Goal: Task Accomplishment & Management: Manage account settings

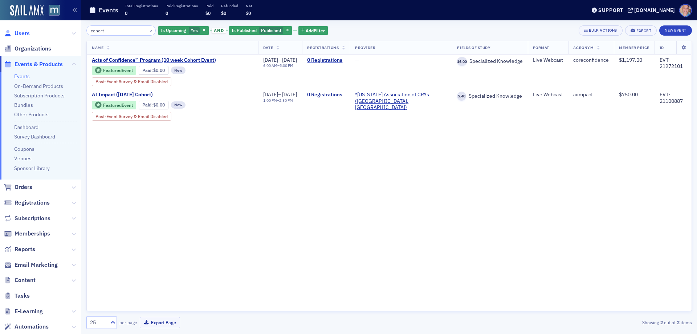
click at [19, 35] on span "Users" at bounding box center [22, 33] width 15 height 8
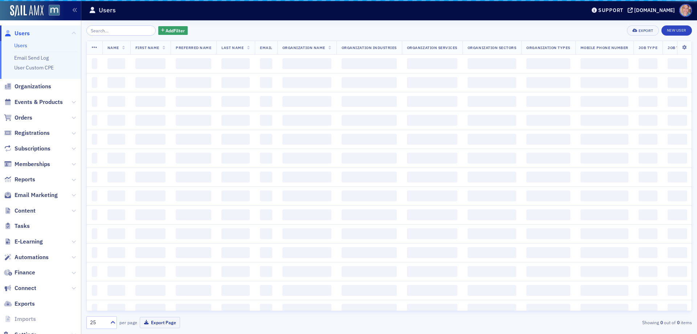
click at [116, 32] on input "search" at bounding box center [120, 30] width 69 height 10
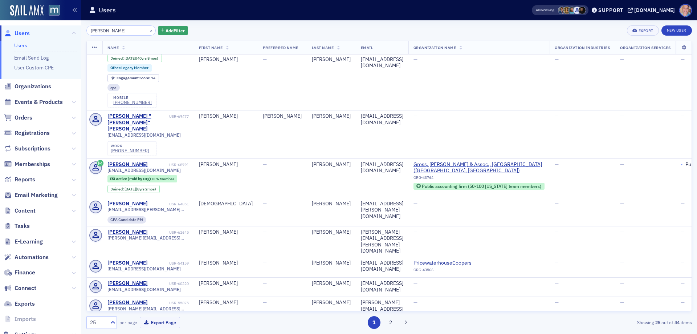
scroll to position [302, 0]
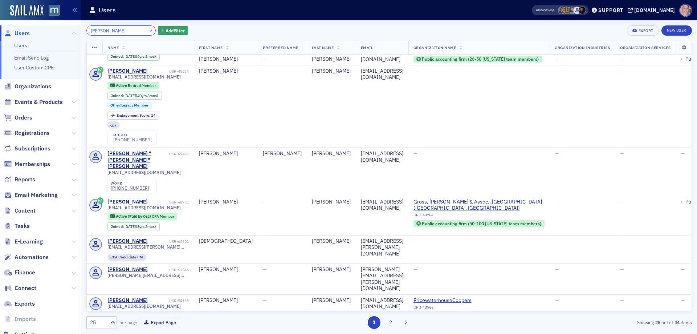
drag, startPoint x: 47, startPoint y: 32, endPoint x: -14, endPoint y: 32, distance: 61.0
click at [0, 32] on html "Users Users Email Send Log User Custom CPE Organizations Events & Products Orde…" at bounding box center [348, 167] width 697 height 334
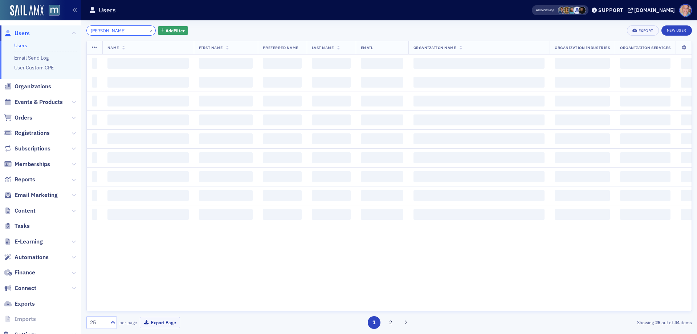
type input "garnette"
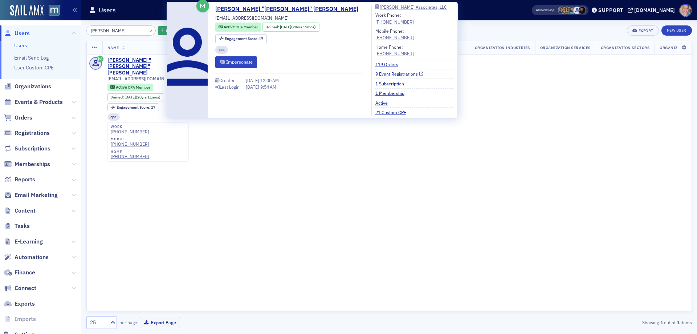
click at [375, 74] on link "9 Event Registrations" at bounding box center [399, 73] width 48 height 7
click at [236, 10] on link "Cynthia "Cindy" Garnette" at bounding box center [289, 9] width 148 height 9
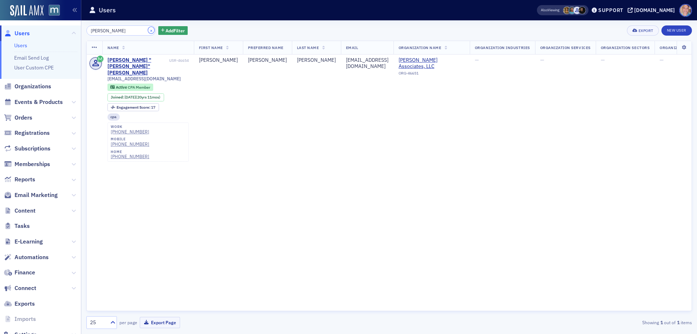
click at [148, 32] on button "×" at bounding box center [151, 30] width 7 height 7
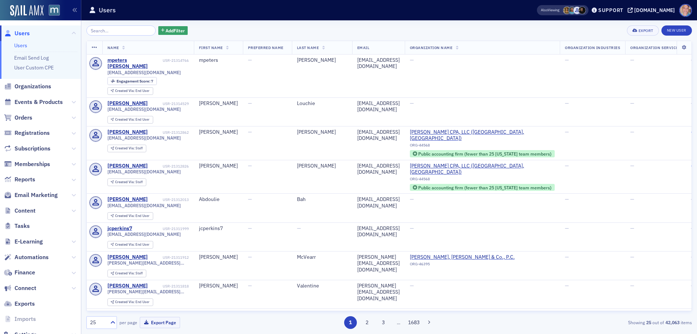
drag, startPoint x: 45, startPoint y: 101, endPoint x: 44, endPoint y: 95, distance: 6.3
click at [45, 101] on span "Events & Products" at bounding box center [39, 102] width 48 height 8
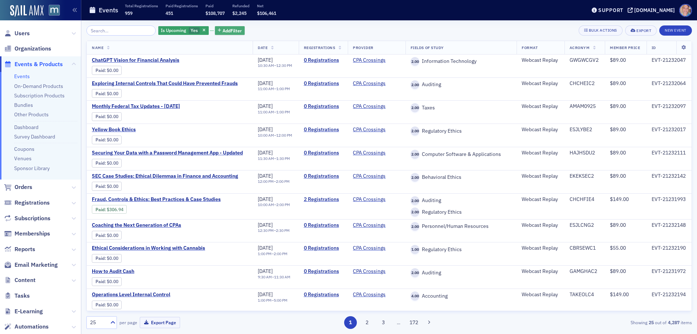
click at [223, 28] on span "Add Filter" at bounding box center [232, 30] width 19 height 7
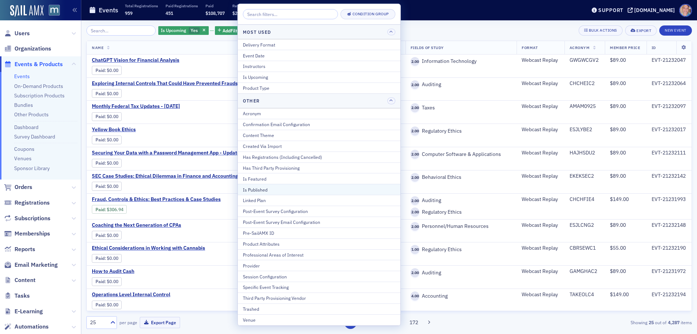
click at [281, 188] on div "Is Published" at bounding box center [319, 189] width 152 height 7
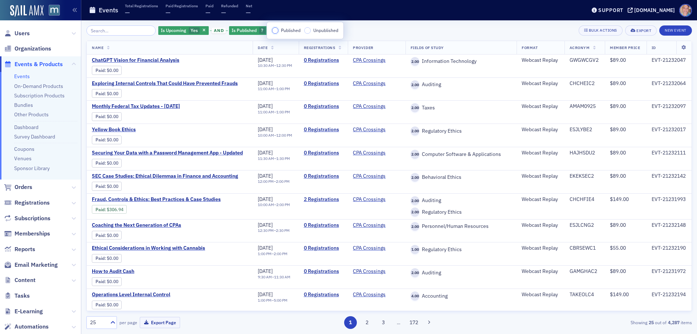
click at [277, 30] on input "Published" at bounding box center [275, 30] width 7 height 7
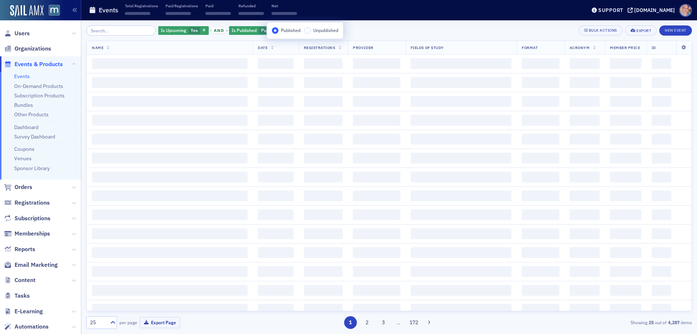
click at [380, 37] on div "Is Upcoming Yes and Is Published Published Add Filter Bulk Actions Export New E…" at bounding box center [389, 176] width 606 height 303
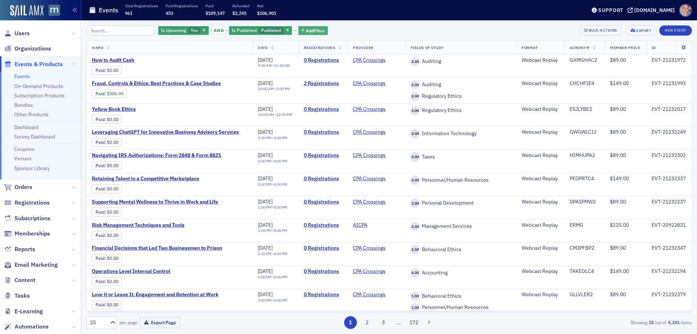
click at [306, 29] on span "Add Filter" at bounding box center [315, 30] width 19 height 7
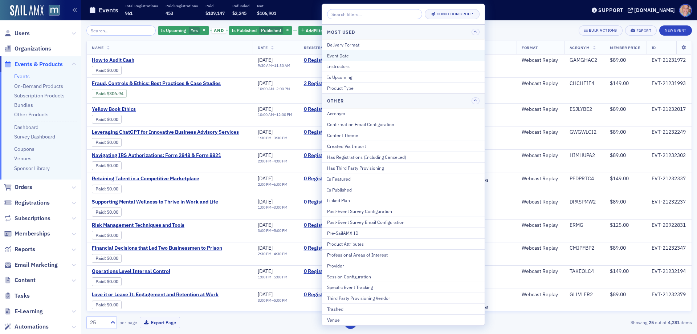
click at [355, 53] on div "Event Date" at bounding box center [403, 55] width 152 height 7
select select "8"
select select "2025"
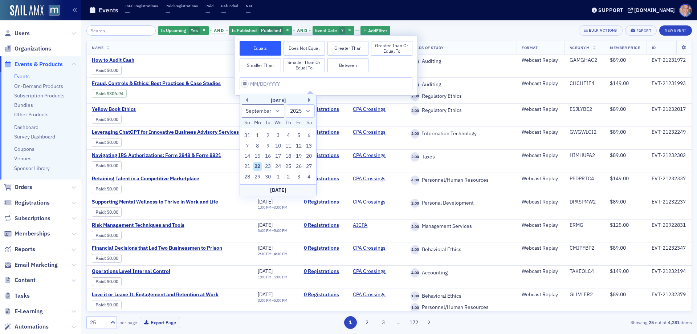
click at [269, 163] on div "23" at bounding box center [268, 166] width 9 height 9
type input "09/23/2025"
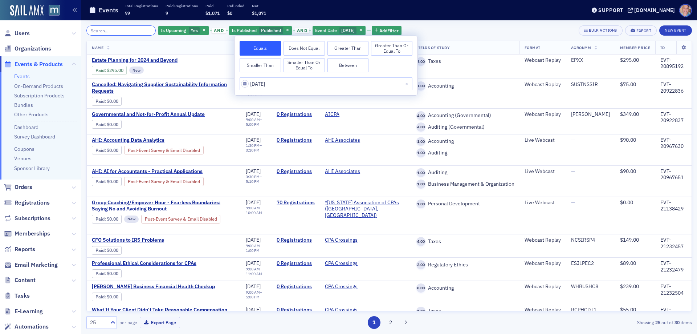
click at [130, 33] on input "search" at bounding box center [120, 30] width 69 height 10
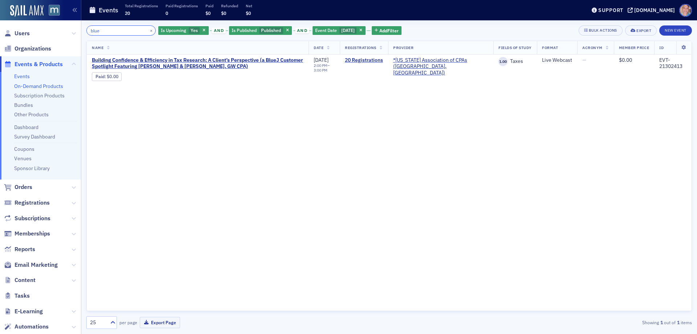
type input "blue"
click at [203, 65] on span "Building Confidence & Efficiency in Tax Research: A Client’s Perspective (a Blu…" at bounding box center [198, 63] width 212 height 13
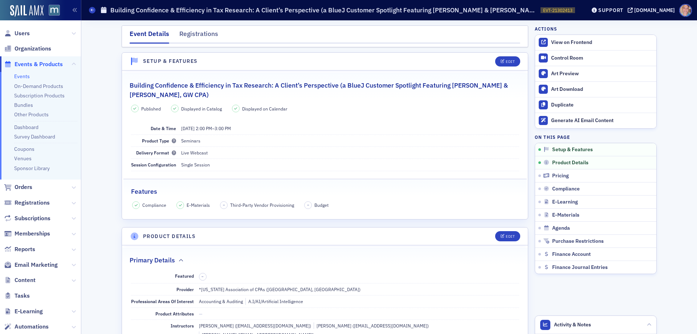
drag, startPoint x: 201, startPoint y: 94, endPoint x: 123, endPoint y: 88, distance: 78.3
click at [123, 88] on legend "Building Confidence & Efficiency in Tax Research: A Client’s Perspective (a Blu…" at bounding box center [325, 86] width 406 height 27
drag, startPoint x: 240, startPoint y: 83, endPoint x: 299, endPoint y: 92, distance: 59.5
click at [240, 83] on h2 "Building Confidence & Efficiency in Tax Research: A Client’s Perspective (a Blu…" at bounding box center [325, 90] width 391 height 19
click at [337, 85] on h2 "Building Confidence & Efficiency in Tax Research: A Client’s Perspective (a Blu…" at bounding box center [325, 90] width 391 height 19
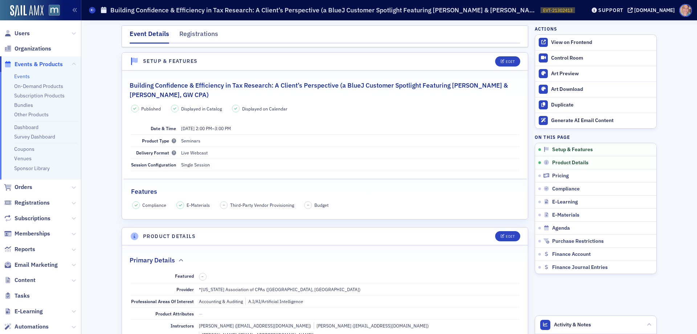
click at [335, 85] on h2 "Building Confidence & Efficiency in Tax Research: A Client’s Perspective (a Blu…" at bounding box center [325, 90] width 391 height 19
drag, startPoint x: 334, startPoint y: 85, endPoint x: 127, endPoint y: 87, distance: 206.6
click at [130, 87] on h2 "Building Confidence & Efficiency in Tax Research: A Client’s Perspective (a Blu…" at bounding box center [325, 90] width 391 height 19
copy h2 "Building Confidence & Efficiency in Tax Research: A Client’s Perspective"
drag, startPoint x: 301, startPoint y: 98, endPoint x: 309, endPoint y: 98, distance: 8.7
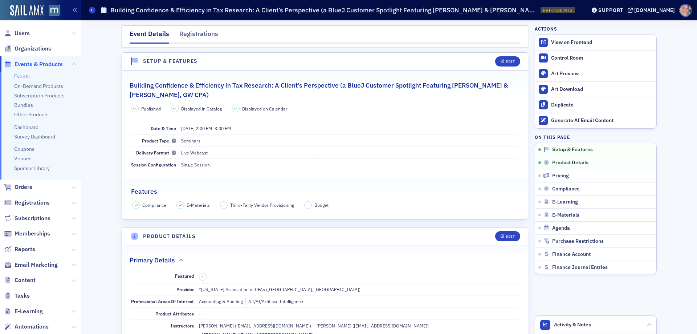
click at [301, 98] on h2 "Building Confidence & Efficiency in Tax Research: A Client’s Perspective (a Blu…" at bounding box center [325, 90] width 391 height 19
click at [25, 74] on link "Events" at bounding box center [22, 76] width 16 height 7
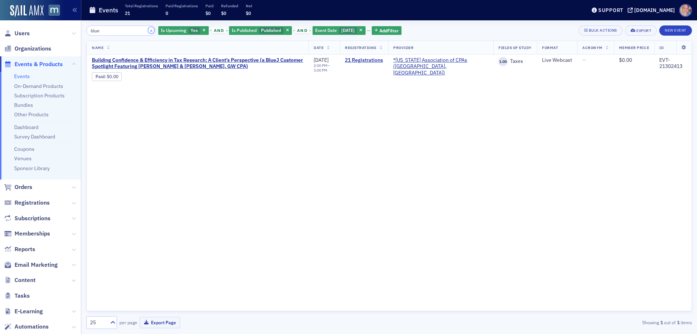
click at [148, 30] on button "×" at bounding box center [151, 30] width 7 height 7
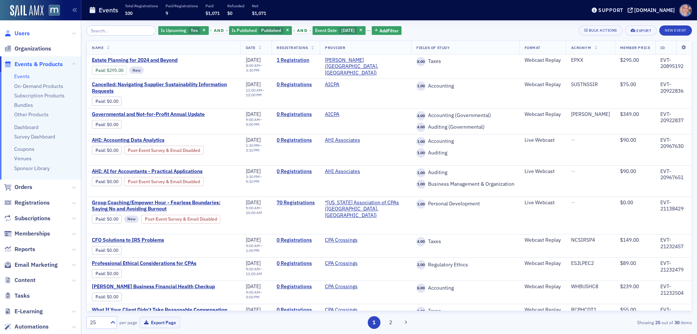
drag, startPoint x: 23, startPoint y: 35, endPoint x: 20, endPoint y: 31, distance: 4.9
click at [23, 35] on span "Users" at bounding box center [22, 33] width 15 height 8
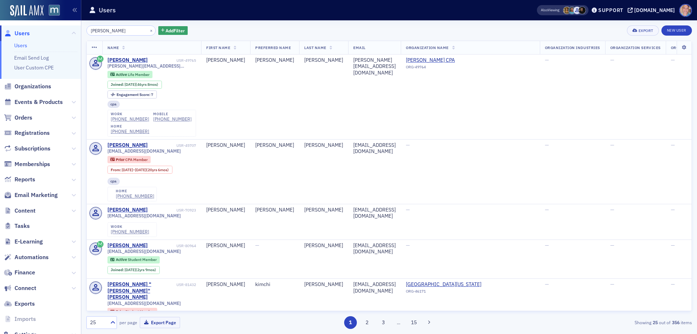
click at [98, 28] on input "yong kim" at bounding box center [120, 30] width 69 height 10
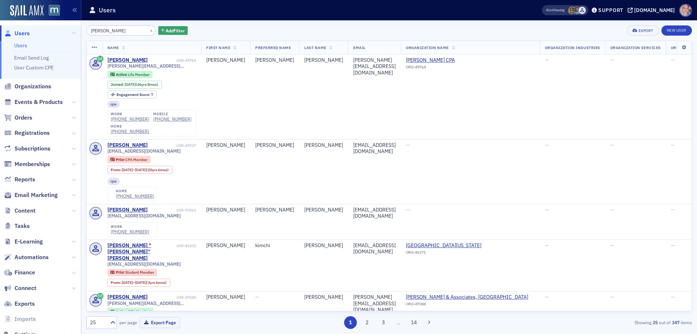
drag, startPoint x: 121, startPoint y: 28, endPoint x: 68, endPoint y: 24, distance: 53.5
click at [68, 24] on div "Users Users Email Send Log User Custom CPE Organizations Events & Products Orde…" at bounding box center [348, 167] width 697 height 334
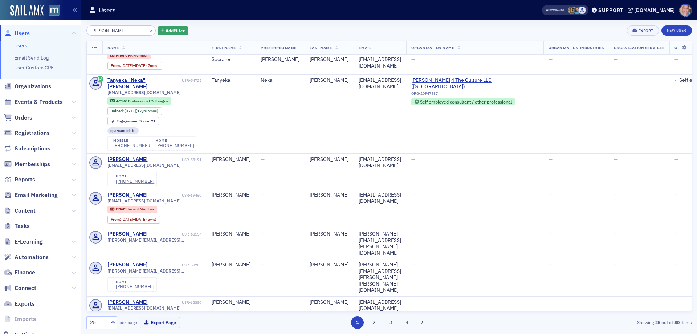
scroll to position [690, 0]
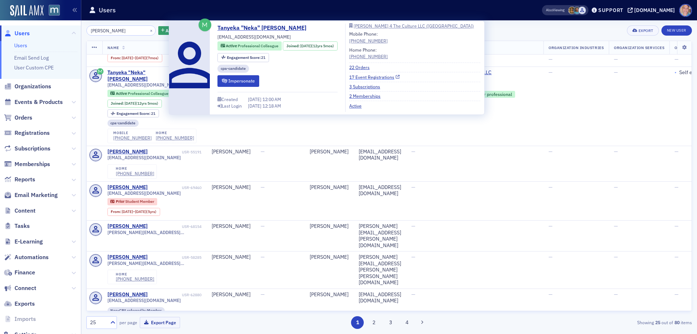
type input "tanika alexander"
click at [379, 78] on link "17 Event Registrations" at bounding box center [374, 77] width 50 height 7
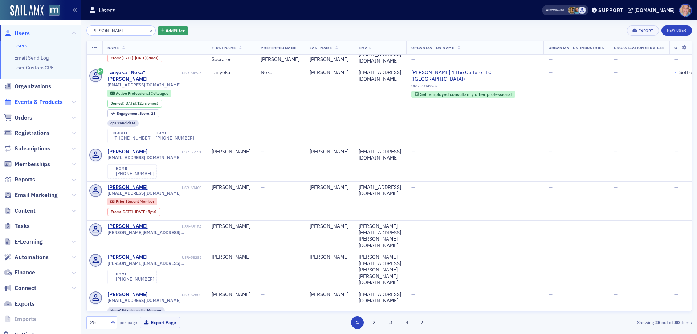
click at [29, 102] on span "Events & Products" at bounding box center [39, 102] width 48 height 8
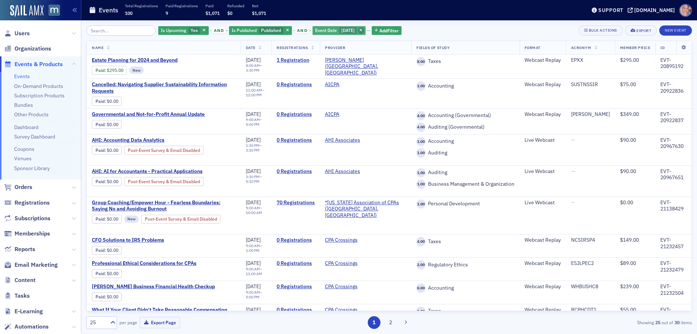
click at [362, 30] on icon "button" at bounding box center [360, 31] width 3 height 4
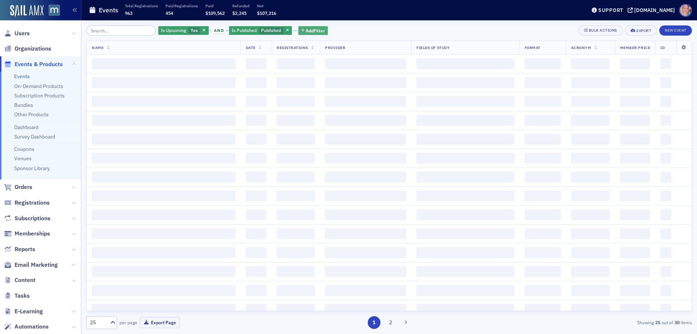
click at [307, 29] on span "Add Filter" at bounding box center [315, 30] width 19 height 7
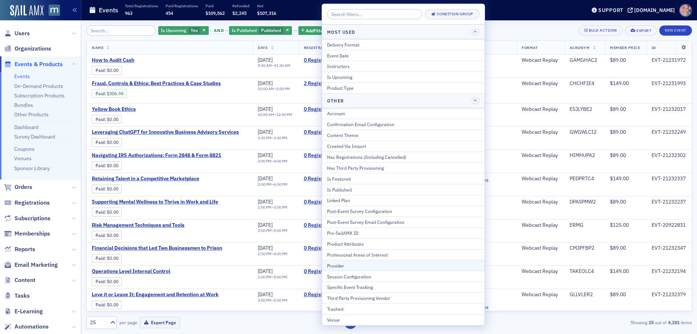
click at [346, 266] on div "Provider" at bounding box center [403, 265] width 152 height 7
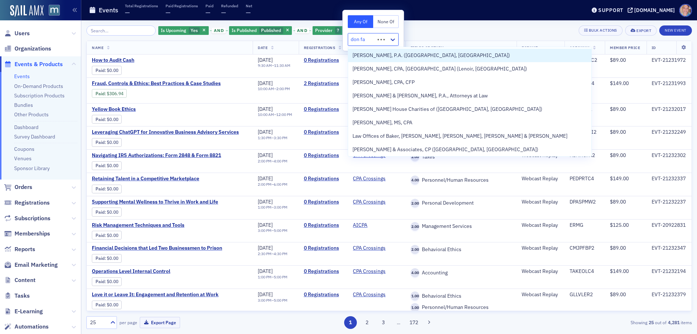
type input "don far"
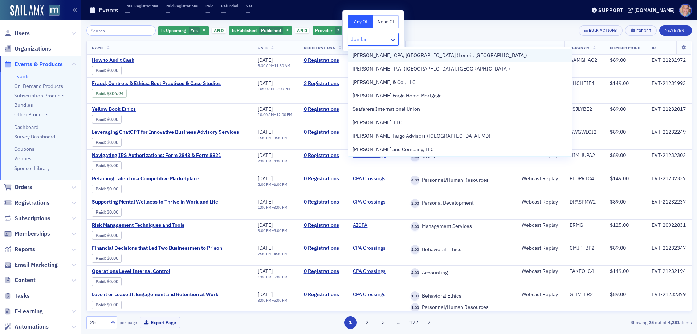
click at [422, 55] on span "Don Farmer, CPA, PA (Lenoir, NC)" at bounding box center [440, 56] width 175 height 8
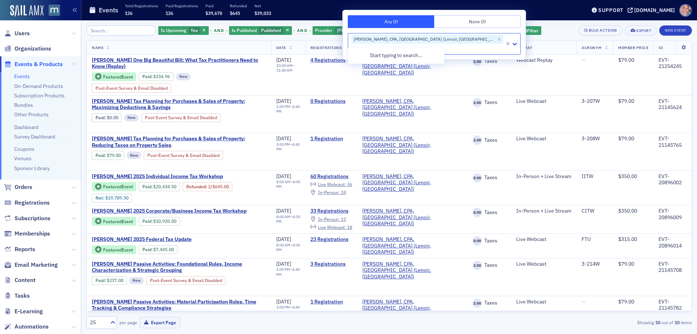
click at [480, 31] on div "Is Upcoming Yes and Is Published Published and Provider Don Farmer, CPA, PA (Le…" at bounding box center [389, 30] width 606 height 10
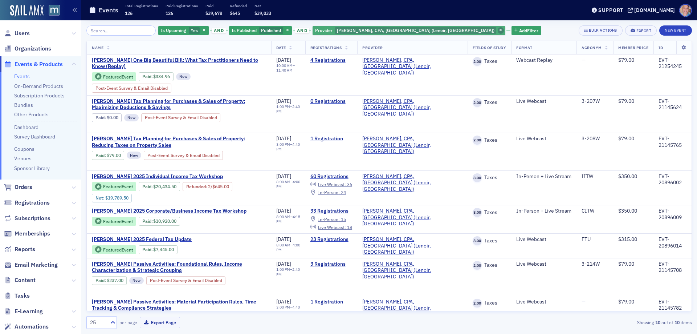
click at [499, 30] on icon "button" at bounding box center [500, 31] width 3 height 4
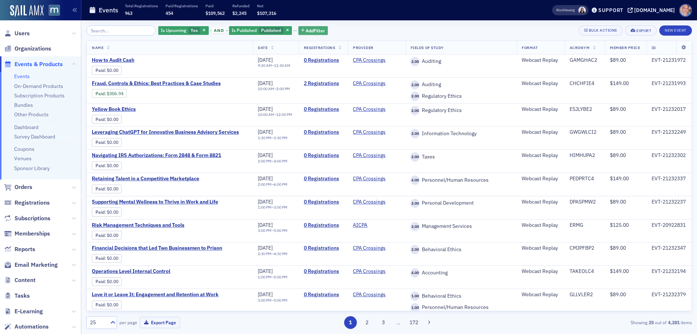
click at [312, 29] on span "Add Filter" at bounding box center [315, 30] width 19 height 7
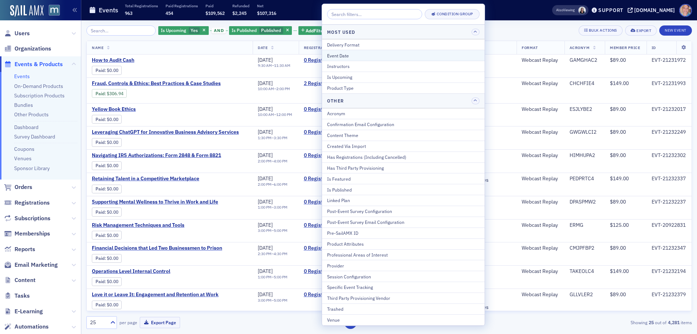
click at [359, 54] on div "Event Date" at bounding box center [403, 55] width 152 height 7
select select "8"
select select "2025"
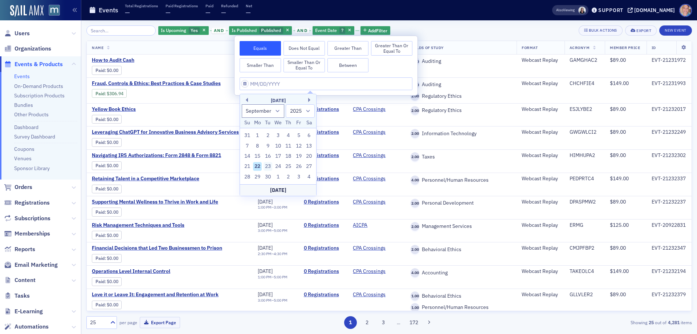
click at [268, 166] on div "23" at bounding box center [268, 166] width 9 height 9
type input "09/23/2025"
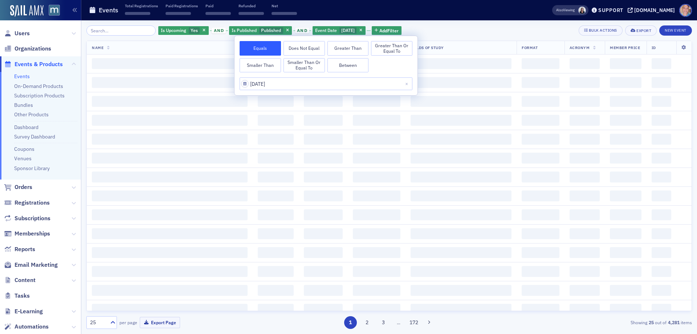
click at [435, 30] on div "Is Upcoming Yes and Is Published Published and Event Date 9/23/2025 Add Filter …" at bounding box center [389, 30] width 606 height 10
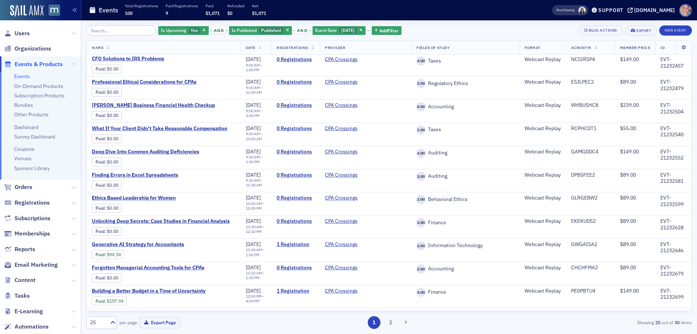
scroll to position [182, 0]
click at [391, 325] on button "2" at bounding box center [390, 322] width 13 height 13
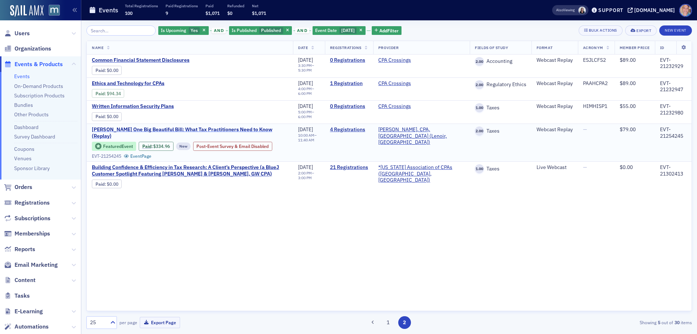
click at [139, 129] on span "Don Farmer’s One Big Beautiful Bill: What Tax Practitioners Need to Know (Repla…" at bounding box center [190, 132] width 196 height 13
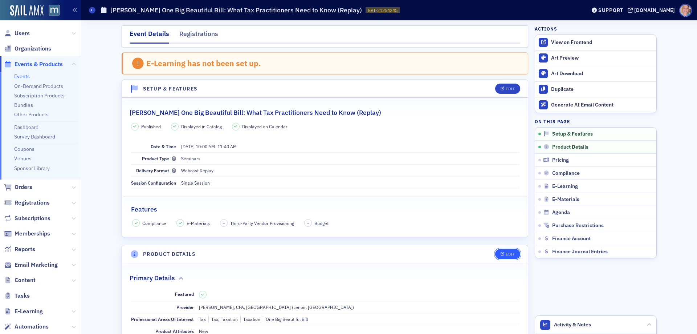
click at [508, 255] on div "Edit" at bounding box center [510, 254] width 9 height 4
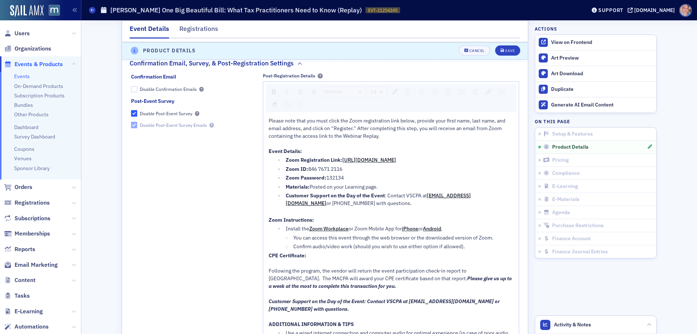
scroll to position [783, 0]
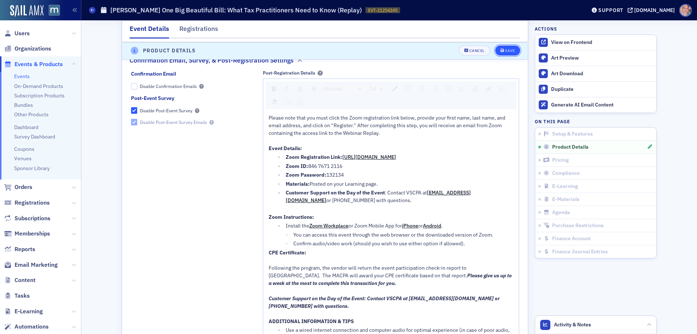
click at [505, 51] on div "Save" at bounding box center [510, 51] width 10 height 4
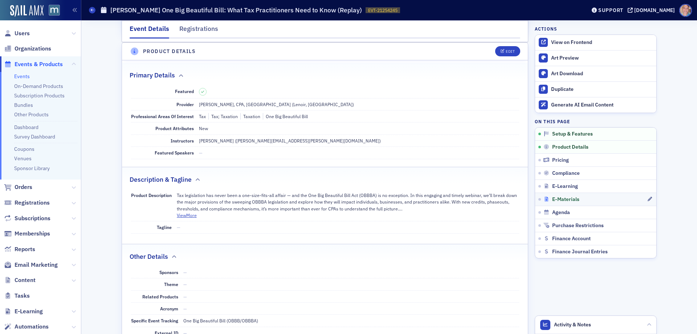
click at [615, 198] on div "E-Materials" at bounding box center [594, 199] width 103 height 7
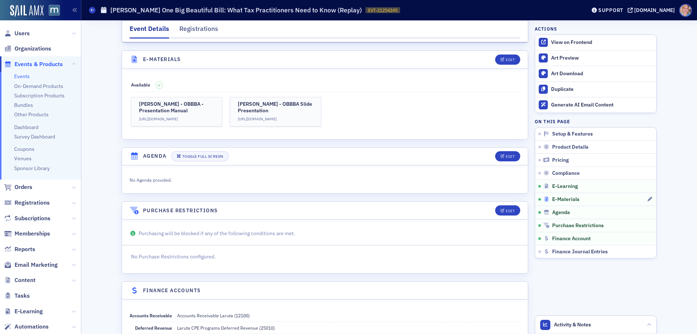
scroll to position [1102, 0]
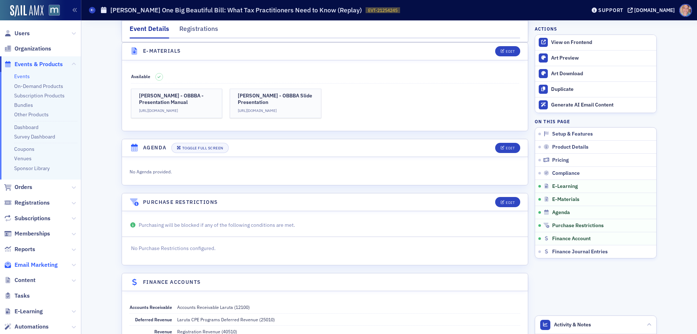
click at [27, 265] on span "Email Marketing" at bounding box center [36, 265] width 43 height 8
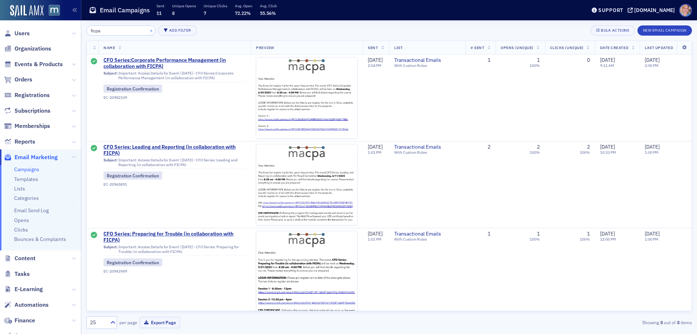
type input "ficpa"
click at [148, 31] on button "×" at bounding box center [151, 30] width 7 height 7
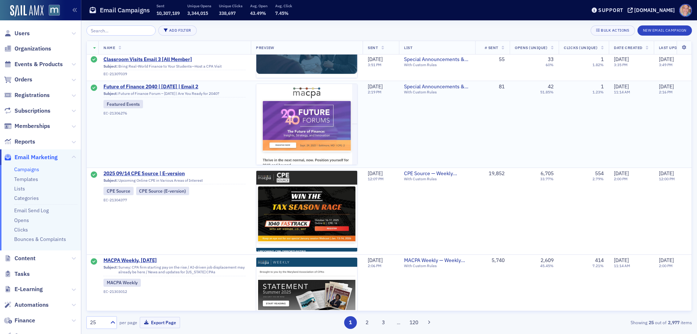
scroll to position [1918, 0]
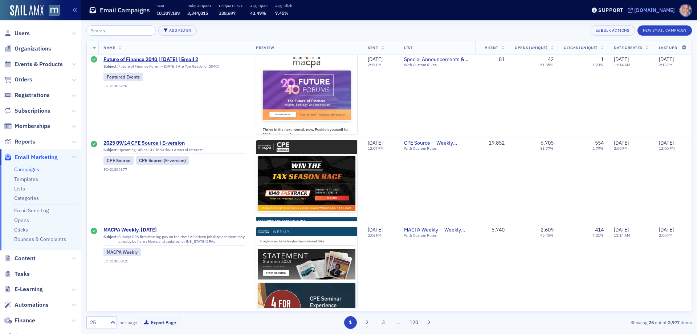
click at [652, 9] on div "[DOMAIN_NAME]" at bounding box center [654, 10] width 41 height 7
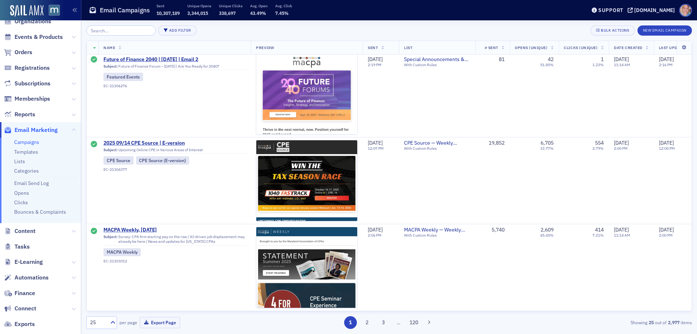
scroll to position [71, 0]
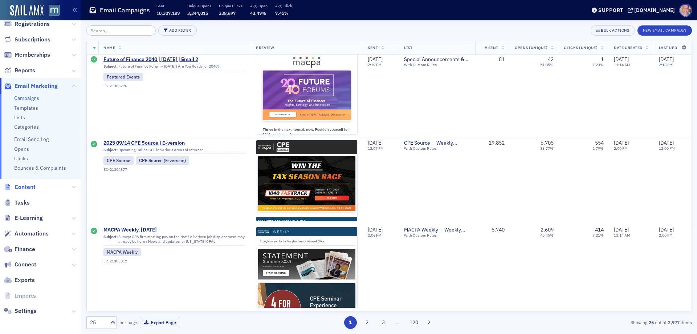
click at [30, 186] on span "Content" at bounding box center [25, 187] width 21 height 8
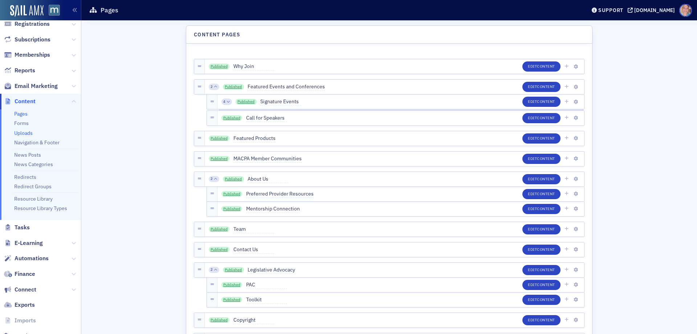
click at [26, 132] on link "Uploads" at bounding box center [23, 133] width 19 height 7
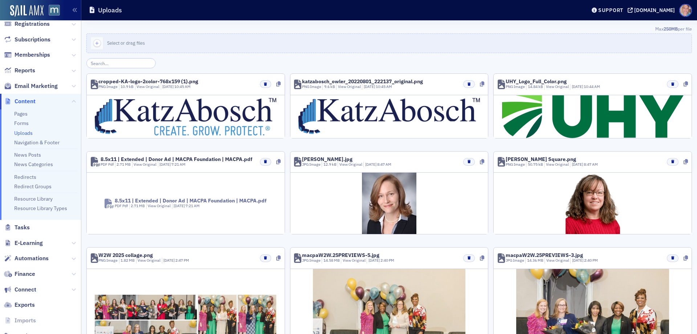
click at [124, 67] on input "search" at bounding box center [120, 63] width 69 height 10
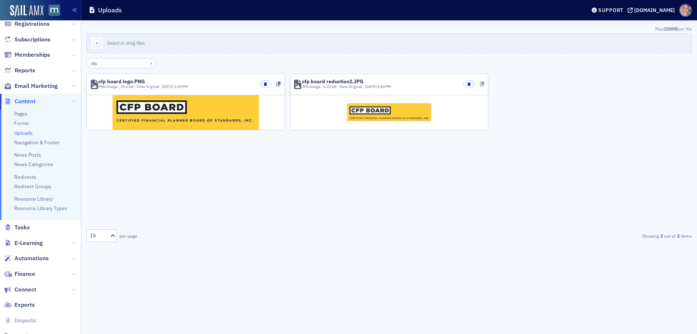
type input "cfp"
click at [483, 83] on icon at bounding box center [482, 83] width 4 height 5
click at [481, 84] on icon at bounding box center [482, 83] width 4 height 5
drag, startPoint x: 484, startPoint y: 82, endPoint x: 423, endPoint y: 72, distance: 61.4
click at [484, 82] on icon at bounding box center [482, 83] width 4 height 5
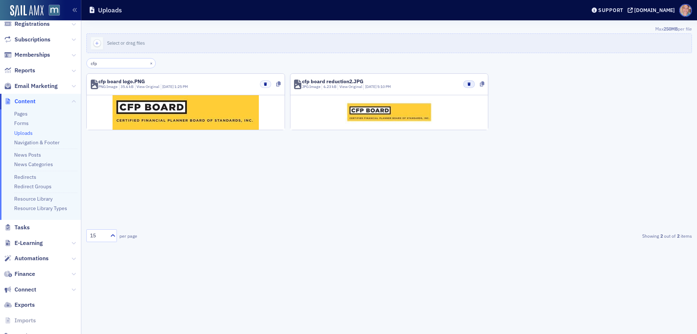
drag, startPoint x: 483, startPoint y: 82, endPoint x: 469, endPoint y: 82, distance: 13.8
click at [483, 82] on icon at bounding box center [482, 83] width 4 height 5
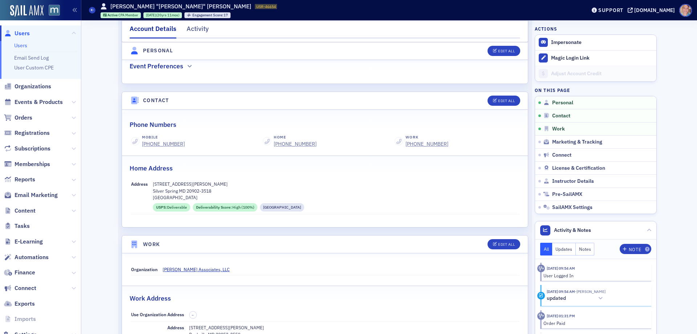
scroll to position [254, 0]
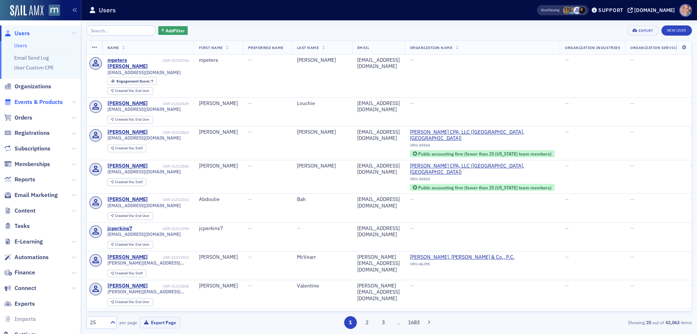
click at [46, 102] on span "Events & Products" at bounding box center [39, 102] width 48 height 8
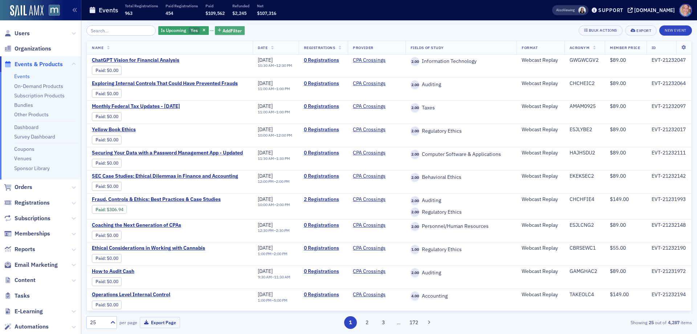
click at [231, 30] on span "Add Filter" at bounding box center [232, 30] width 19 height 7
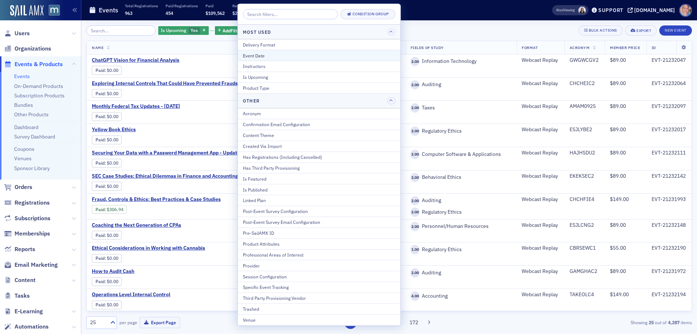
click at [274, 58] on div "Event Date" at bounding box center [319, 55] width 152 height 7
select select "8"
select select "2025"
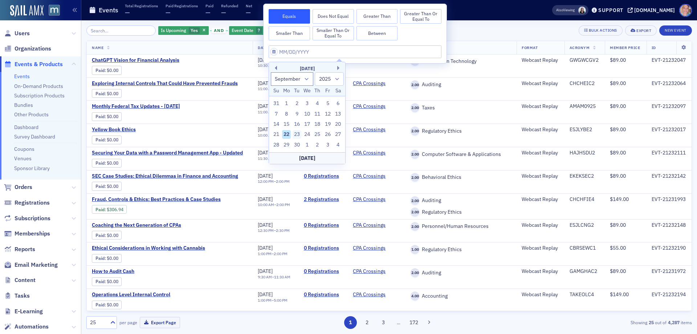
click at [296, 135] on div "23" at bounding box center [297, 134] width 9 height 9
type input "09/23/2025"
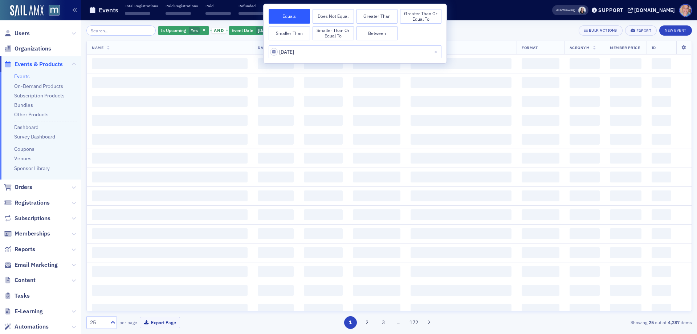
click at [493, 24] on div "Is Upcoming Yes and Event Date 9/23/2025 Add Filter Bulk Actions Export New Eve…" at bounding box center [389, 176] width 606 height 313
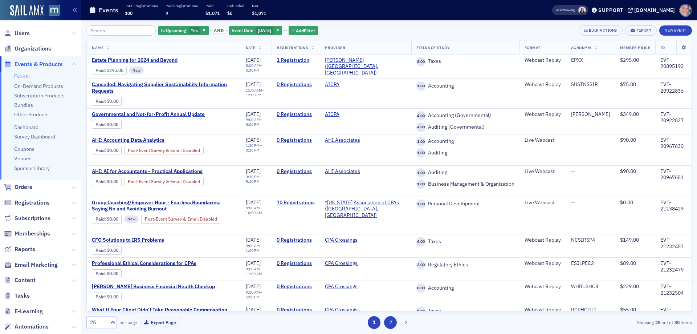
click at [391, 320] on button "2" at bounding box center [390, 322] width 13 height 13
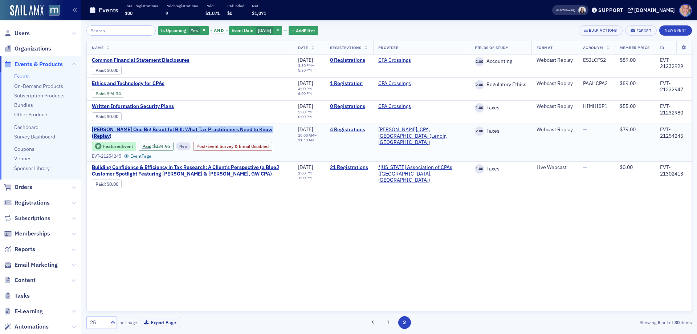
drag, startPoint x: 91, startPoint y: 129, endPoint x: 290, endPoint y: 128, distance: 198.6
click at [290, 128] on td "Don Farmer’s One Big Beautiful Bill: What Tax Practitioners Need to Know (Repla…" at bounding box center [190, 143] width 206 height 38
copy span "Don Farmer’s One Big Beautiful Bill: What Tax Practitioners Need to Know (Repla…"
click at [367, 129] on link "4 Registrations" at bounding box center [349, 129] width 38 height 7
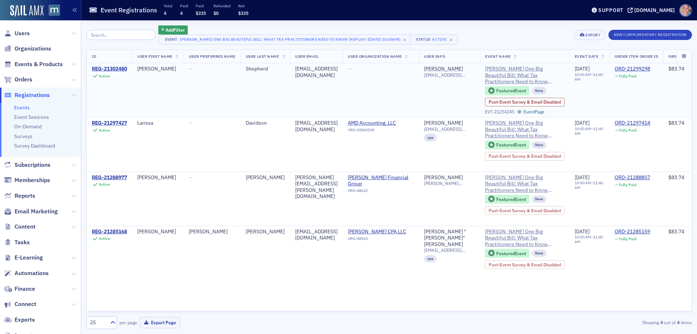
click at [324, 69] on div "shepherdmaryann@aol.com" at bounding box center [316, 72] width 42 height 13
click at [327, 70] on div "shepherdmaryann@aol.com" at bounding box center [316, 72] width 42 height 13
click at [328, 70] on div "shepherdmaryann@aol.com" at bounding box center [316, 72] width 42 height 13
click at [328, 69] on div "shepherdmaryann@aol.com" at bounding box center [316, 72] width 42 height 13
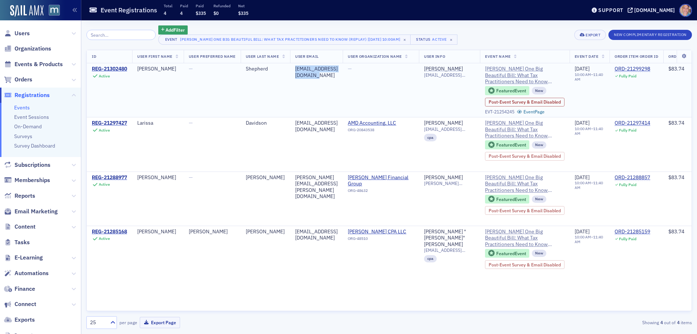
drag, startPoint x: 372, startPoint y: 68, endPoint x: 299, endPoint y: 68, distance: 73.7
click at [299, 68] on td "shepherdmaryann@aol.com" at bounding box center [316, 90] width 53 height 54
copy div "shepherdmaryann@aol.com"
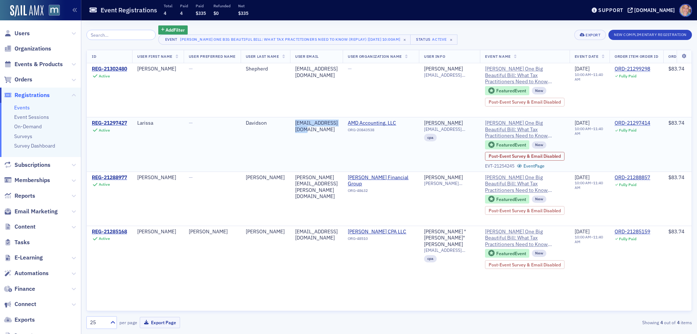
drag, startPoint x: 348, startPoint y: 123, endPoint x: 299, endPoint y: 123, distance: 49.4
click at [299, 123] on div "larissa@amdacct.com" at bounding box center [316, 126] width 42 height 13
copy div "larissa@amdacct.com"
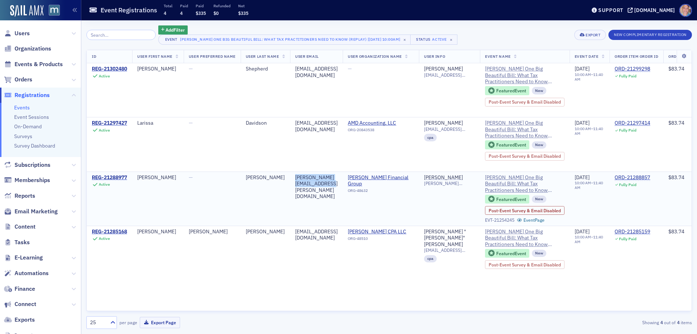
drag, startPoint x: 367, startPoint y: 178, endPoint x: 299, endPoint y: 177, distance: 67.5
click at [299, 177] on div "brendan.winkler@mai.capital" at bounding box center [316, 186] width 42 height 25
copy div "brendan.winkler@mai.capital"
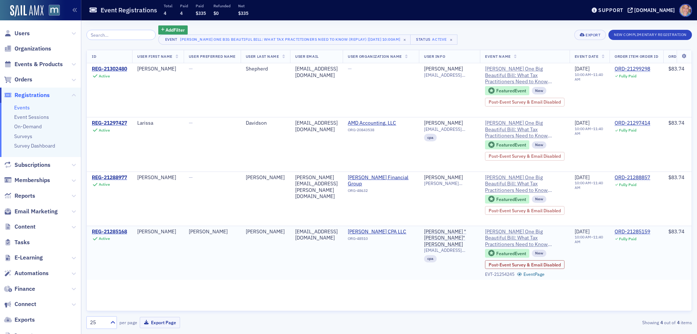
drag, startPoint x: 320, startPoint y: 231, endPoint x: 354, endPoint y: 231, distance: 33.8
click at [321, 231] on div "charliemercogliano@gmail.com" at bounding box center [316, 234] width 42 height 13
drag, startPoint x: 375, startPoint y: 234, endPoint x: 299, endPoint y: 232, distance: 75.9
click at [299, 232] on td "charliemercogliano@gmail.com" at bounding box center [316, 252] width 53 height 54
copy div "charliemercogliano@gmail.com"
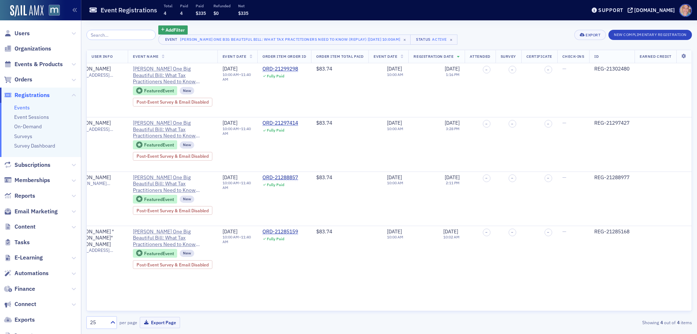
scroll to position [0, 394]
click at [281, 67] on div "ORD-21299298" at bounding box center [280, 69] width 36 height 7
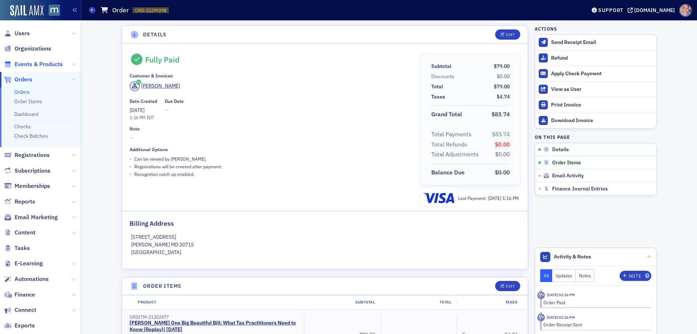
click at [32, 65] on span "Events & Products" at bounding box center [39, 64] width 48 height 8
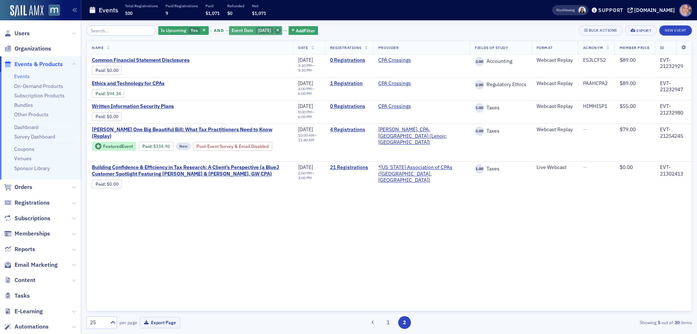
click at [281, 31] on span "button" at bounding box center [277, 30] width 7 height 7
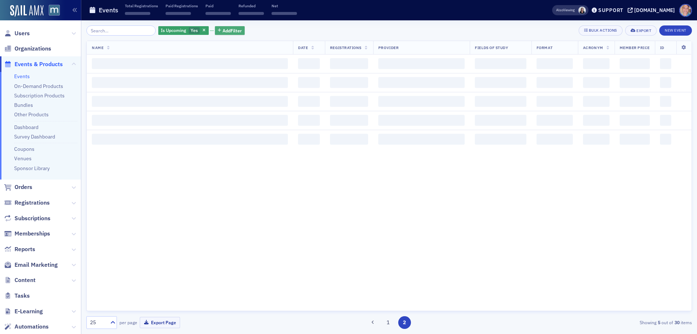
click at [215, 26] on button "Add Filter" at bounding box center [230, 30] width 30 height 9
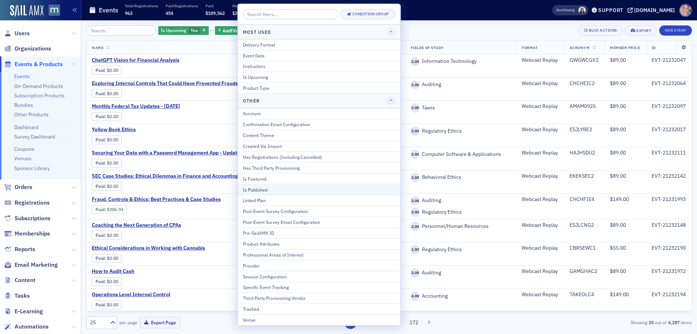
click at [268, 189] on div "Is Published" at bounding box center [319, 189] width 152 height 7
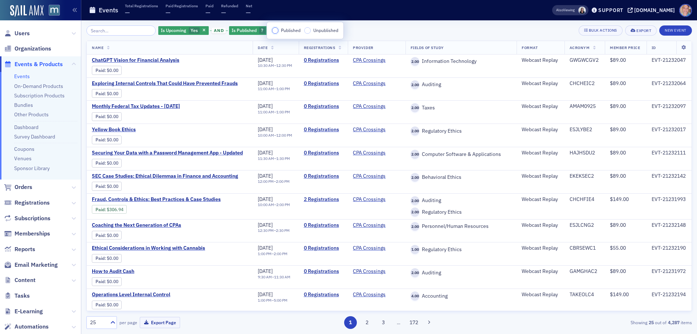
click at [277, 31] on input "Published" at bounding box center [275, 30] width 7 height 7
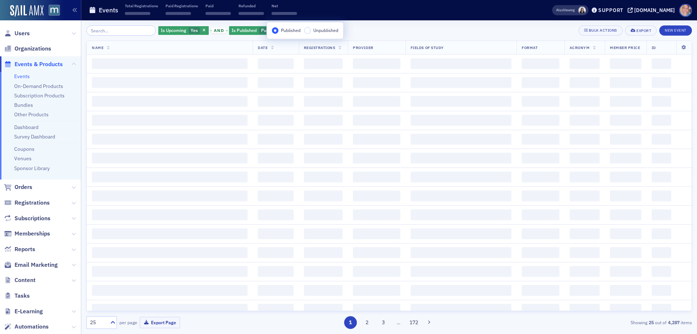
click at [409, 27] on div "Is Upcoming Yes and Is Published Published Add Filter Bulk Actions Export New E…" at bounding box center [389, 30] width 606 height 10
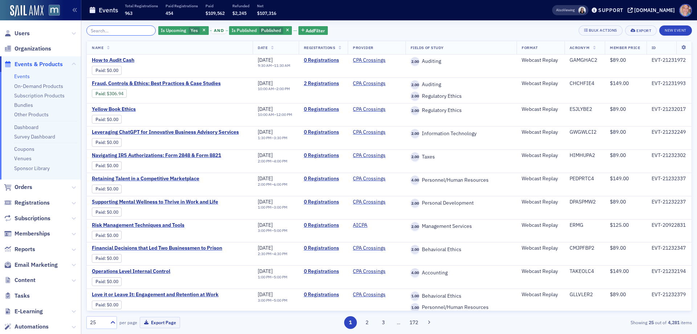
click at [112, 30] on input "search" at bounding box center [120, 30] width 69 height 10
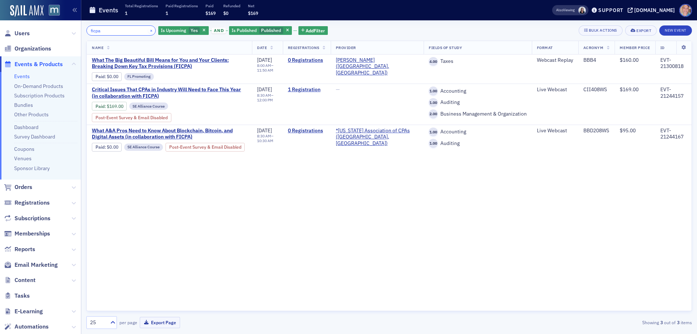
type input "ficpa"
click at [148, 30] on button "×" at bounding box center [151, 30] width 7 height 7
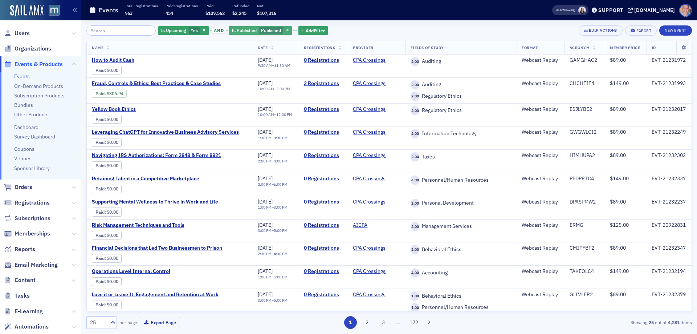
click at [249, 29] on span "Is Published" at bounding box center [244, 30] width 25 height 6
click at [203, 32] on icon "button" at bounding box center [204, 31] width 3 height 4
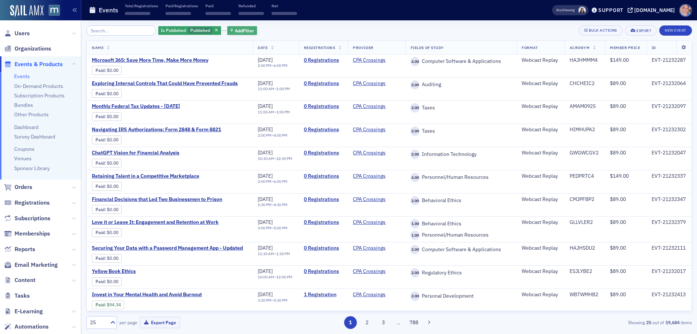
click at [236, 30] on span "Add Filter" at bounding box center [244, 30] width 19 height 7
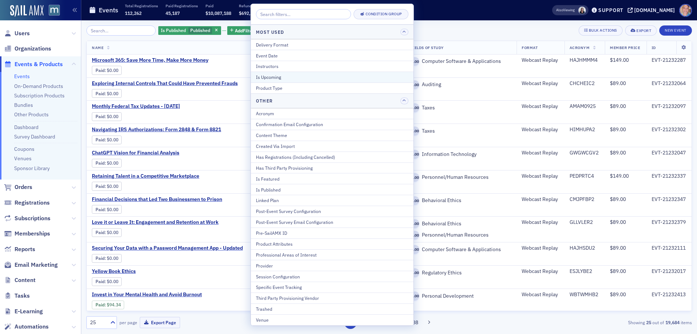
click at [279, 78] on div "Is Upcoming" at bounding box center [332, 77] width 152 height 7
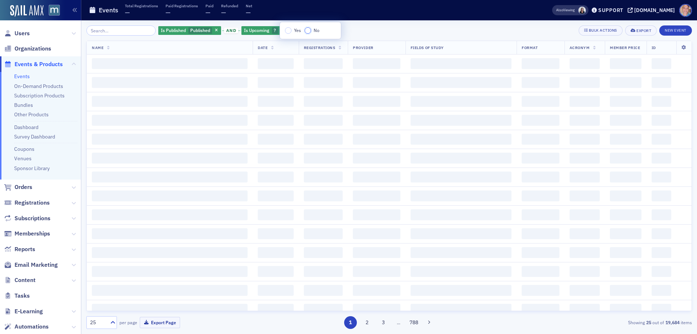
click at [306, 30] on input "No" at bounding box center [308, 30] width 7 height 7
click at [383, 27] on div "Is Published Published and Is Upcoming No Add Filter Bulk Actions Export New Ev…" at bounding box center [389, 30] width 606 height 10
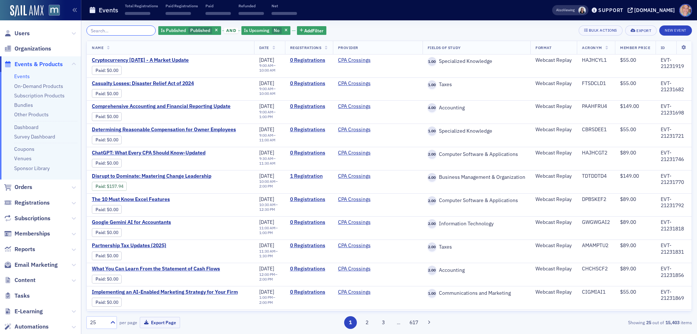
click at [106, 32] on input "search" at bounding box center [120, 30] width 69 height 10
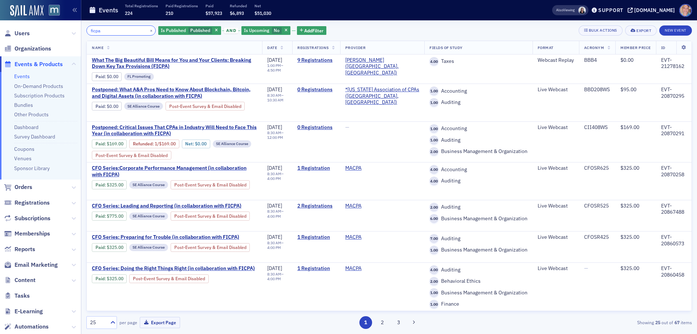
type input "ficpa"
click at [29, 33] on span "Users" at bounding box center [22, 33] width 15 height 8
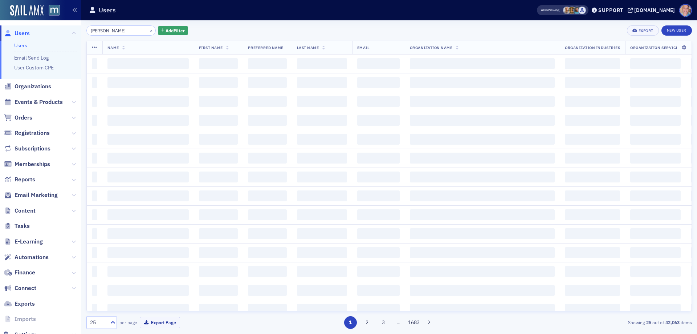
type input "brian dow"
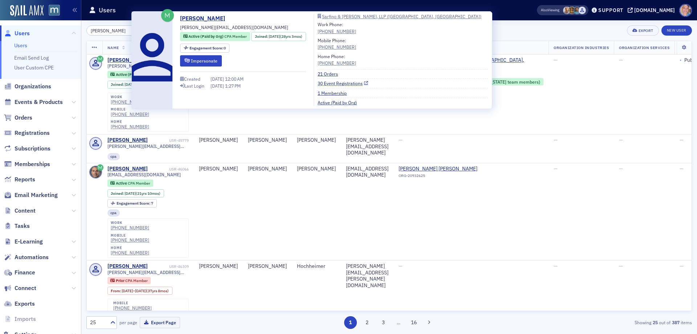
click at [350, 83] on link "30 Event Registrations" at bounding box center [343, 83] width 50 height 7
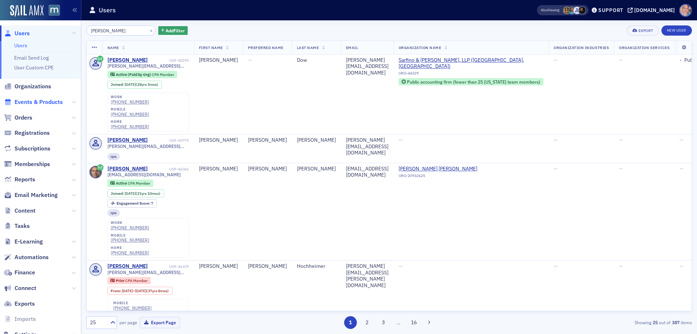
click at [36, 103] on span "Events & Products" at bounding box center [39, 102] width 48 height 8
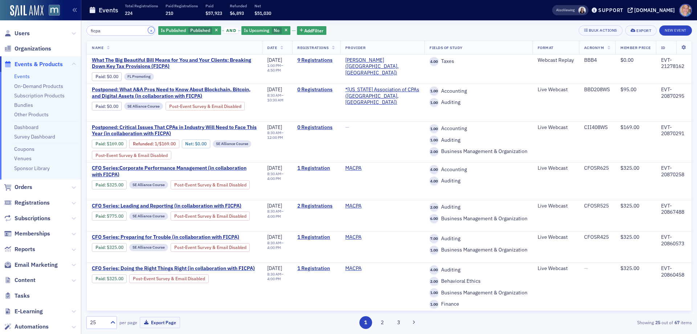
click at [148, 30] on button "×" at bounding box center [151, 30] width 7 height 7
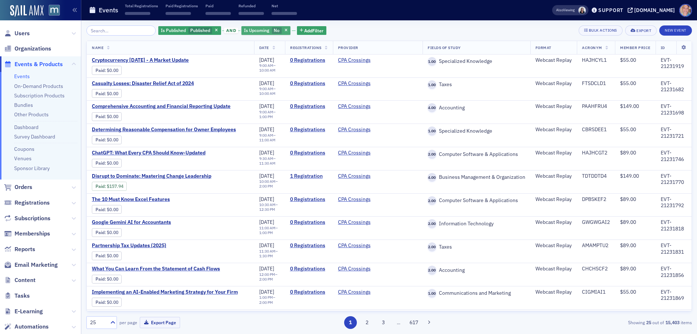
click at [257, 32] on span "Is Upcoming" at bounding box center [256, 30] width 25 height 6
click at [290, 33] on input "Yes" at bounding box center [291, 30] width 7 height 7
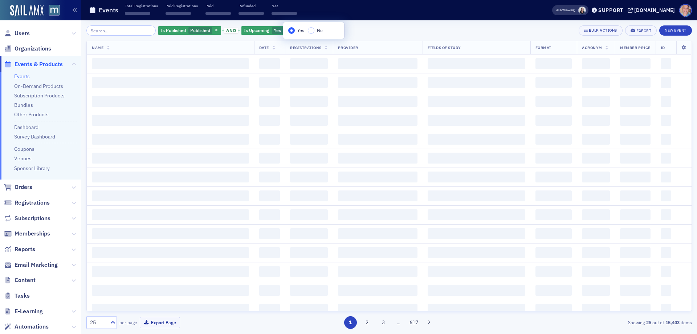
click at [375, 33] on div "Is Published Published and Is Upcoming Yes Add Filter Bulk Actions Export New E…" at bounding box center [389, 30] width 606 height 10
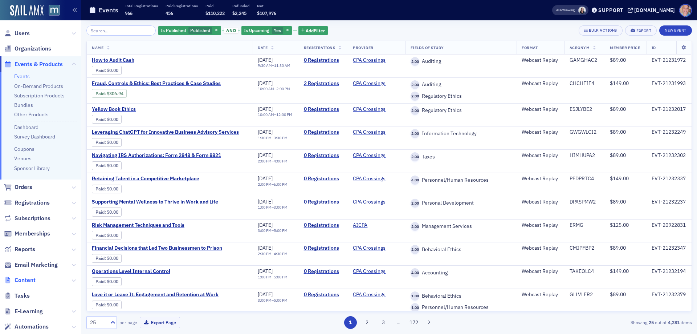
click at [26, 279] on span "Content" at bounding box center [25, 280] width 21 height 8
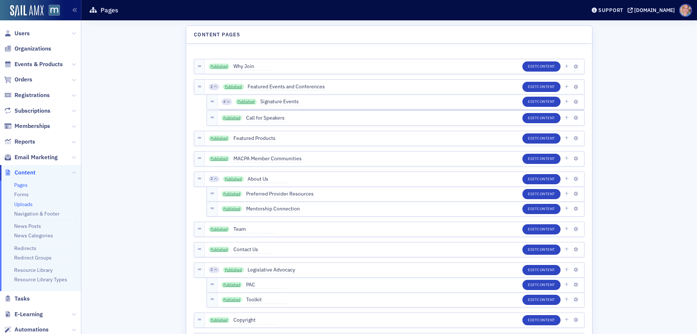
click at [24, 204] on link "Uploads" at bounding box center [23, 204] width 19 height 7
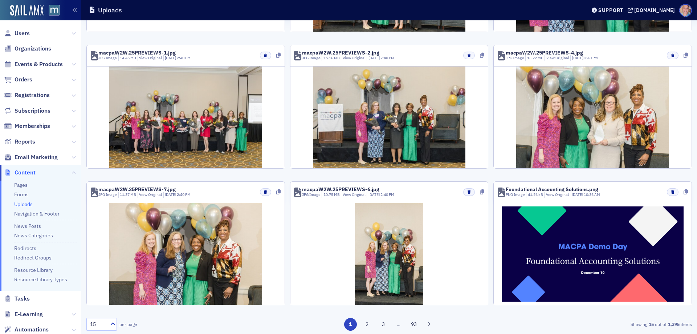
scroll to position [341, 0]
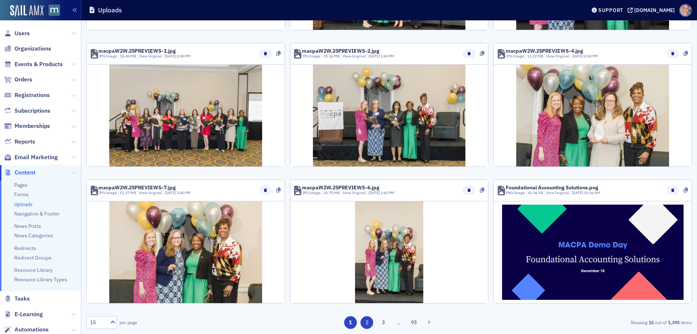
click at [365, 325] on button "2" at bounding box center [367, 322] width 13 height 13
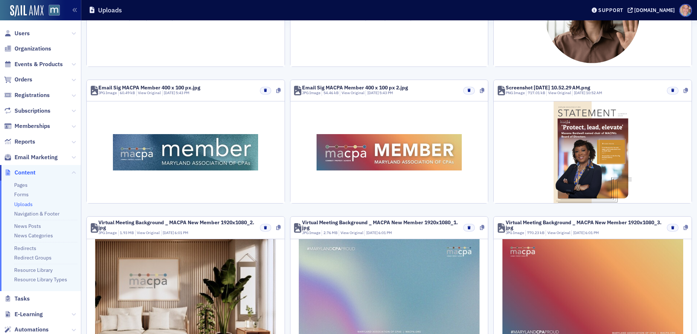
scroll to position [0, 0]
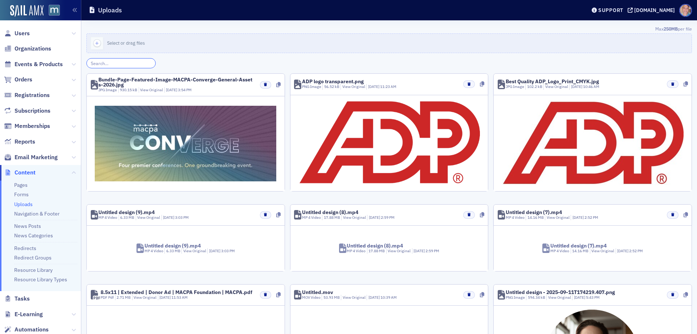
click at [112, 64] on input "search" at bounding box center [120, 63] width 69 height 10
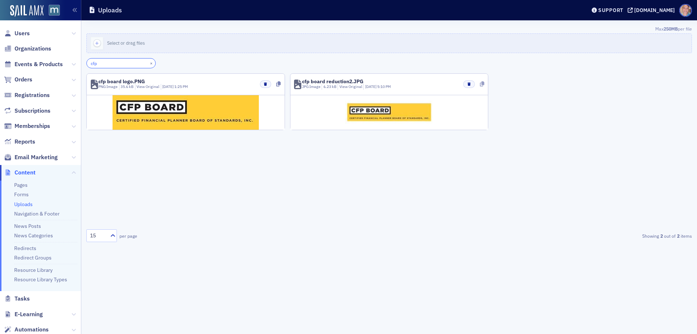
type input "cfp"
click at [481, 84] on icon at bounding box center [482, 83] width 4 height 5
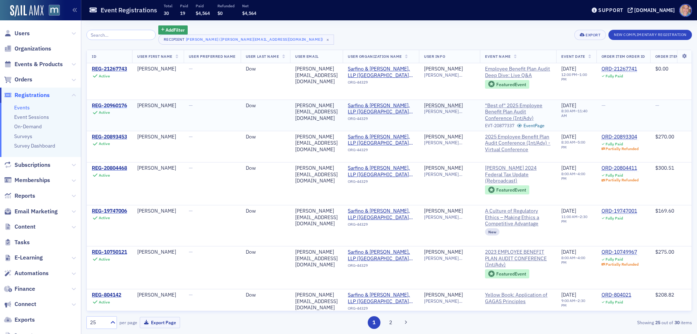
click at [109, 105] on div "REG-20960176" at bounding box center [109, 105] width 35 height 7
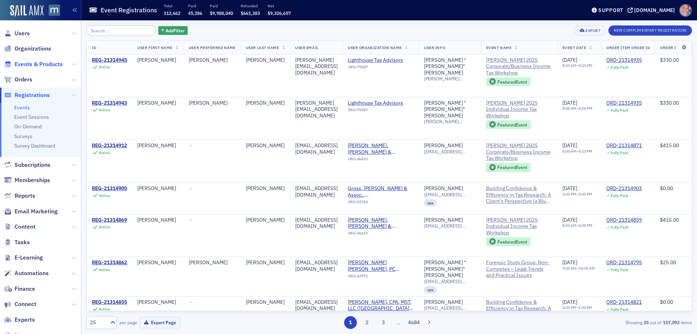
click at [30, 65] on span "Events & Products" at bounding box center [39, 64] width 48 height 8
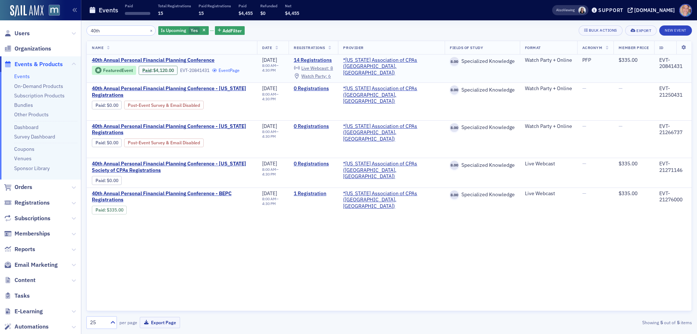
type input "40th"
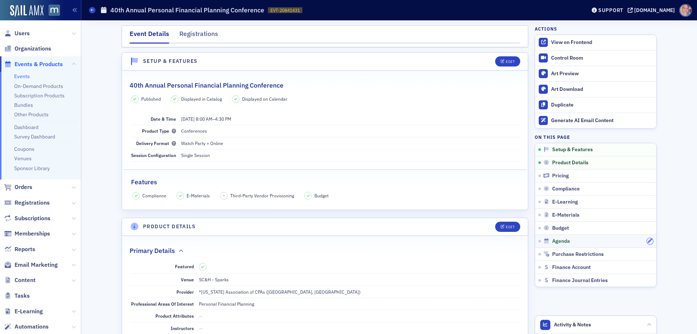
click at [648, 239] on icon "button" at bounding box center [650, 241] width 4 height 4
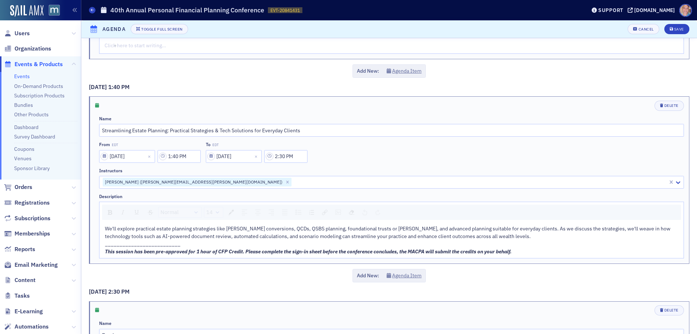
scroll to position [2033, 0]
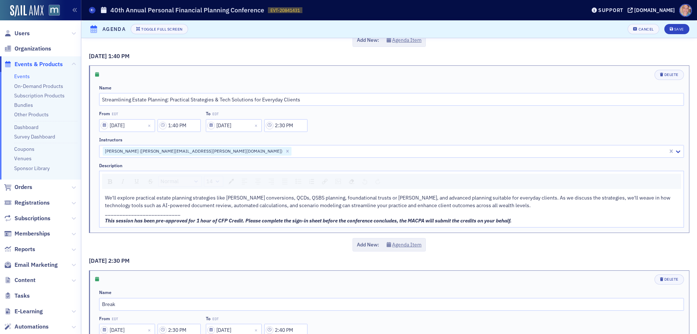
click at [528, 221] on div "This session has been pre-approved for 1 hour of CFP Credit. Please complete th…" at bounding box center [392, 221] width 574 height 8
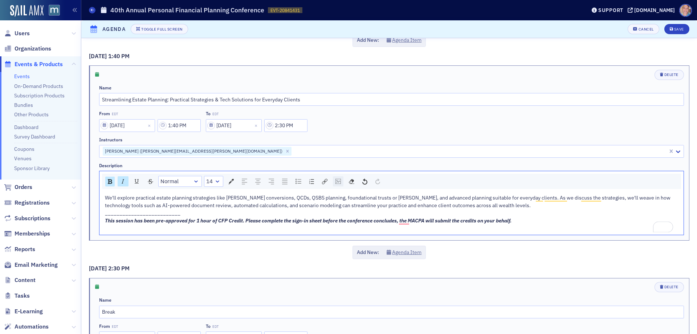
click at [337, 180] on img "rdw-image-control" at bounding box center [337, 181] width 5 height 5
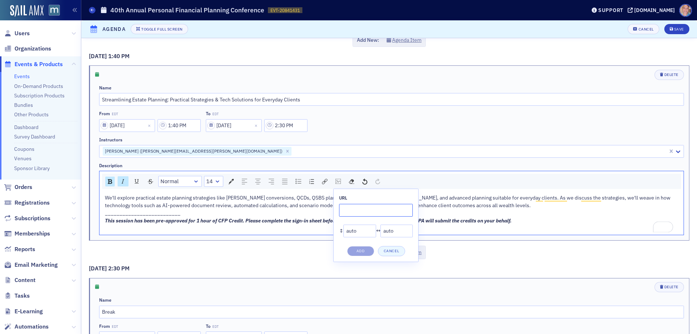
click at [359, 212] on input "rdw-image-control" at bounding box center [376, 210] width 74 height 13
paste input "[URL][DOMAIN_NAME]"
type input "[URL][DOMAIN_NAME]"
click at [362, 250] on button "Add" at bounding box center [360, 251] width 27 height 10
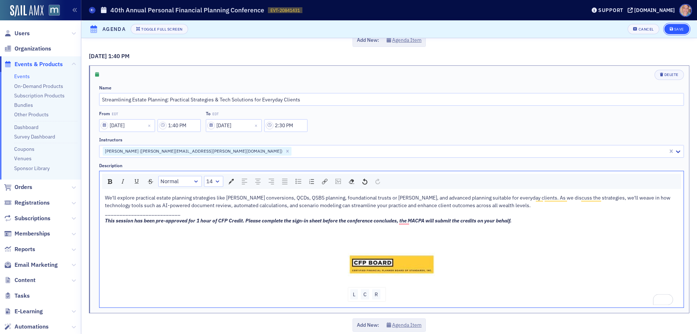
click at [667, 25] on button "Save" at bounding box center [676, 29] width 25 height 10
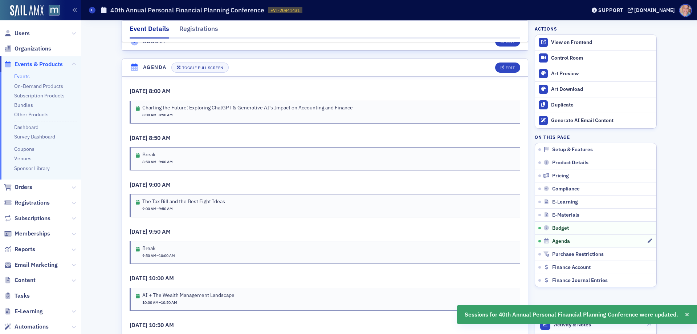
scroll to position [1257, 0]
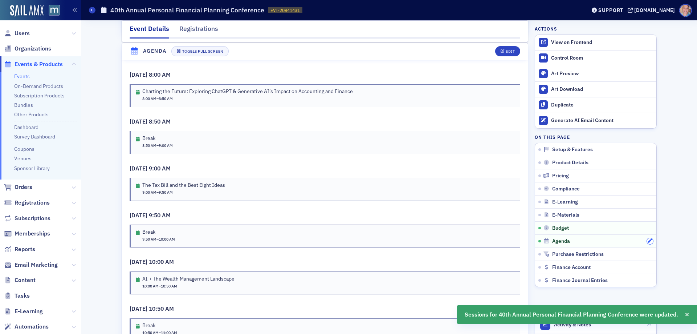
click at [648, 242] on icon "button" at bounding box center [650, 241] width 4 height 4
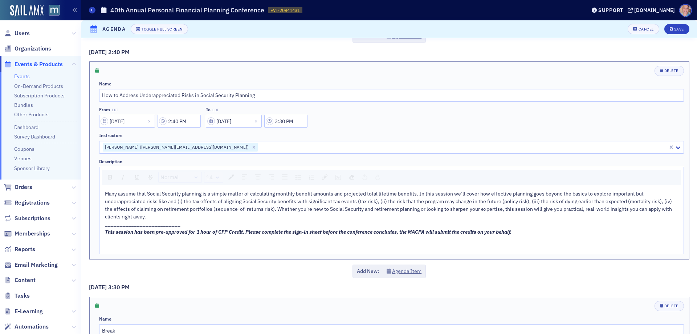
scroll to position [2541, 0]
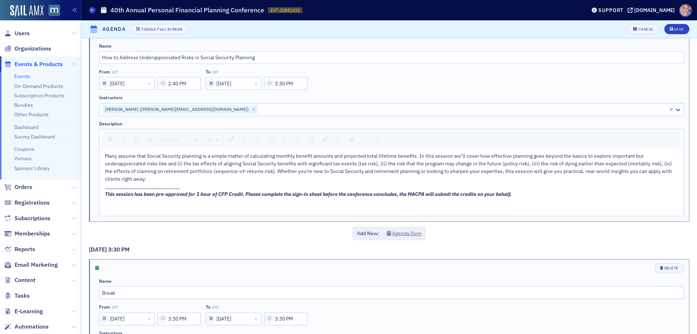
click at [211, 202] on div "rdw-editor" at bounding box center [392, 202] width 574 height 8
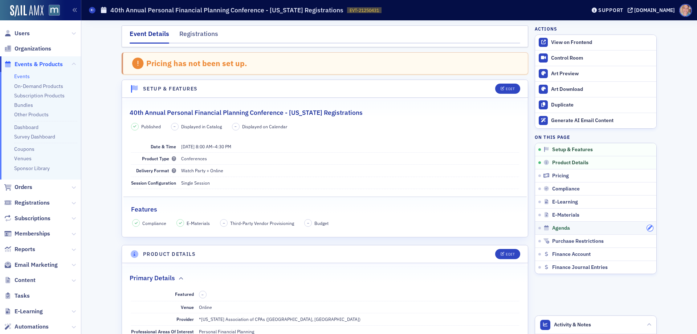
click at [648, 229] on icon "button" at bounding box center [650, 227] width 4 height 4
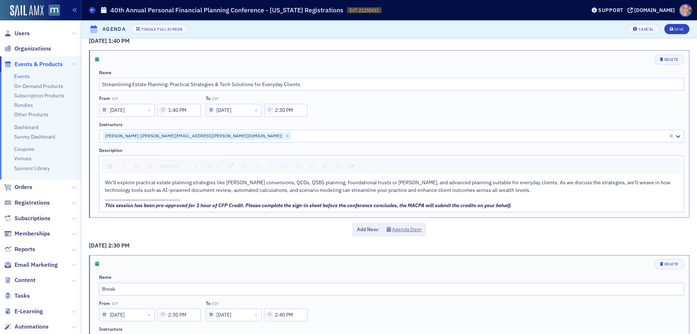
scroll to position [2033, 0]
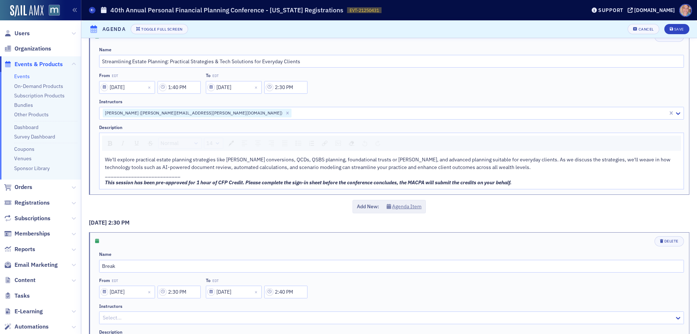
click at [523, 182] on div "This session has been pre-approved for 1 hour of CFP Credit. Please complete th…" at bounding box center [392, 183] width 574 height 8
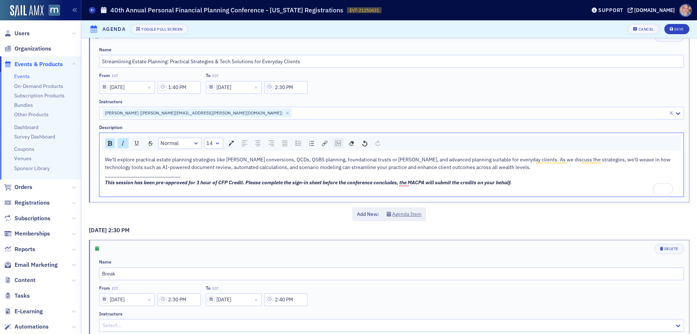
click at [338, 143] on img "rdw-image-control" at bounding box center [337, 143] width 5 height 5
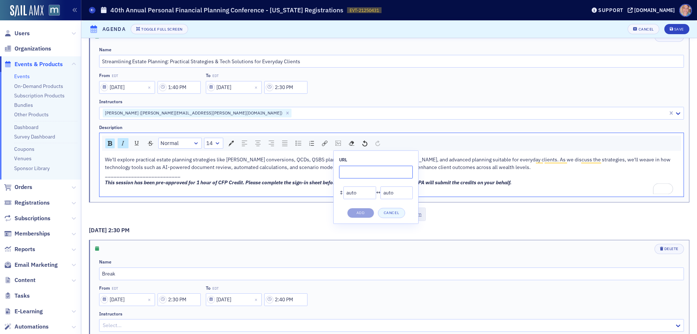
click at [349, 172] on input "rdw-image-control" at bounding box center [376, 172] width 74 height 13
paste input "[URL][DOMAIN_NAME]"
type input "[URL][DOMAIN_NAME]"
click at [356, 214] on button "Add" at bounding box center [360, 213] width 27 height 10
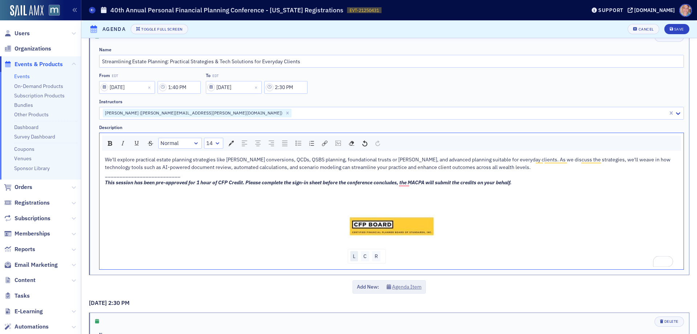
click at [352, 257] on div "L" at bounding box center [354, 256] width 8 height 10
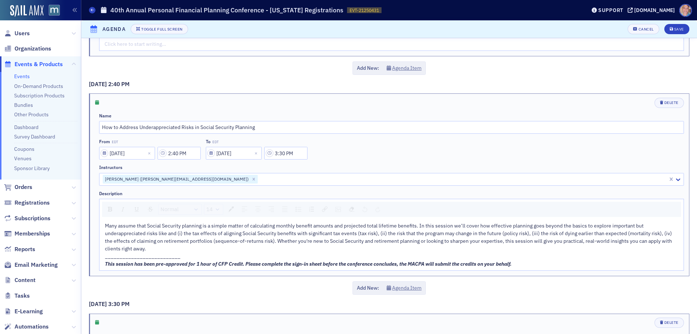
scroll to position [2469, 0]
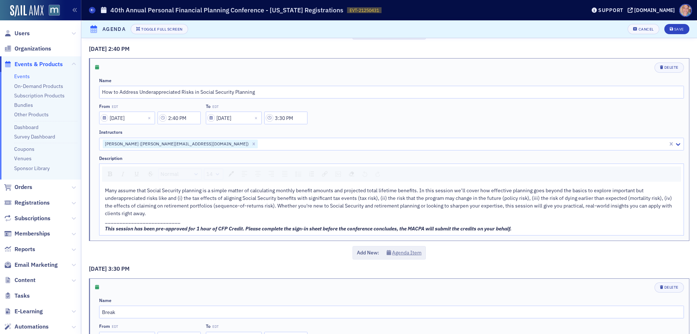
click at [539, 227] on div "This session has been pre-approved for 1 hour of CFP Credit. Please complete th…" at bounding box center [392, 229] width 574 height 8
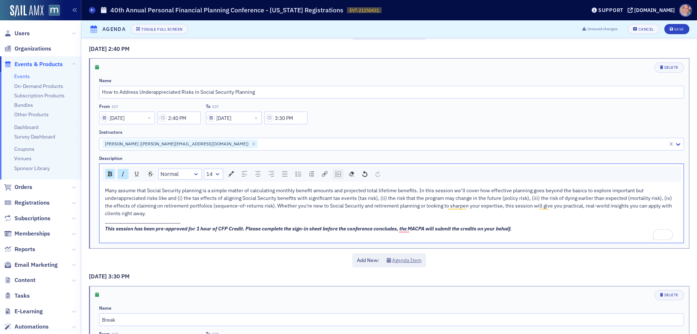
click at [340, 173] on img "rdw-image-control" at bounding box center [337, 173] width 5 height 5
click at [350, 202] on input "rdw-image-control" at bounding box center [376, 202] width 74 height 13
paste input "[URL][DOMAIN_NAME]"
type input "[URL][DOMAIN_NAME]"
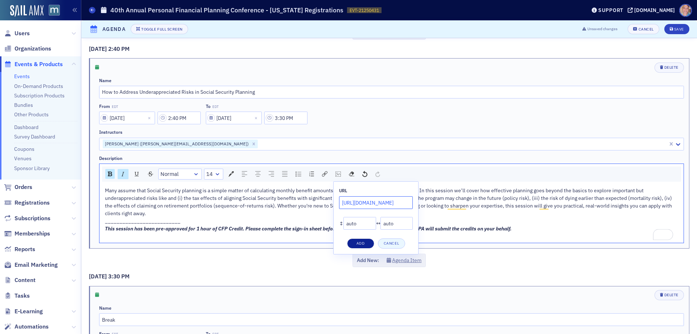
click at [354, 242] on button "Add" at bounding box center [360, 243] width 27 height 10
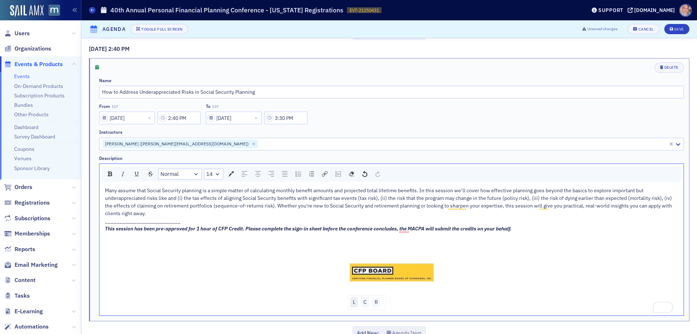
click at [350, 304] on div "L" at bounding box center [354, 302] width 8 height 10
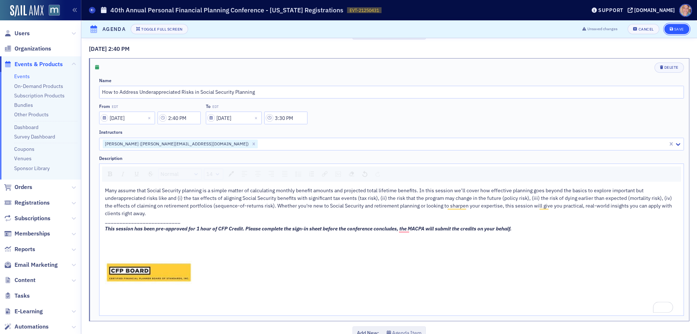
click at [674, 30] on div "Save" at bounding box center [679, 29] width 10 height 4
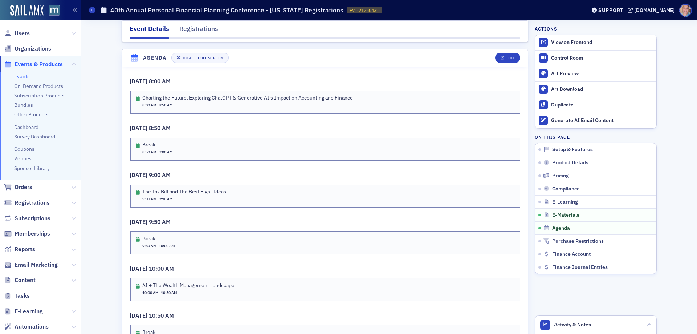
scroll to position [1140, 0]
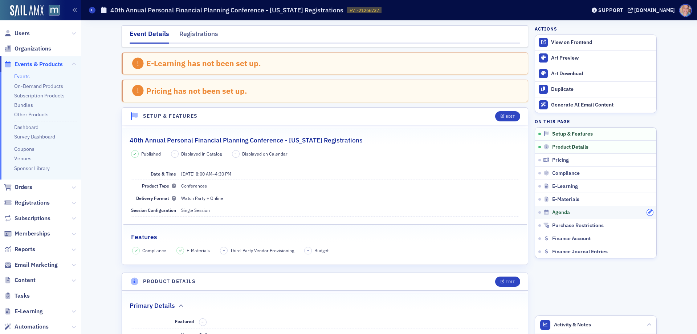
click at [648, 212] on icon "button" at bounding box center [650, 212] width 4 height 4
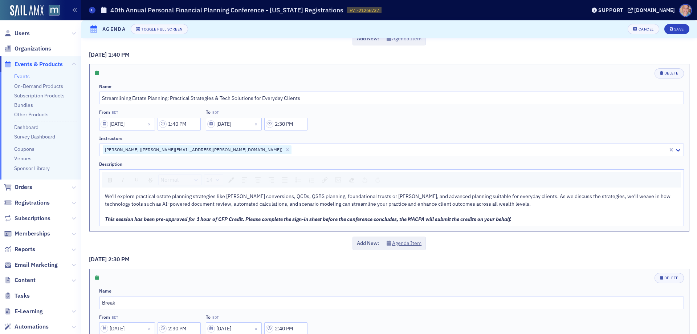
scroll to position [1997, 0]
click at [544, 221] on div "This session has been pre-approved for 1 hour of CFP Credit. Please complete th…" at bounding box center [392, 219] width 574 height 8
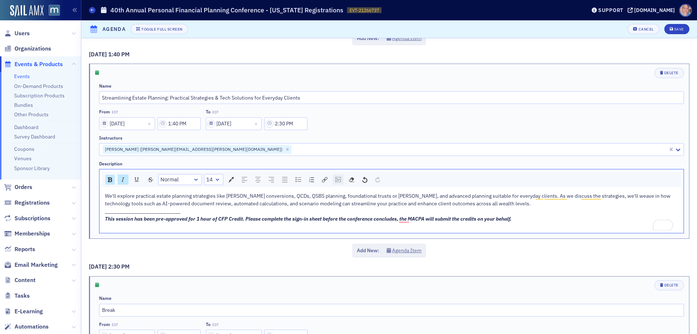
click at [339, 180] on img "rdw-image-control" at bounding box center [337, 179] width 5 height 5
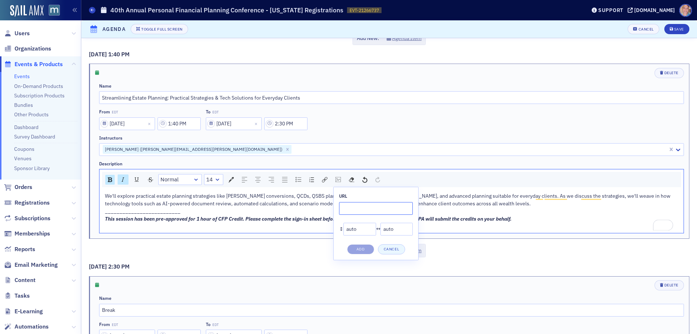
click at [353, 211] on input "rdw-image-control" at bounding box center [376, 208] width 74 height 13
paste input "[URL][DOMAIN_NAME]"
type input "[URL][DOMAIN_NAME]"
click at [360, 249] on button "Add" at bounding box center [360, 249] width 27 height 10
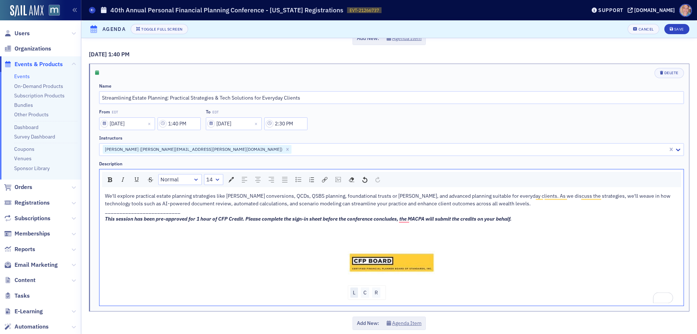
click at [353, 293] on div "L" at bounding box center [354, 292] width 8 height 10
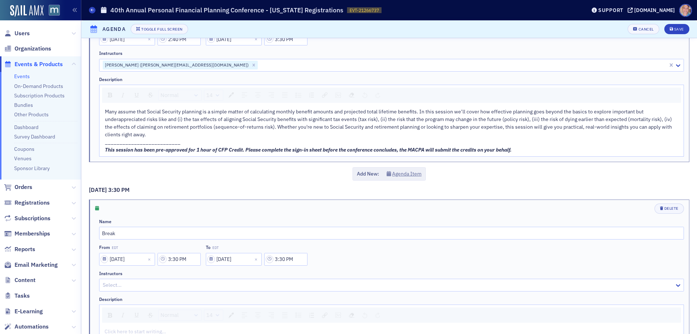
scroll to position [2578, 0]
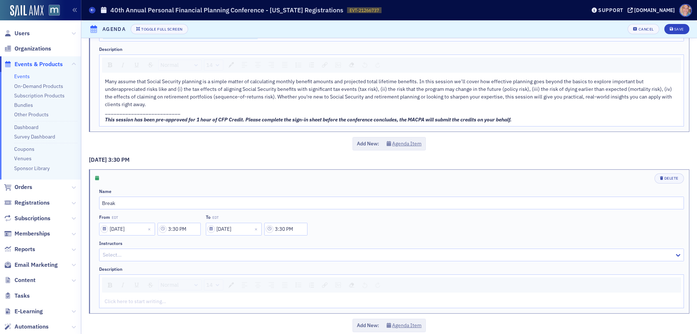
click at [541, 117] on div "This session has been pre-approved for 1 hour of CFP Credit. Please complete th…" at bounding box center [392, 120] width 574 height 8
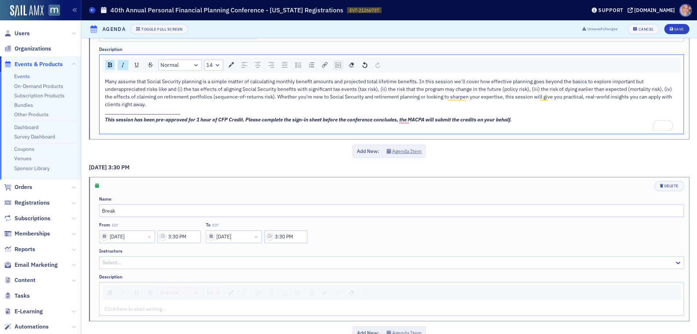
click at [336, 65] on img "rdw-image-control" at bounding box center [337, 64] width 5 height 5
click at [350, 93] on input "rdw-image-control" at bounding box center [376, 93] width 74 height 13
paste input "[URL][DOMAIN_NAME]"
type input "[URL][DOMAIN_NAME]"
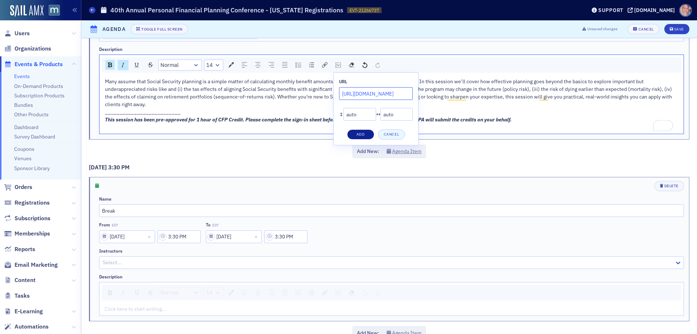
click at [356, 133] on button "Add" at bounding box center [360, 134] width 27 height 10
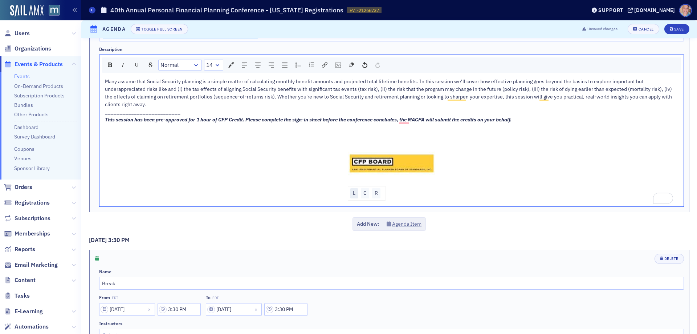
click at [351, 194] on div "L" at bounding box center [354, 193] width 8 height 10
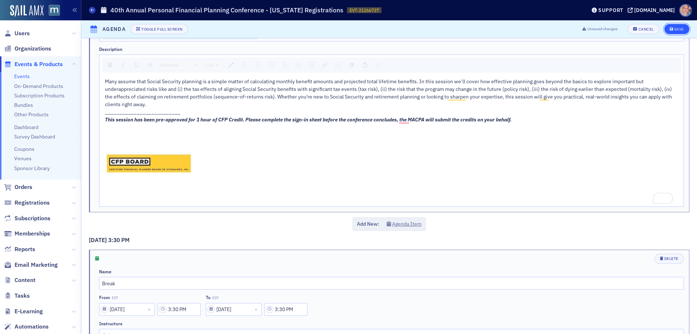
click at [674, 28] on div "Save" at bounding box center [679, 29] width 10 height 4
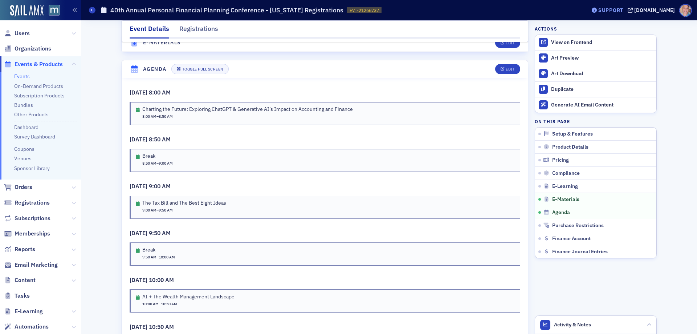
scroll to position [1146, 0]
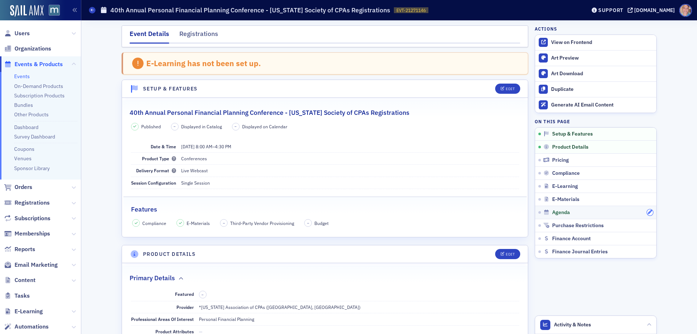
click at [648, 211] on icon "button" at bounding box center [650, 212] width 4 height 4
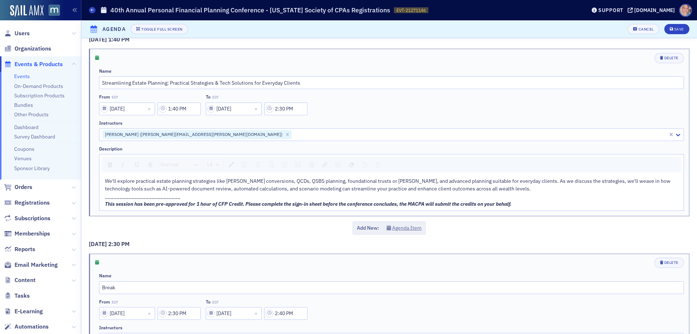
scroll to position [2069, 0]
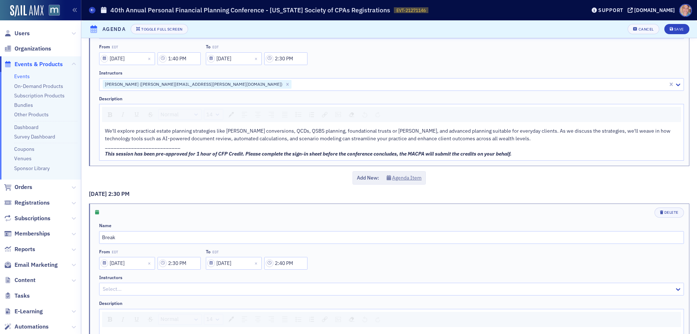
click at [539, 151] on div "This session has been pre-approved for 1 hour of CFP Credit. Please complete th…" at bounding box center [392, 154] width 574 height 8
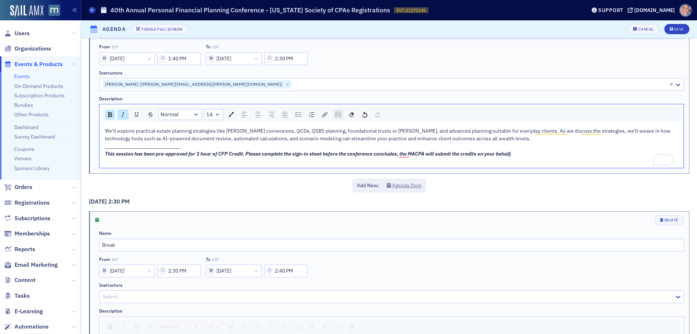
click at [338, 115] on img "rdw-image-control" at bounding box center [337, 114] width 5 height 5
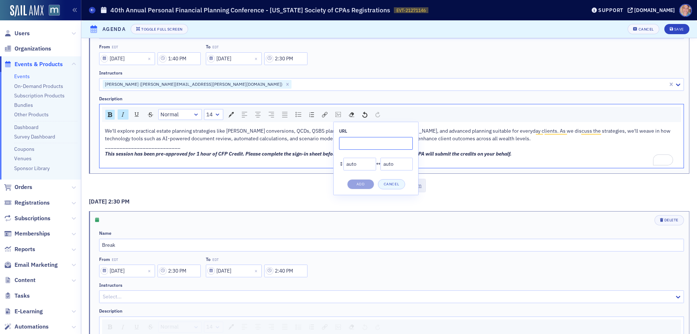
click at [347, 144] on input "rdw-image-control" at bounding box center [376, 143] width 74 height 13
paste input "[URL][DOMAIN_NAME]"
type input "[URL][DOMAIN_NAME]"
click at [361, 182] on button "Add" at bounding box center [360, 184] width 27 height 10
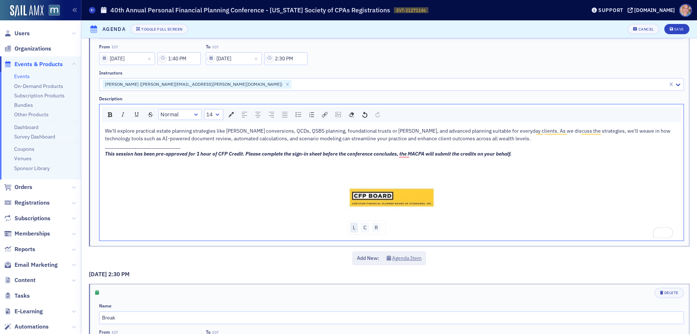
click at [352, 226] on div "L" at bounding box center [354, 227] width 8 height 10
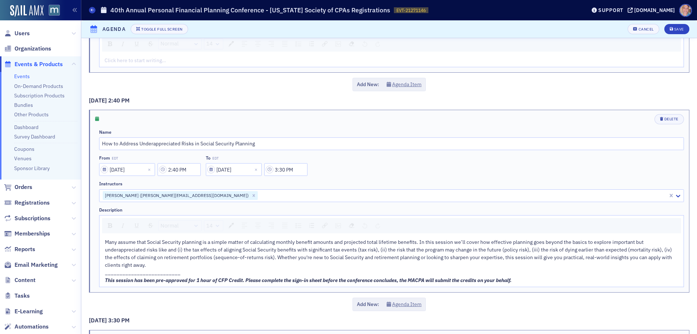
scroll to position [2505, 0]
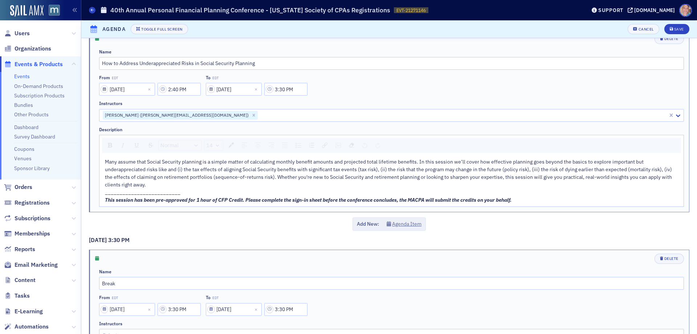
click at [542, 198] on div "This session has been pre-approved for 1 hour of CFP Credit. Please complete th…" at bounding box center [392, 200] width 574 height 8
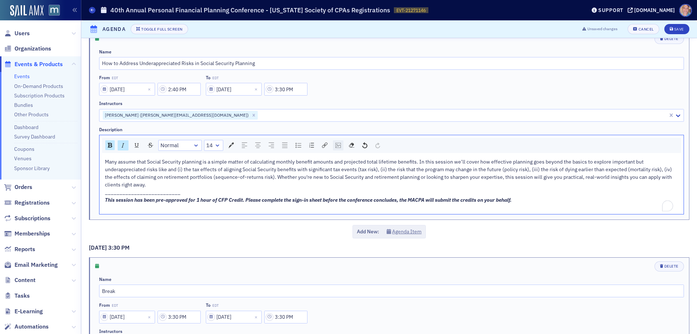
click at [339, 141] on div "rdw-image-control" at bounding box center [338, 145] width 11 height 10
click at [346, 174] on input "rdw-image-control" at bounding box center [376, 173] width 74 height 13
paste input "https://cdn.sailamx.com/3/cms_uploads/4c06ee05eac29f12f53828f90b0b7c2c/conversi…"
type input "https://cdn.sailamx.com/3/cms_uploads/4c06ee05eac29f12f53828f90b0b7c2c/conversi…"
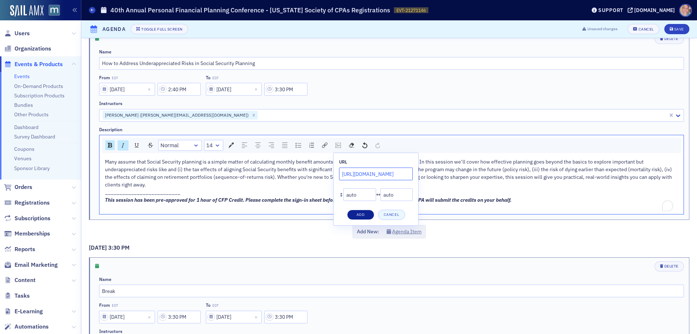
click at [358, 212] on button "Add" at bounding box center [360, 214] width 27 height 10
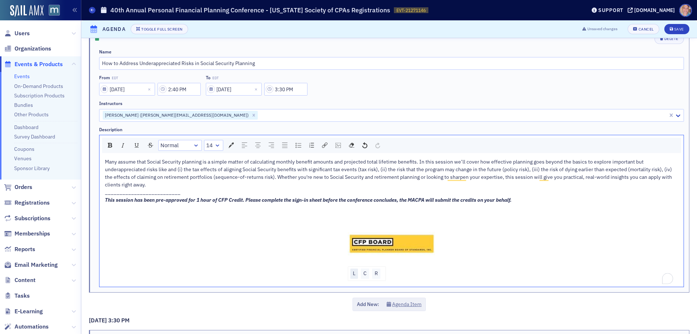
click at [352, 273] on div "L" at bounding box center [354, 273] width 8 height 10
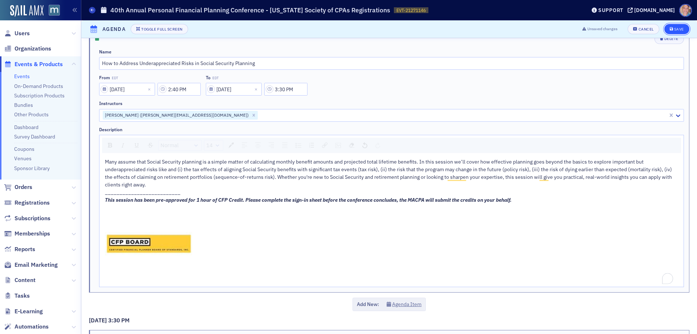
click at [670, 28] on icon "submit" at bounding box center [672, 29] width 4 height 4
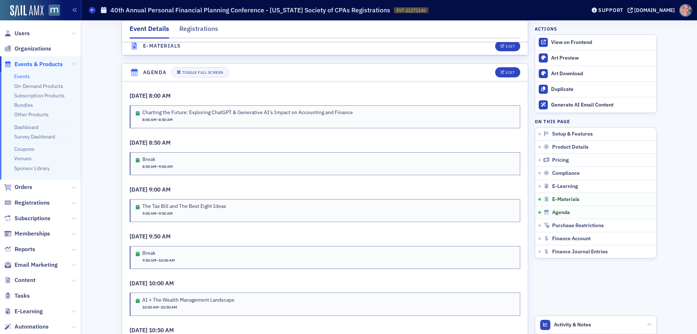
scroll to position [1142, 0]
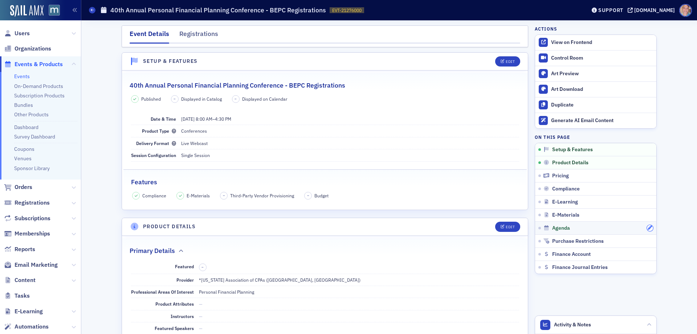
click at [647, 229] on button "button" at bounding box center [650, 228] width 7 height 7
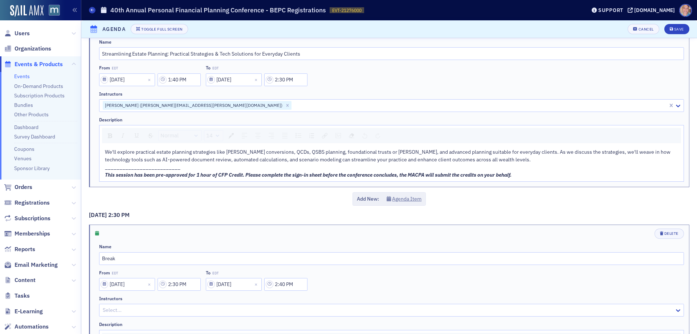
scroll to position [2033, 0]
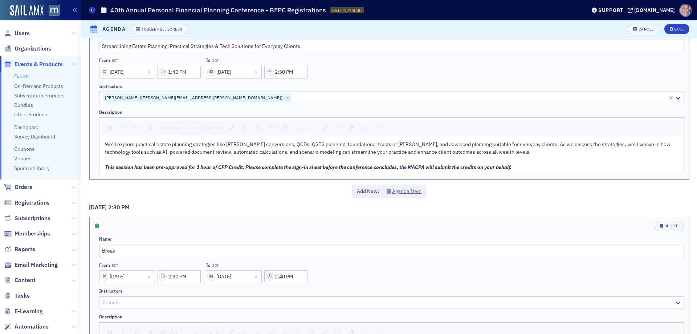
click at [537, 163] on div "__________________________" at bounding box center [392, 160] width 574 height 8
click at [528, 168] on div "This session has been pre-approved for 1 hour of CFP Credit. Please complete th…" at bounding box center [392, 167] width 574 height 8
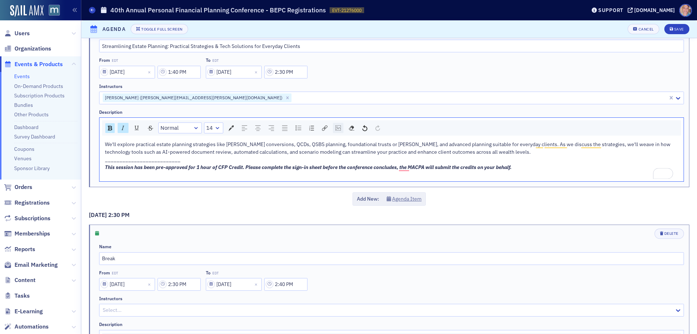
click at [339, 128] on img "rdw-image-control" at bounding box center [337, 127] width 5 height 5
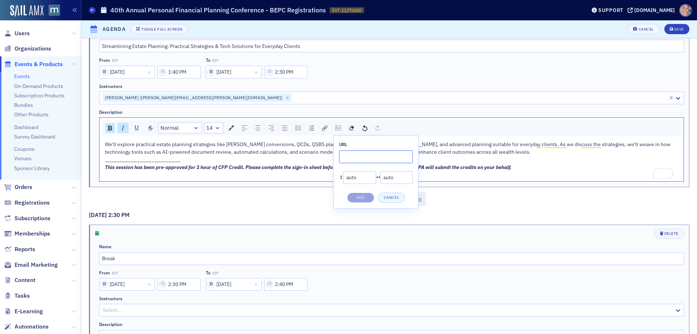
click at [355, 160] on input "rdw-image-control" at bounding box center [376, 156] width 74 height 13
paste input "[URL][DOMAIN_NAME]"
type input "[URL][DOMAIN_NAME]"
click at [364, 198] on button "Add" at bounding box center [360, 197] width 27 height 10
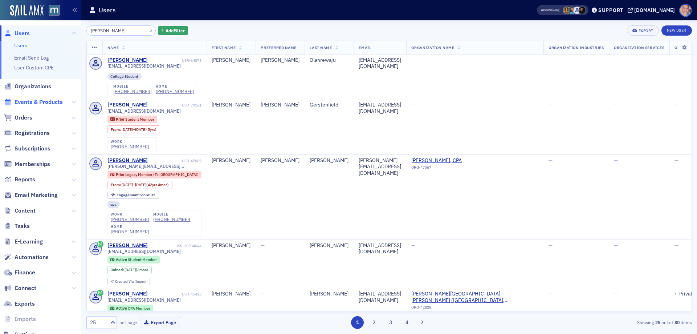
click at [42, 100] on span "Events & Products" at bounding box center [39, 102] width 48 height 8
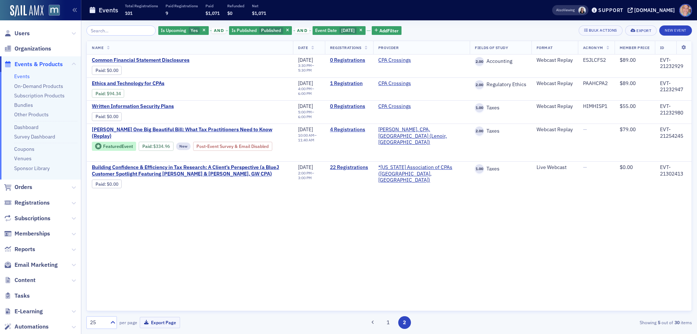
click at [104, 30] on input "search" at bounding box center [120, 30] width 69 height 10
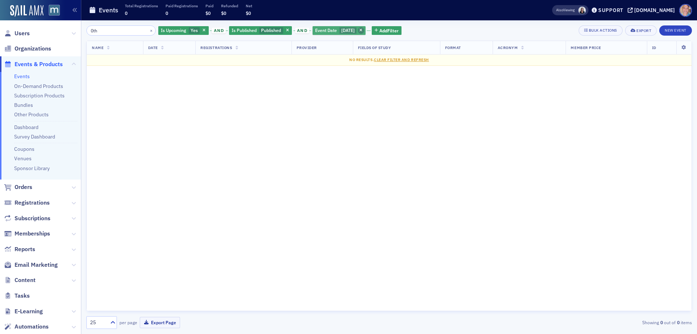
click at [362, 31] on icon "button" at bounding box center [360, 31] width 3 height 4
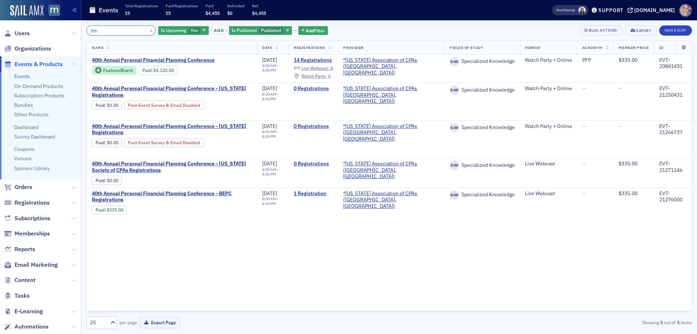
click at [101, 28] on input "0th" at bounding box center [120, 30] width 69 height 10
type input "40th"
click at [111, 194] on span "40th Annual Personal Financial Planning Conference - BEPC Registrations" at bounding box center [172, 196] width 160 height 13
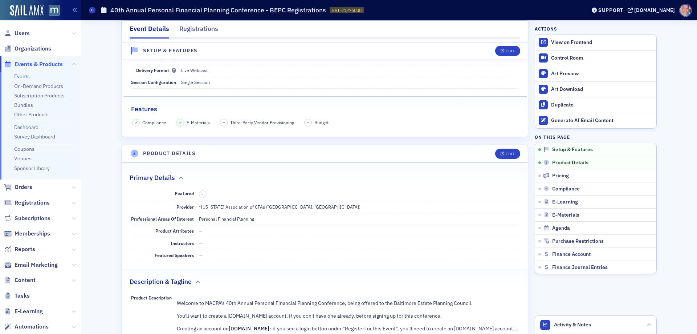
scroll to position [182, 0]
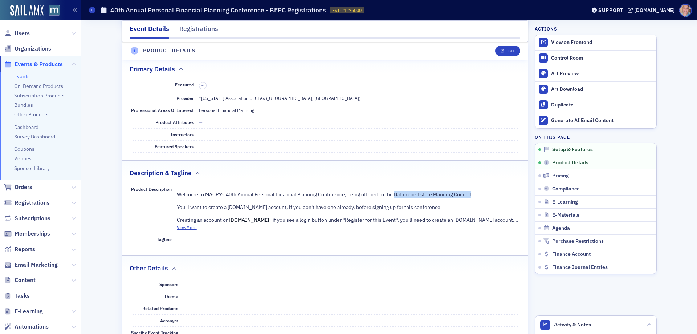
drag, startPoint x: 392, startPoint y: 192, endPoint x: 468, endPoint y: 195, distance: 75.9
click at [468, 195] on span "Welcome to MACPA's 40th Annual Personal Financial Planning Conference, being of…" at bounding box center [325, 194] width 296 height 7
copy span "Baltimore Estate Planning Council"
drag, startPoint x: 23, startPoint y: 74, endPoint x: 35, endPoint y: 69, distance: 13.6
click at [23, 74] on link "Events" at bounding box center [22, 76] width 16 height 7
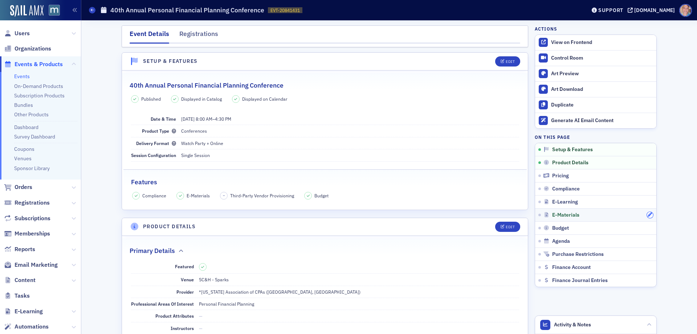
click at [649, 213] on icon "button" at bounding box center [650, 214] width 4 height 4
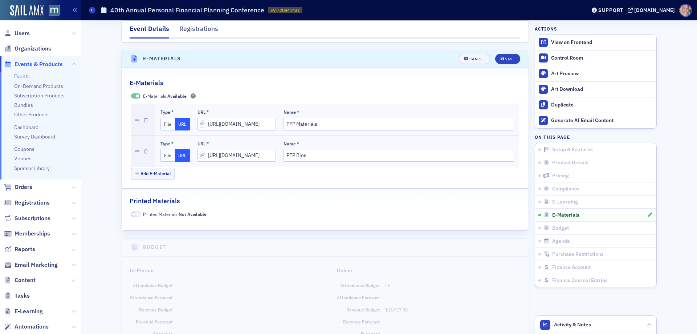
scroll to position [1042, 0]
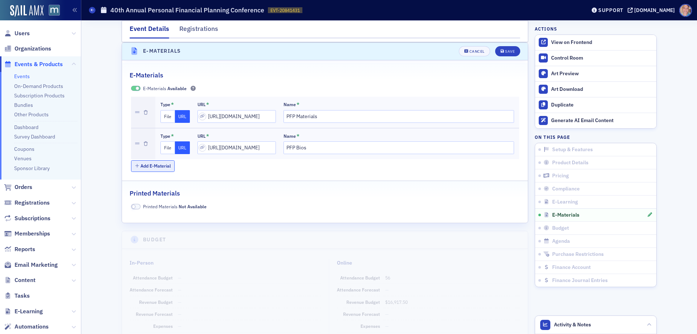
click at [153, 169] on button "Add E-Material" at bounding box center [153, 165] width 44 height 11
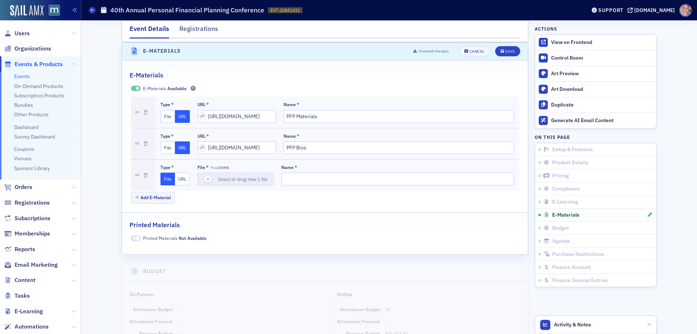
click at [175, 179] on button "URL" at bounding box center [182, 178] width 15 height 13
click at [213, 180] on input "url" at bounding box center [237, 178] width 78 height 13
paste input "[URL][DOMAIN_NAME]"
type input "[URL][DOMAIN_NAME]"
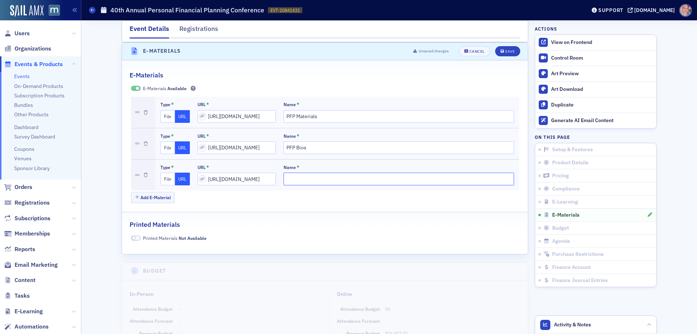
click at [312, 181] on input "Name *" at bounding box center [399, 178] width 231 height 13
type input "CFP Sign in Sheet - This form is only for anyone with the Certified Financial P…"
click at [502, 50] on span "Save" at bounding box center [508, 51] width 14 height 4
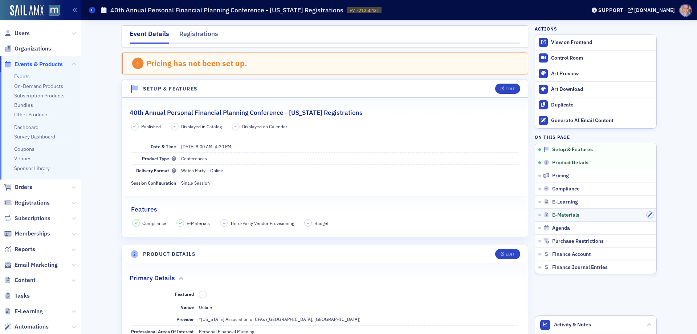
click at [647, 216] on button "button" at bounding box center [650, 215] width 7 height 7
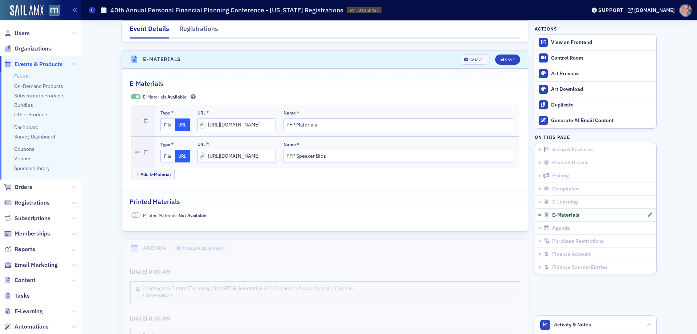
scroll to position [1050, 0]
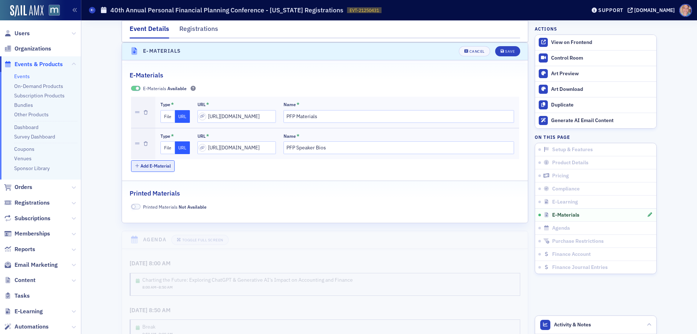
click at [157, 167] on button "Add E-Material" at bounding box center [153, 165] width 44 height 11
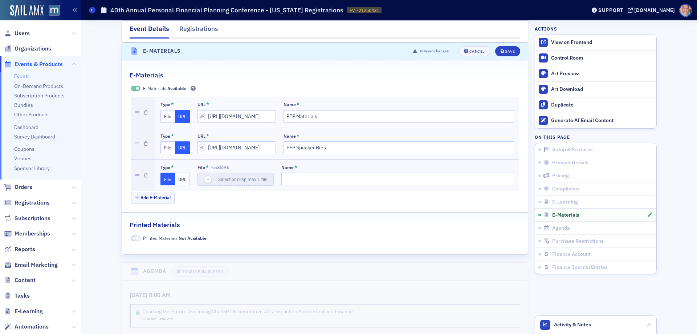
drag, startPoint x: 182, startPoint y: 181, endPoint x: 291, endPoint y: 172, distance: 109.7
click at [186, 181] on button "URL" at bounding box center [182, 178] width 15 height 13
click at [286, 179] on input "Name *" at bounding box center [399, 178] width 231 height 13
paste input "CFP Sign in Sheet - This form is only for anyone with the Certified Financial P…"
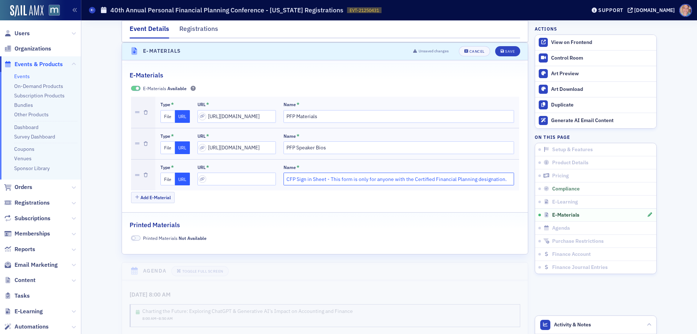
type input "CFP Sign in Sheet - This form is only for anyone with the Certified Financial P…"
click at [231, 182] on input "url" at bounding box center [237, 178] width 78 height 13
paste input "[URL][DOMAIN_NAME]"
type input "[URL][DOMAIN_NAME]"
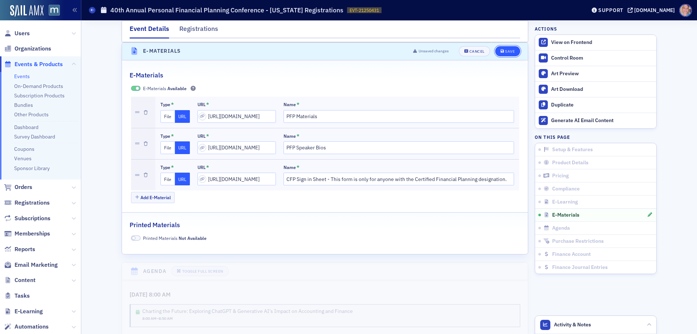
click at [506, 50] on div "Save" at bounding box center [510, 51] width 10 height 4
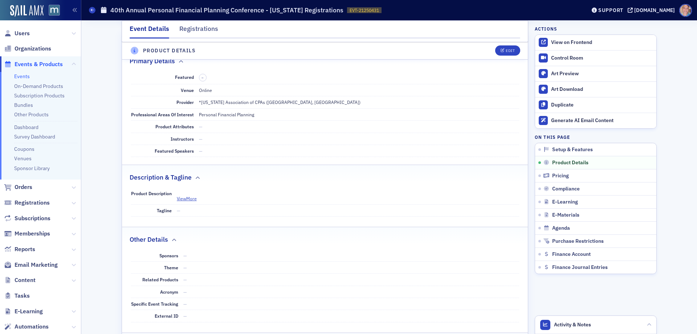
scroll to position [215, 0]
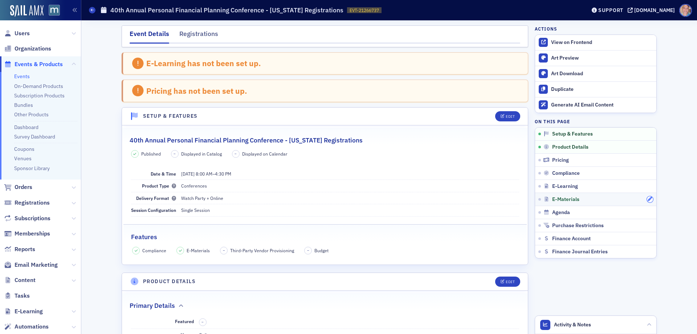
click at [648, 200] on icon "button" at bounding box center [650, 199] width 4 height 4
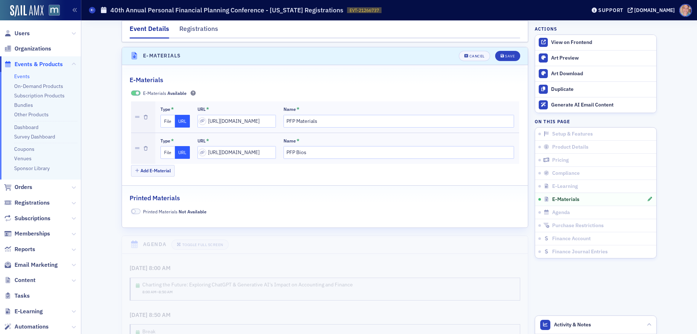
scroll to position [1058, 0]
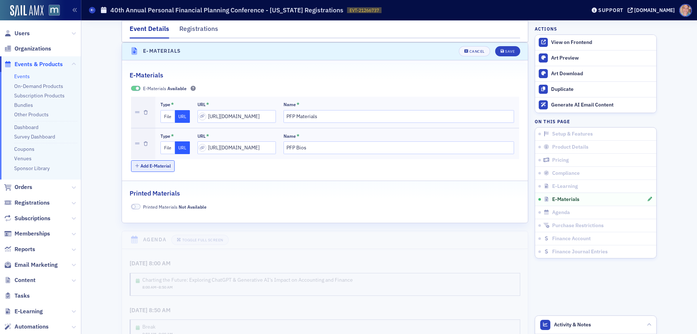
click at [147, 170] on button "Add E-Material" at bounding box center [153, 165] width 44 height 11
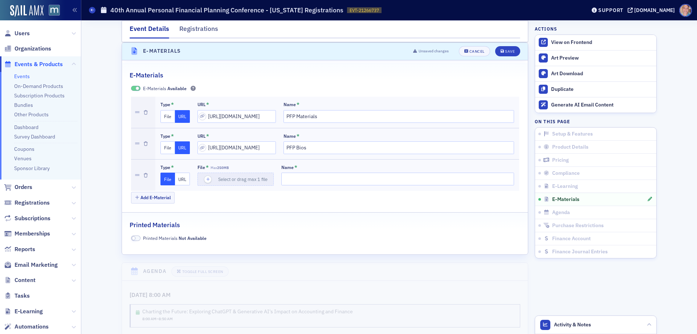
click at [180, 179] on button "URL" at bounding box center [182, 178] width 15 height 13
click at [216, 178] on input "url" at bounding box center [237, 178] width 78 height 13
paste input "[URL][DOMAIN_NAME]"
type input "[URL][DOMAIN_NAME]"
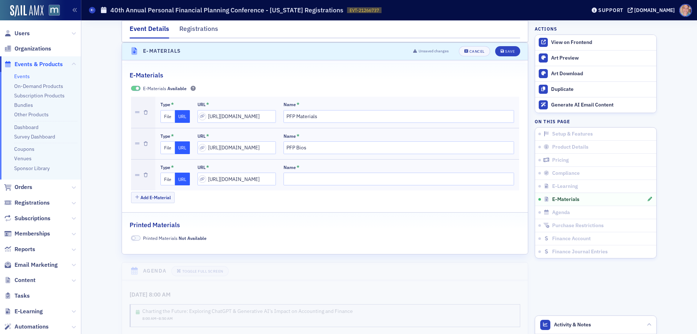
scroll to position [0, 0]
click at [392, 174] on input "Name *" at bounding box center [399, 178] width 231 height 13
paste input "CFP Sign in Sheet - This form is only for anyone with the Certified Financial P…"
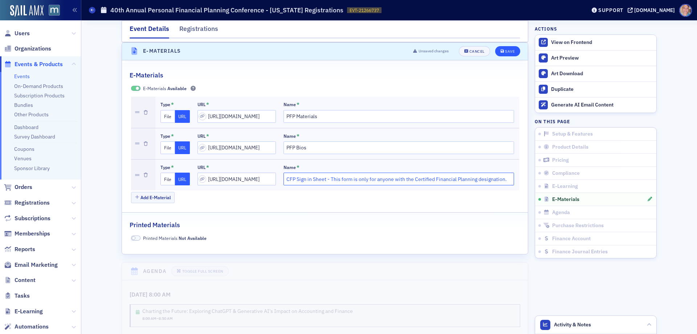
type input "CFP Sign in Sheet - This form is only for anyone with the Certified Financial P…"
click at [501, 52] on icon "submit" at bounding box center [503, 51] width 4 height 4
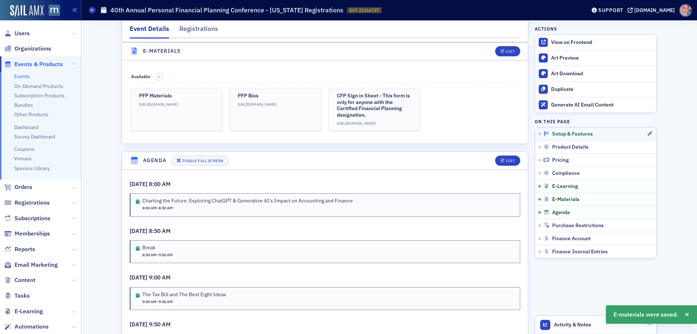
click at [611, 135] on div "Setup & Features" at bounding box center [594, 134] width 103 height 7
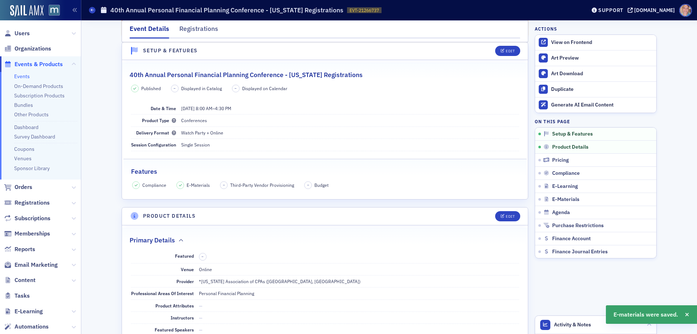
scroll to position [65, 0]
click at [508, 212] on button "Edit" at bounding box center [507, 216] width 25 height 10
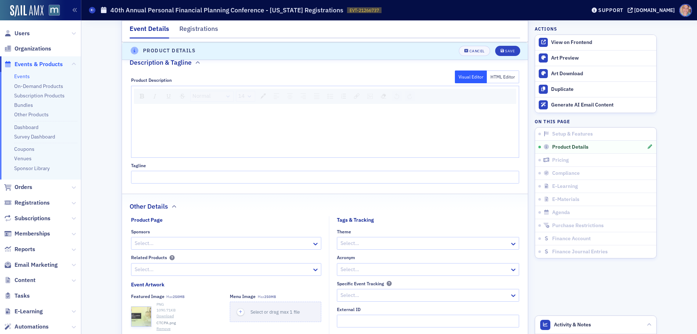
scroll to position [557, 0]
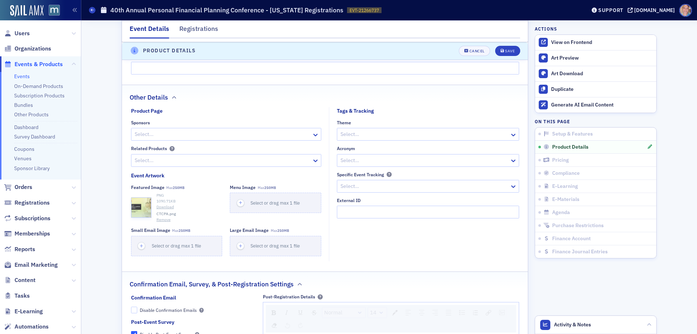
click at [406, 158] on div at bounding box center [424, 160] width 169 height 9
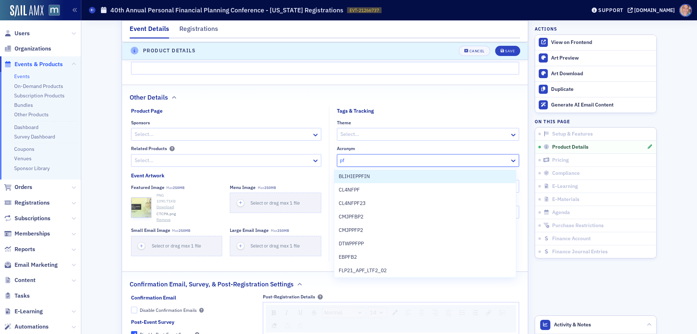
type input "pfp"
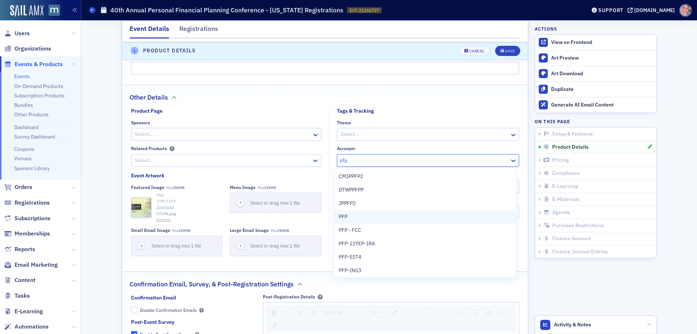
click at [355, 219] on div "PFP" at bounding box center [425, 217] width 173 height 8
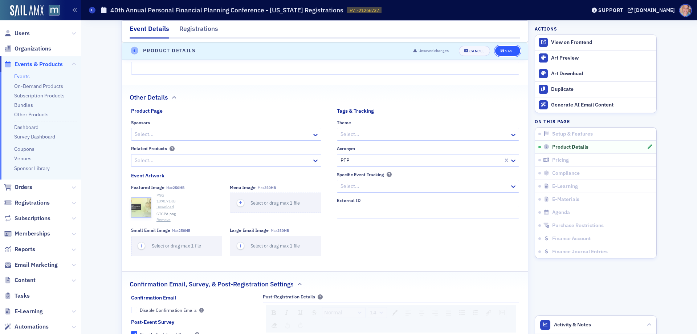
click at [507, 52] on div "Save" at bounding box center [510, 51] width 10 height 4
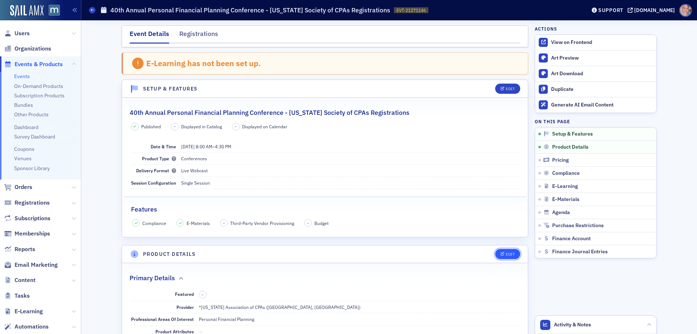
click at [502, 249] on button "Edit" at bounding box center [507, 254] width 25 height 10
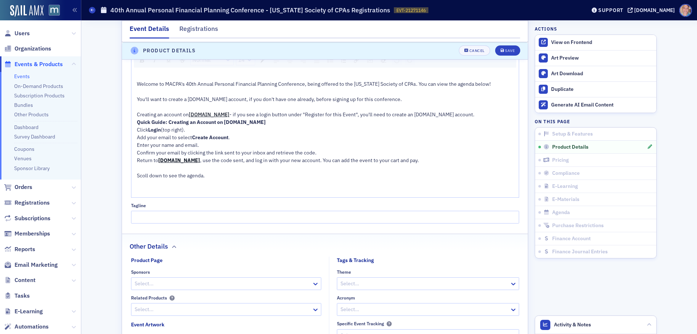
scroll to position [638, 0]
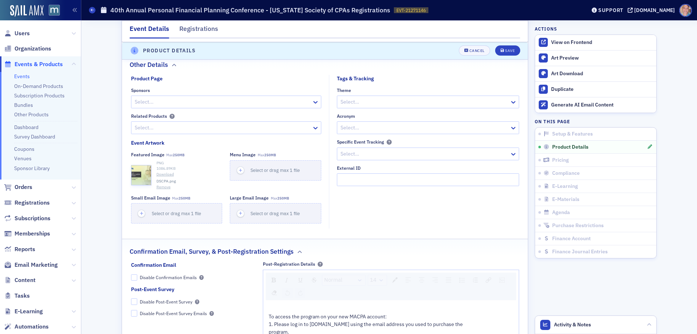
click at [346, 129] on div at bounding box center [424, 127] width 169 height 9
type input "pfp"
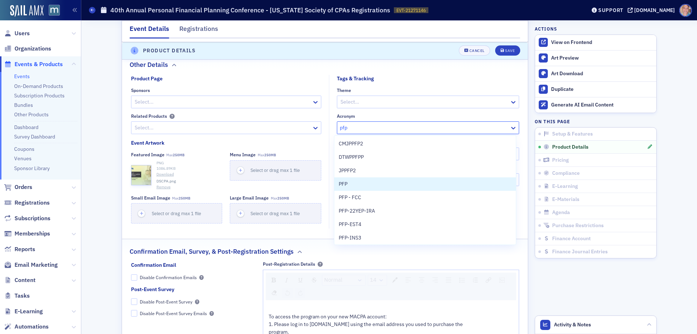
drag, startPoint x: 350, startPoint y: 182, endPoint x: 373, endPoint y: 139, distance: 49.4
click at [350, 182] on div "PFP" at bounding box center [425, 184] width 173 height 8
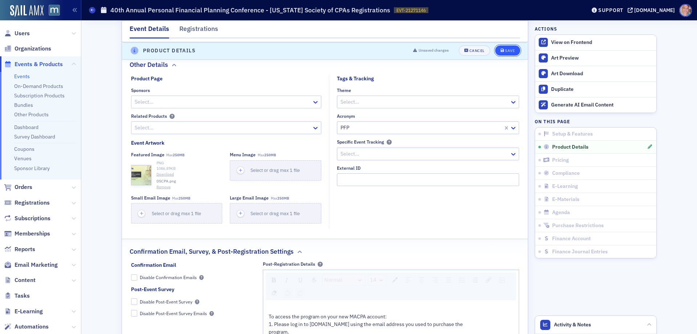
click at [505, 52] on div "Save" at bounding box center [510, 51] width 10 height 4
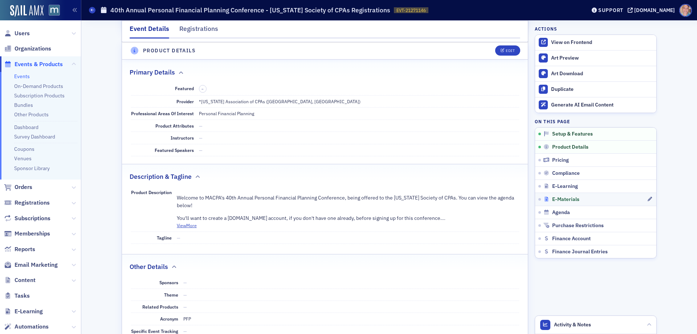
scroll to position [203, 0]
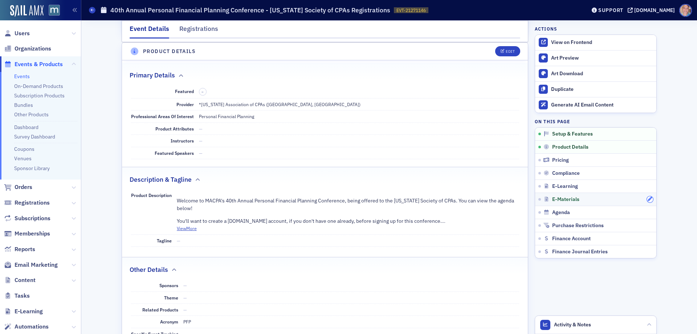
click at [648, 200] on icon "button" at bounding box center [650, 199] width 4 height 4
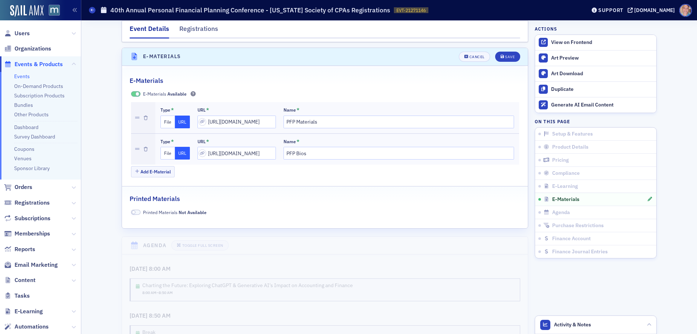
scroll to position [1052, 0]
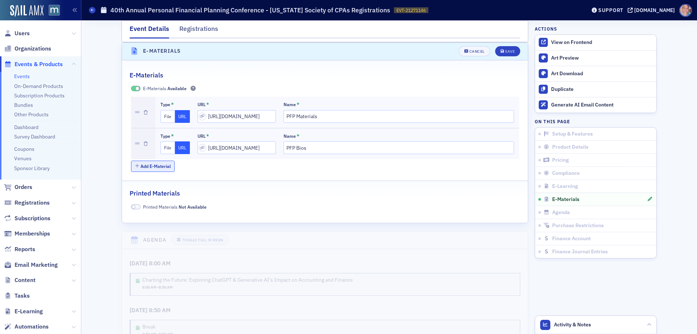
click at [158, 168] on button "Add E-Material" at bounding box center [153, 165] width 44 height 11
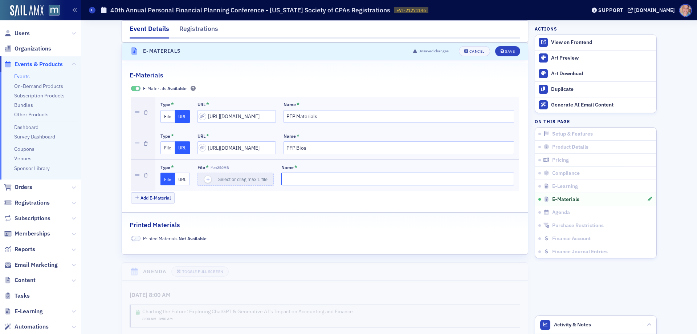
click at [297, 182] on input "Name *" at bounding box center [397, 178] width 233 height 13
paste input "CFP Sign in Sheet - This form is only for anyone with the Certified Financial P…"
type input "CFP Sign in Sheet - This form is only for anyone with the Certified Financial P…"
click at [171, 178] on button "File" at bounding box center [167, 178] width 15 height 13
click at [182, 179] on button "URL" at bounding box center [182, 178] width 15 height 13
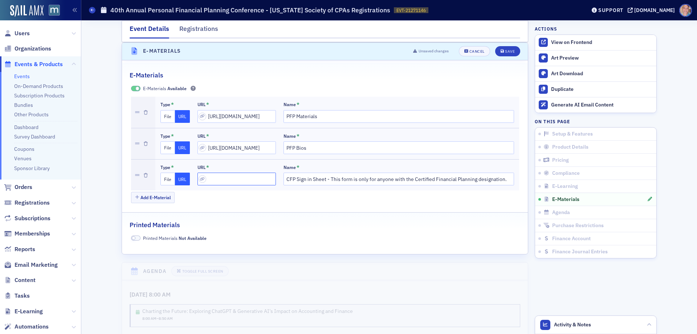
click at [237, 182] on input "url" at bounding box center [237, 178] width 78 height 13
paste input "[URL][DOMAIN_NAME]"
type input "[URL][DOMAIN_NAME]"
click at [506, 50] on div "Save" at bounding box center [510, 51] width 10 height 4
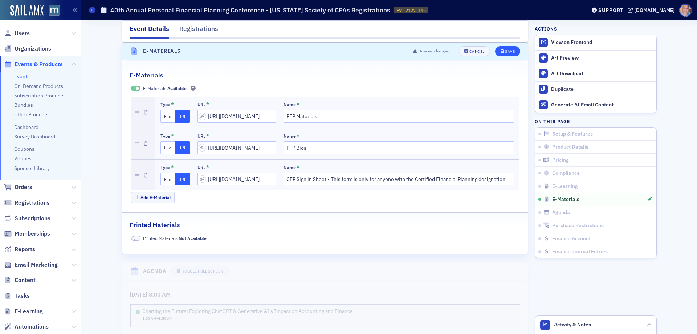
scroll to position [0, 0]
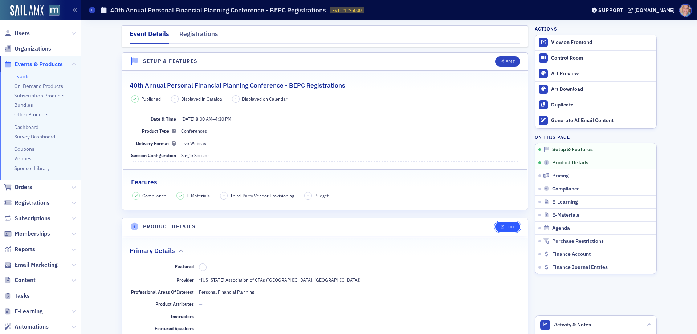
click at [508, 226] on div "Edit" at bounding box center [510, 227] width 9 height 4
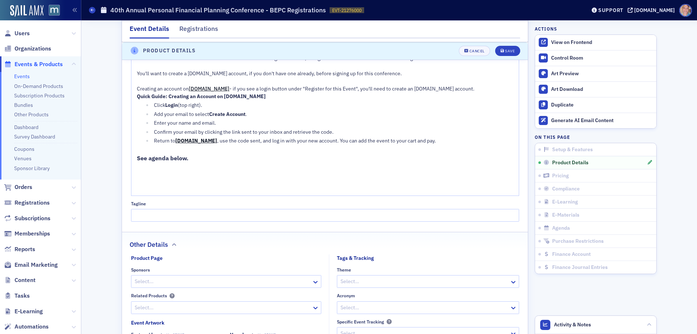
scroll to position [538, 0]
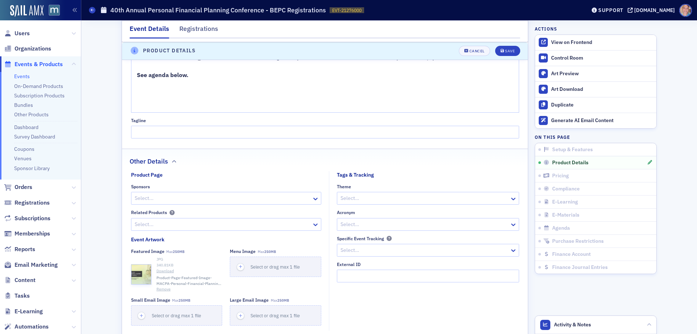
click at [366, 225] on div at bounding box center [424, 224] width 169 height 9
type input "pfp"
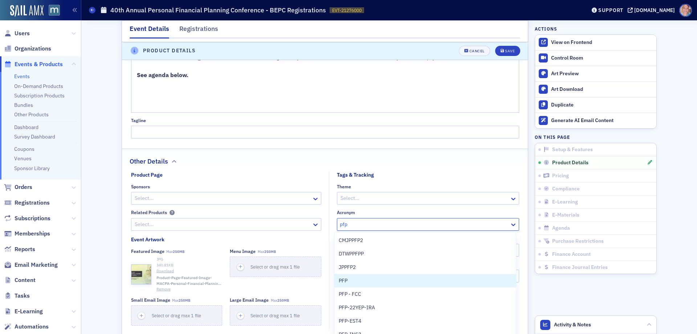
click at [356, 280] on div "PFP" at bounding box center [425, 281] width 173 height 8
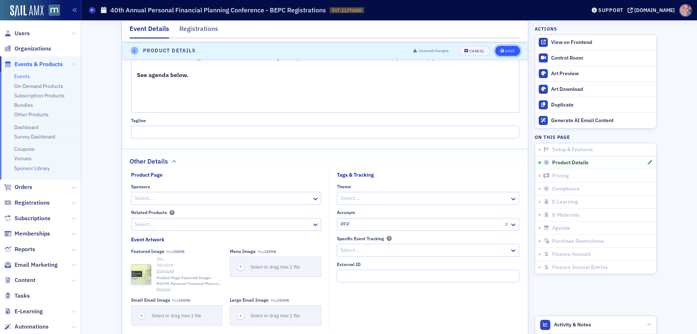
click at [505, 49] on div "Save" at bounding box center [510, 51] width 10 height 4
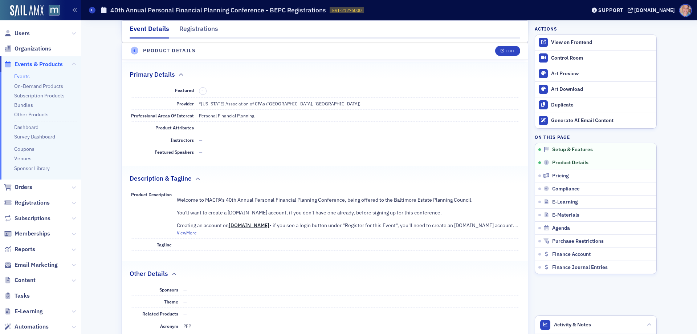
scroll to position [175, 0]
click at [648, 215] on icon "button" at bounding box center [650, 214] width 4 height 4
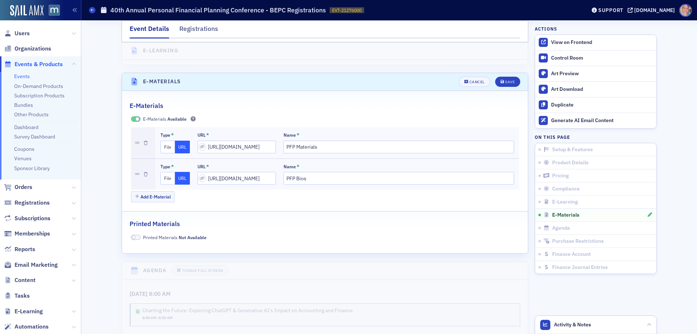
scroll to position [1049, 0]
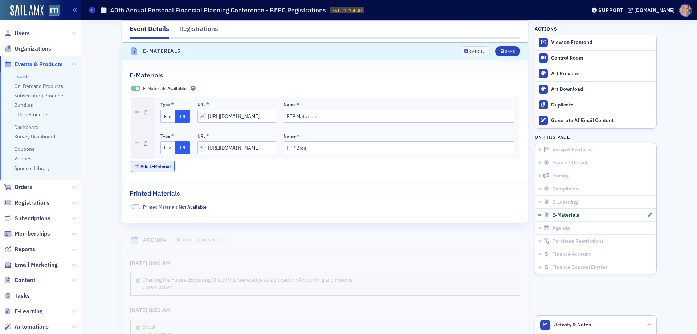
click at [159, 171] on button "Add E-Material" at bounding box center [153, 165] width 44 height 11
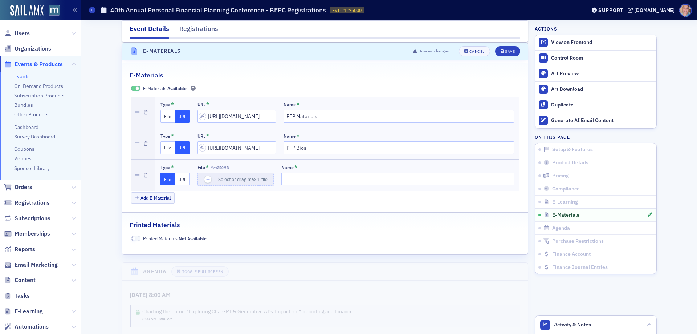
click at [180, 180] on button "URL" at bounding box center [182, 178] width 15 height 13
click at [213, 178] on input "url" at bounding box center [237, 178] width 78 height 13
paste input "[URL][DOMAIN_NAME]"
type input "[URL][DOMAIN_NAME]"
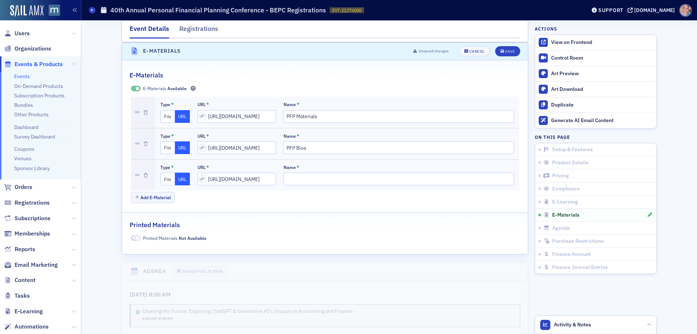
scroll to position [0, 0]
click at [297, 179] on input "Name *" at bounding box center [399, 178] width 231 height 13
paste input "CFP Sign in Sheet - This form is only for anyone with the Certified Financial P…"
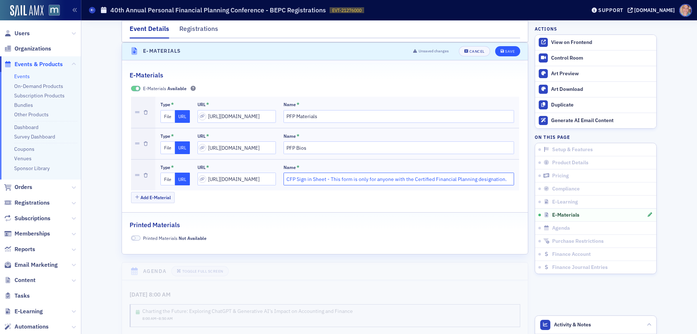
type input "CFP Sign in Sheet - This form is only for anyone with the Certified Financial P…"
click at [508, 52] on div "Save" at bounding box center [510, 51] width 10 height 4
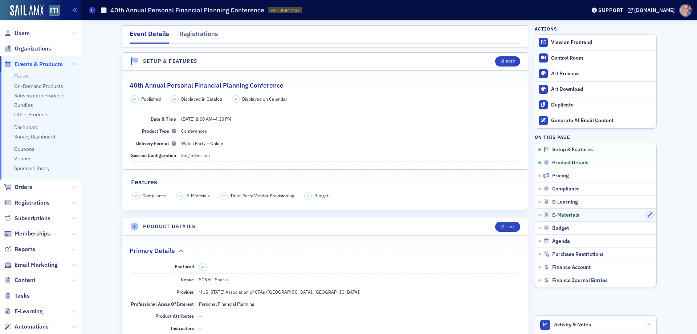
click at [648, 212] on icon "button" at bounding box center [650, 214] width 4 height 4
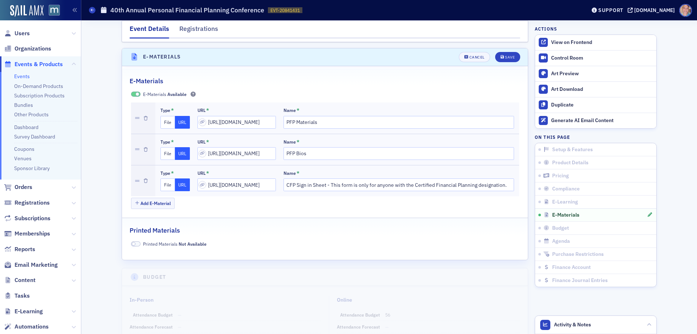
scroll to position [1042, 0]
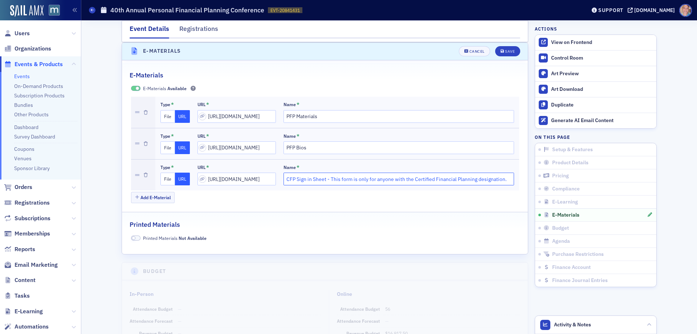
click at [325, 181] on input "CFP Sign in Sheet - This form is only for anyone with the Certified Financial P…" at bounding box center [399, 178] width 231 height 13
click at [241, 180] on input "https://forms.gle/eTpVhgnwjsUZrhRF9" at bounding box center [237, 178] width 78 height 13
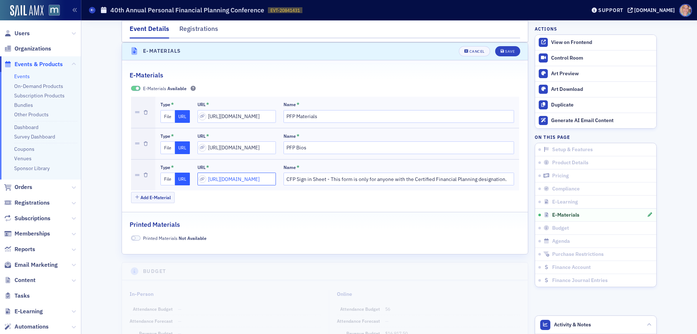
click at [241, 180] on input "https://forms.gle/eTpVhgnwjsUZrhRF9" at bounding box center [237, 178] width 78 height 13
click at [313, 183] on input "CFP Sign in Sheet - This form is only for anyone with the Certified Financial P…" at bounding box center [399, 178] width 231 height 13
click at [313, 182] on input "CFP Sign in Sheet - This form is only for anyone with the Certified Financial P…" at bounding box center [399, 178] width 231 height 13
click at [231, 174] on input "[URL][DOMAIN_NAME]" at bounding box center [237, 178] width 78 height 13
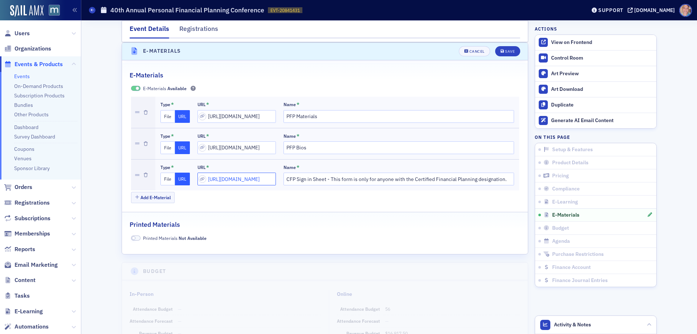
click at [230, 174] on input "[URL][DOMAIN_NAME]" at bounding box center [237, 178] width 78 height 13
click at [310, 179] on input "CFP Sign in Sheet - This form is only for anyone with the Certified Financial P…" at bounding box center [399, 178] width 231 height 13
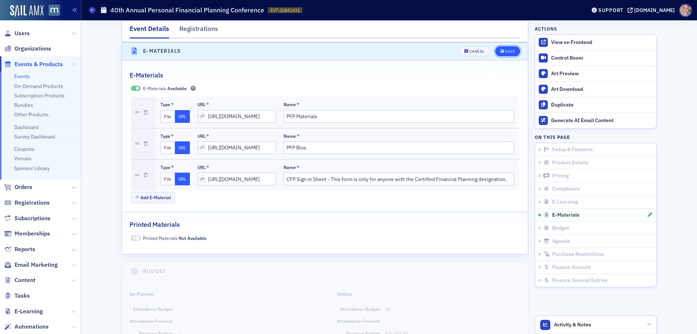
click at [502, 51] on span "Save" at bounding box center [508, 51] width 14 height 4
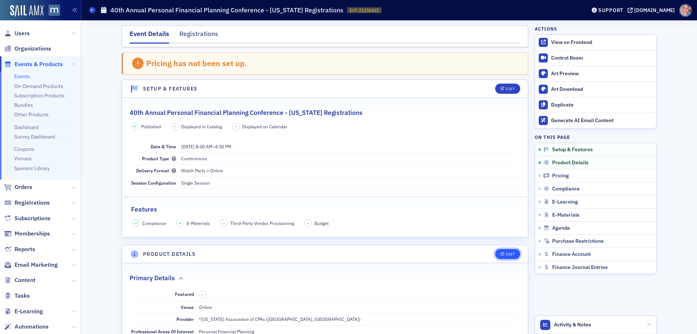
click at [507, 251] on button "Edit" at bounding box center [507, 254] width 25 height 10
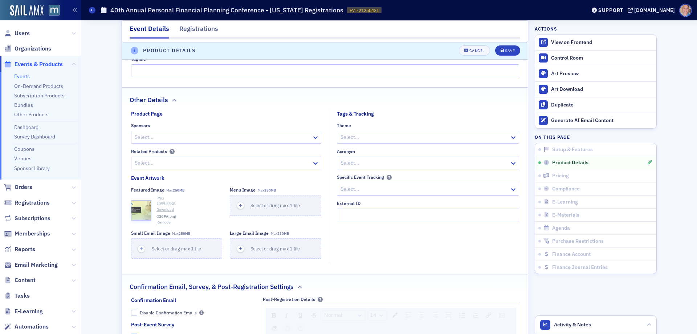
scroll to position [602, 0]
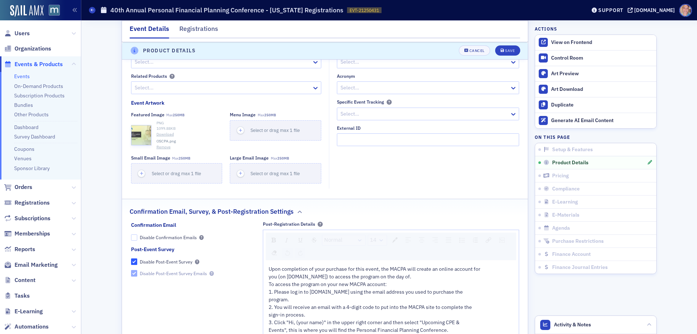
click at [380, 90] on div at bounding box center [424, 87] width 169 height 9
type input "pfp"
click at [352, 145] on div "PFP" at bounding box center [425, 144] width 173 height 8
click at [509, 49] on div "Save" at bounding box center [510, 51] width 10 height 4
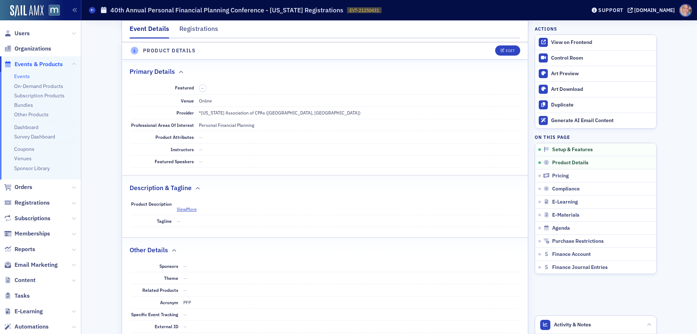
scroll to position [203, 0]
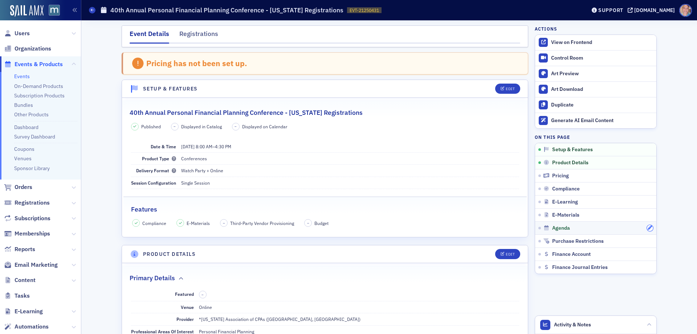
click at [647, 229] on button "button" at bounding box center [650, 228] width 7 height 7
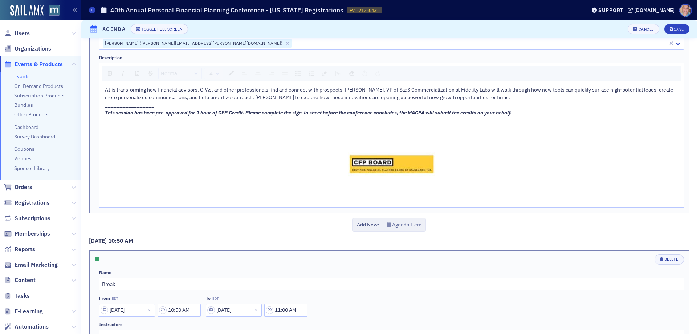
scroll to position [908, 0]
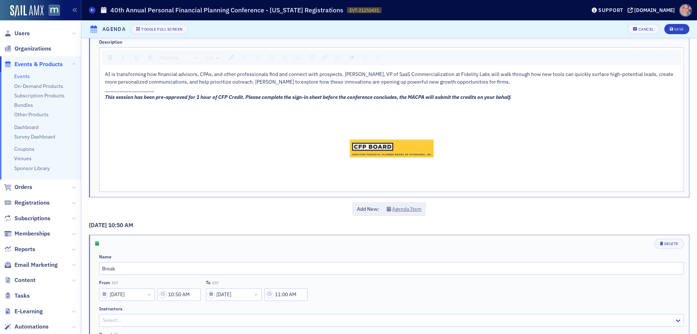
click at [240, 100] on div "This session has been pre-approved for 1 hour of CFP Credit. Please complete th…" at bounding box center [392, 97] width 574 height 8
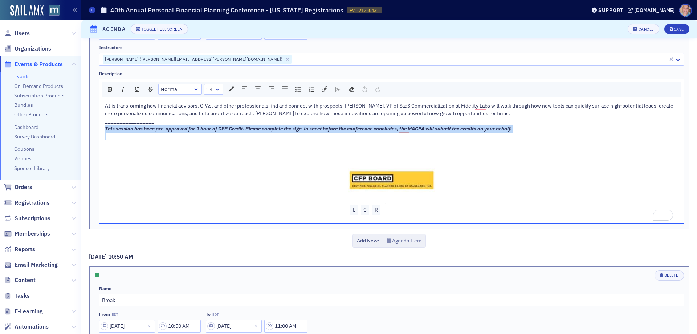
scroll to position [871, 0]
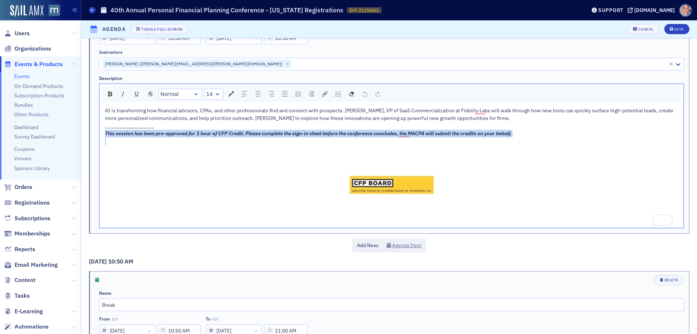
click at [115, 131] on span "This session has been pre-approved for 1 hour of CFP Credit. Please complete th…" at bounding box center [308, 133] width 407 height 7
drag, startPoint x: 105, startPoint y: 126, endPoint x: 590, endPoint y: 143, distance: 484.6
click at [590, 143] on div "AI is transforming how financial advisors, CPAs, and other professionals find a…" at bounding box center [392, 166] width 574 height 118
copy div "_________________ This session has been pre-approved for 1 hour of CFP Credit. …"
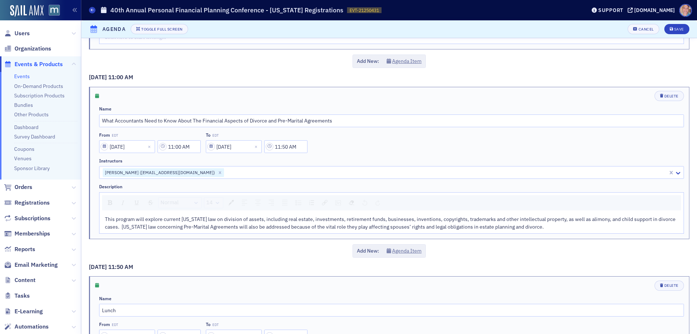
scroll to position [1307, 0]
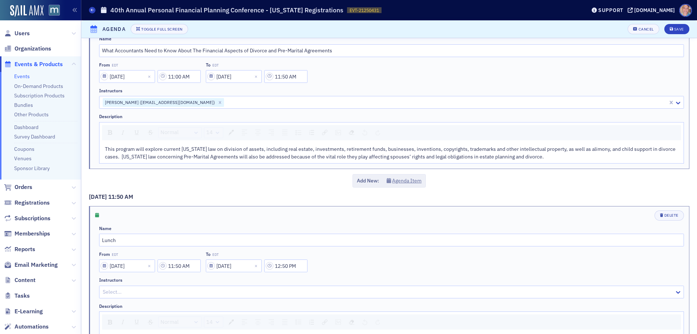
click at [545, 159] on div "This program will explore current [US_STATE] law on division of assets, includi…" at bounding box center [392, 152] width 574 height 15
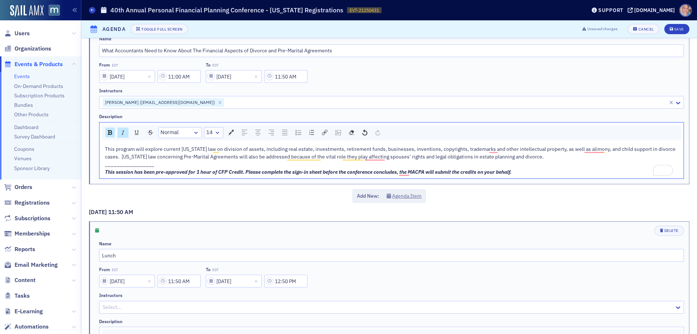
click at [543, 167] on div "_________________" at bounding box center [392, 164] width 574 height 8
click at [528, 174] on div "This session has been pre-approved for 1 hour of CFP Credit. Please complete th…" at bounding box center [392, 172] width 574 height 8
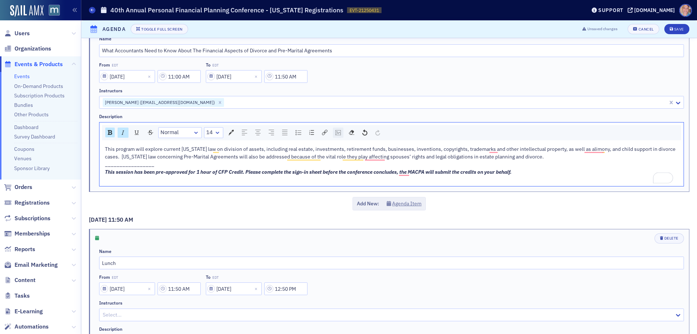
click at [338, 134] on img "rdw-image-control" at bounding box center [337, 132] width 5 height 5
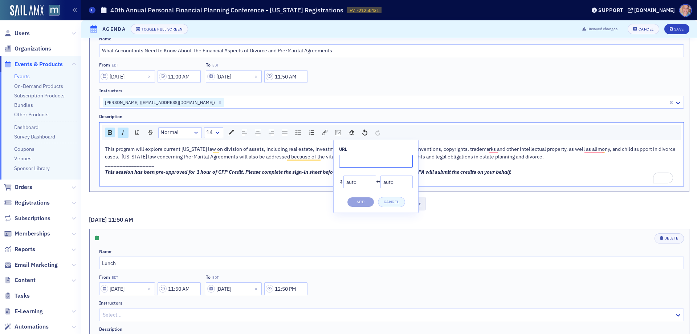
click at [346, 162] on input "rdw-image-control" at bounding box center [376, 161] width 74 height 13
paste input "[URL][DOMAIN_NAME]"
type input "[URL][DOMAIN_NAME]"
click at [362, 199] on button "Add" at bounding box center [360, 202] width 27 height 10
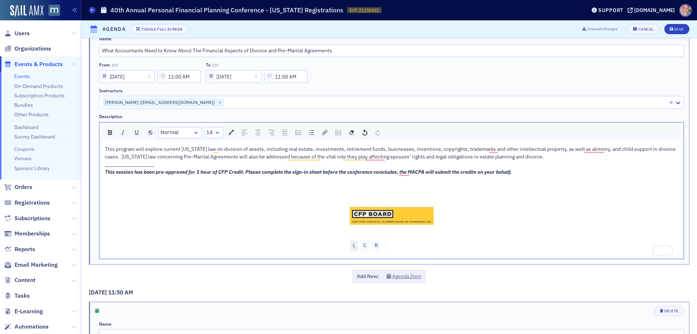
click at [351, 247] on div "L" at bounding box center [354, 245] width 8 height 10
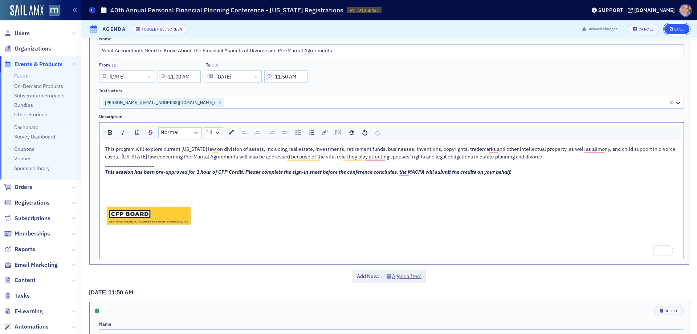
click at [674, 30] on div "Save" at bounding box center [679, 29] width 10 height 4
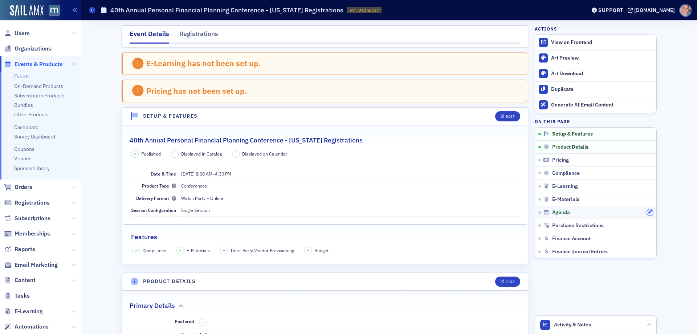
click at [648, 212] on icon "button" at bounding box center [650, 212] width 4 height 4
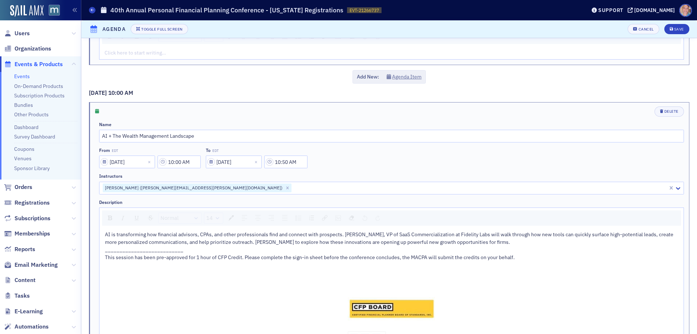
scroll to position [871, 0]
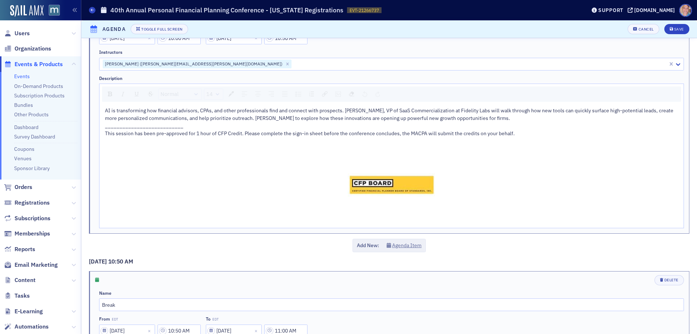
drag, startPoint x: 106, startPoint y: 128, endPoint x: 213, endPoint y: 136, distance: 107.1
click at [106, 127] on span "___________________________" at bounding box center [144, 125] width 78 height 7
click at [212, 137] on div "This session has been pre-approved for 1 hour of CFP Credit. Please complete th…" at bounding box center [392, 134] width 574 height 8
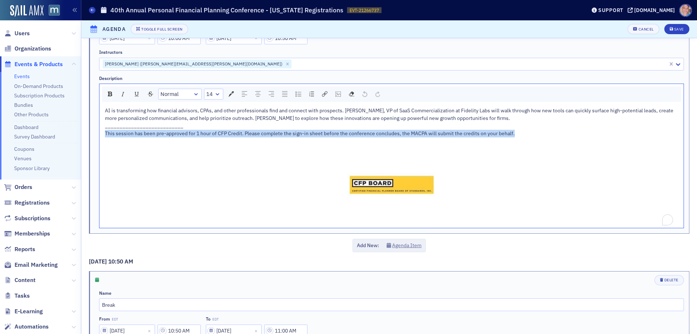
click at [212, 137] on div "This session has been pre-approved for 1 hour of CFP Credit. Please complete th…" at bounding box center [392, 134] width 574 height 8
click at [110, 91] on div "rdw-inline-control" at bounding box center [109, 94] width 9 height 10
click at [125, 94] on img "rdw-inline-control" at bounding box center [123, 94] width 6 height 6
click at [102, 127] on div "AI is transforming how financial advisors, CPAs, and other professionals find a…" at bounding box center [391, 165] width 584 height 123
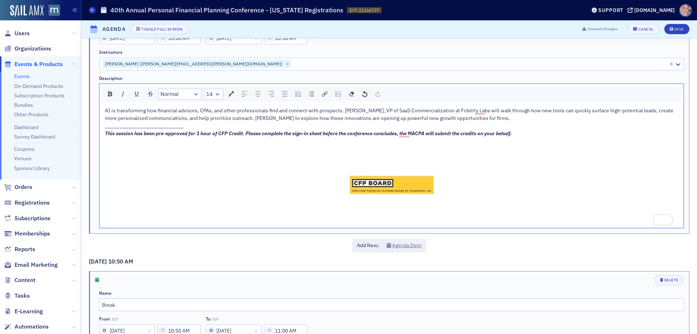
click at [106, 127] on span "___________________________" at bounding box center [144, 125] width 78 height 7
click at [103, 127] on div "AI is transforming how financial advisors, CPAs, and other professionals find a…" at bounding box center [391, 165] width 584 height 123
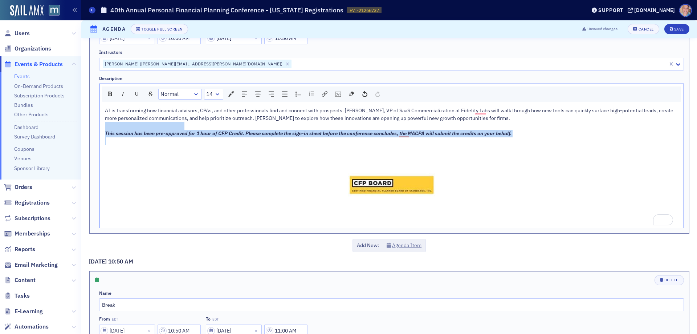
copy div "___________________________ This session has been pre-approved for 1 hour of CF…"
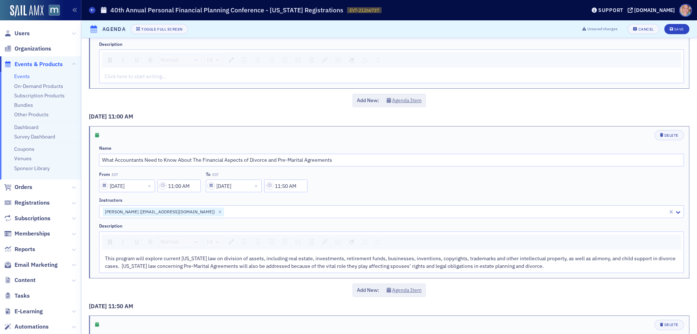
scroll to position [1271, 0]
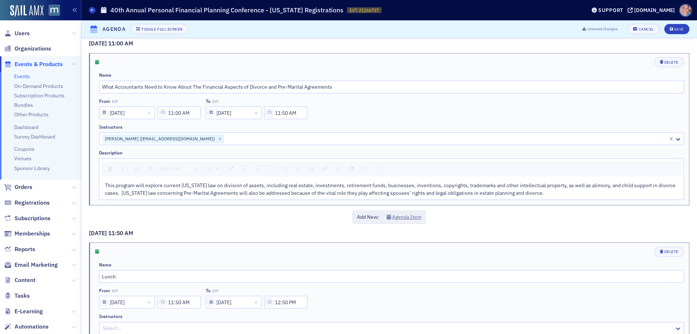
click at [556, 195] on div "This program will explore current [US_STATE] law on division of assets, includi…" at bounding box center [392, 189] width 574 height 15
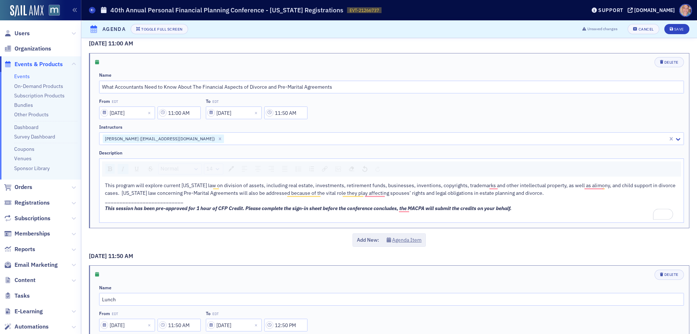
click at [115, 215] on div "To enrich screen reader interactions, please activate Accessibility in Grammarl…" at bounding box center [392, 216] width 574 height 8
click at [337, 168] on img "rdw-image-control" at bounding box center [337, 168] width 5 height 5
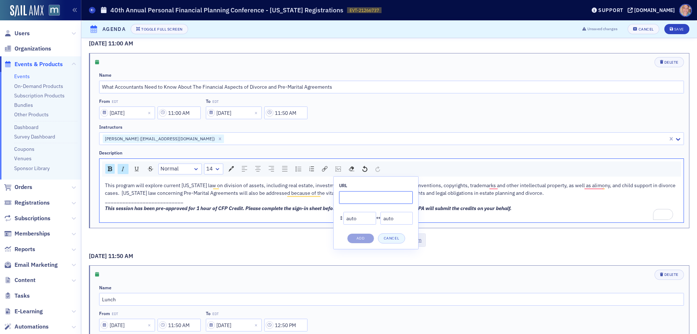
click at [352, 196] on input "rdw-image-control" at bounding box center [376, 197] width 74 height 13
paste input "[URL][DOMAIN_NAME]"
type input "[URL][DOMAIN_NAME]"
click at [357, 238] on button "Add" at bounding box center [360, 238] width 27 height 10
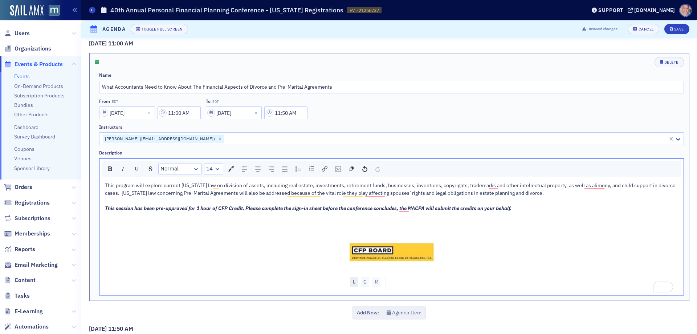
click at [350, 280] on div "L" at bounding box center [354, 282] width 8 height 10
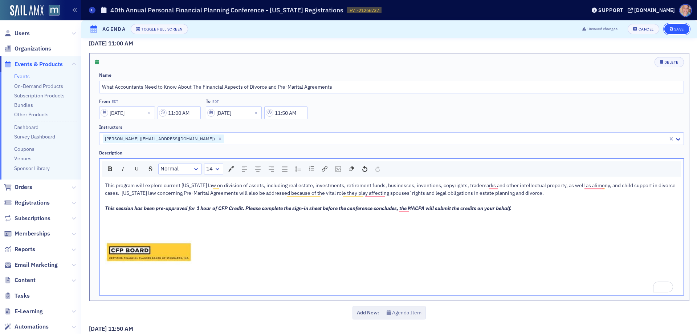
click at [674, 28] on div "Save" at bounding box center [679, 29] width 10 height 4
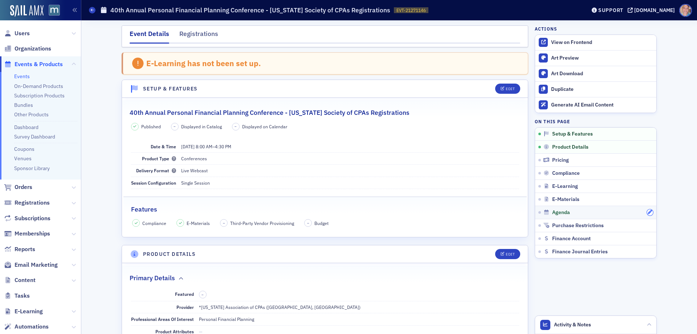
click at [648, 211] on icon "button" at bounding box center [650, 212] width 4 height 4
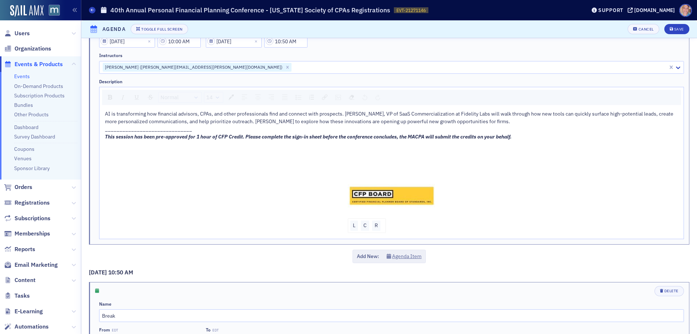
scroll to position [871, 0]
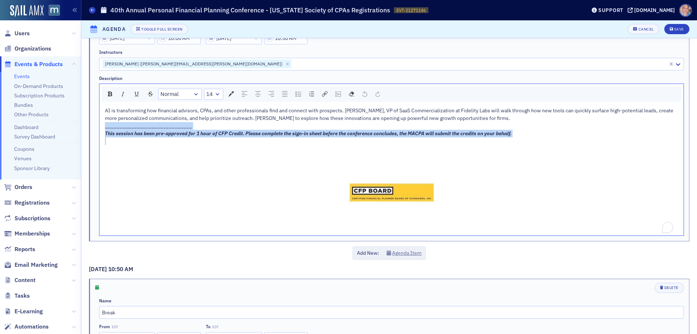
drag, startPoint x: 105, startPoint y: 128, endPoint x: 532, endPoint y: 146, distance: 427.7
click at [532, 146] on div "AI is transforming how financial advisors, CPAs, and other professionals find a…" at bounding box center [392, 170] width 574 height 126
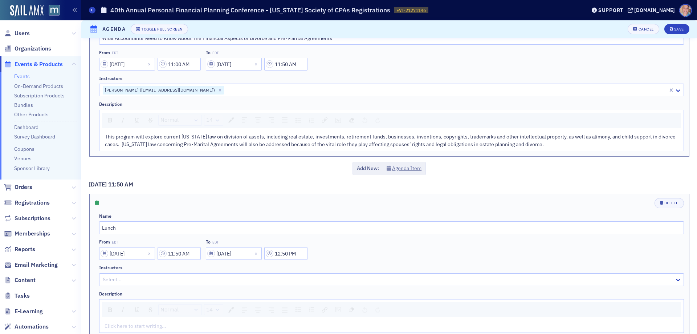
scroll to position [1380, 0]
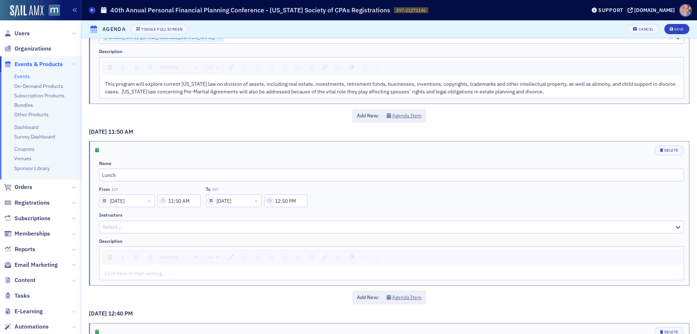
click at [555, 91] on div "This program will explore current [US_STATE] law on division of assets, includi…" at bounding box center [392, 87] width 574 height 15
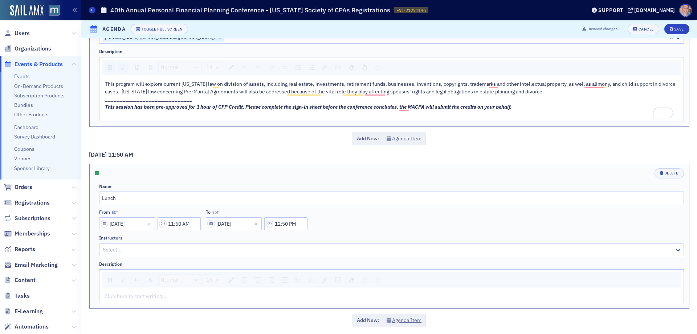
drag, startPoint x: 106, startPoint y: 115, endPoint x: 137, endPoint y: 106, distance: 31.5
click at [106, 115] on div "To enrich screen reader interactions, please activate Accessibility in Grammarl…" at bounding box center [392, 115] width 574 height 8
click at [337, 68] on img "rdw-image-control" at bounding box center [337, 67] width 5 height 5
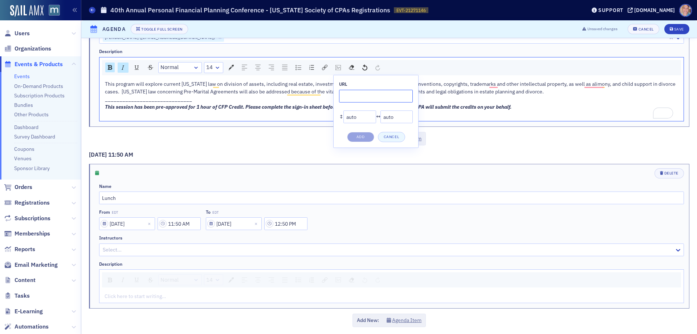
click at [348, 99] on input "rdw-image-control" at bounding box center [376, 96] width 74 height 13
paste input "[URL][DOMAIN_NAME]"
type input "[URL][DOMAIN_NAME]"
click at [356, 136] on button "Add" at bounding box center [360, 137] width 27 height 10
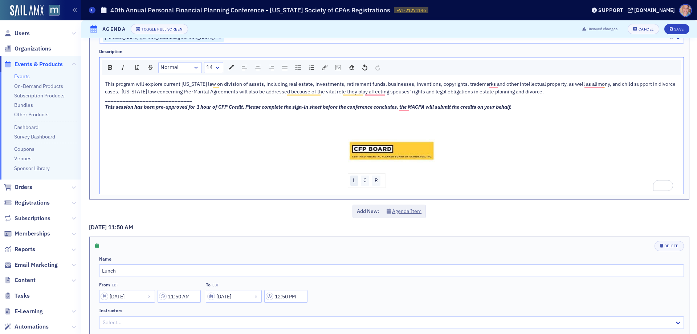
click at [353, 182] on div "L" at bounding box center [354, 180] width 8 height 10
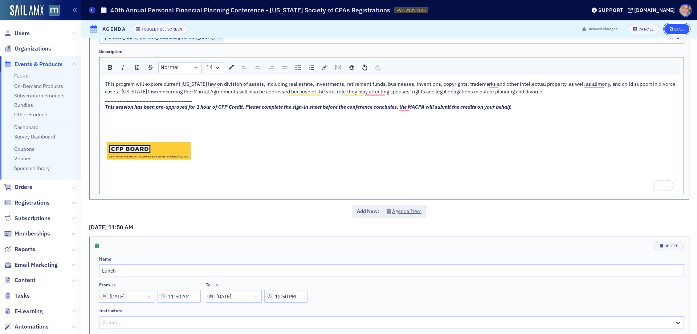
click at [677, 28] on div "Save" at bounding box center [679, 29] width 10 height 4
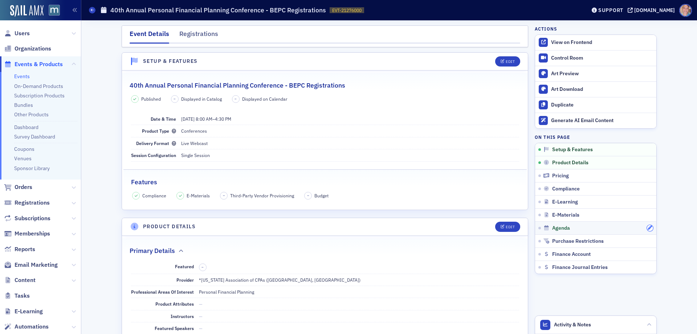
click at [648, 229] on icon "button" at bounding box center [650, 227] width 4 height 4
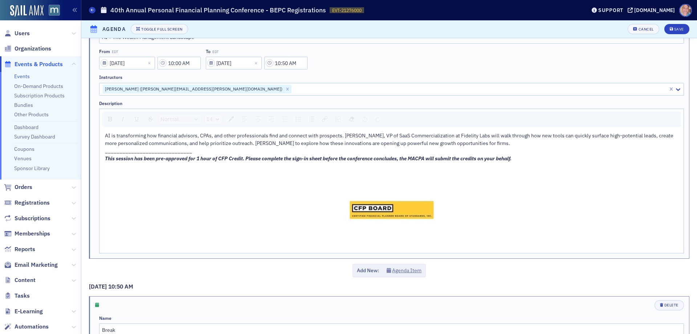
scroll to position [835, 0]
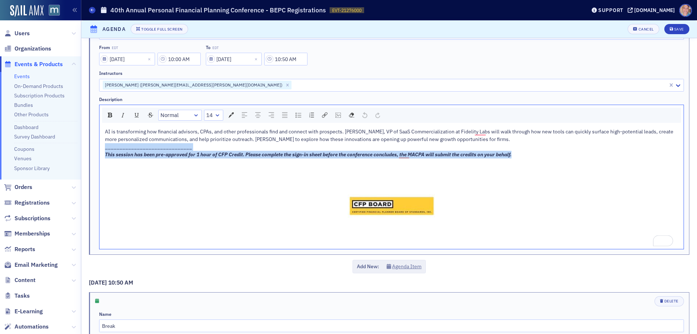
drag, startPoint x: 106, startPoint y: 148, endPoint x: 529, endPoint y: 164, distance: 423.7
click at [529, 164] on div "AI is transforming how financial advisors, CPAs, and other professionals find a…" at bounding box center [392, 187] width 574 height 118
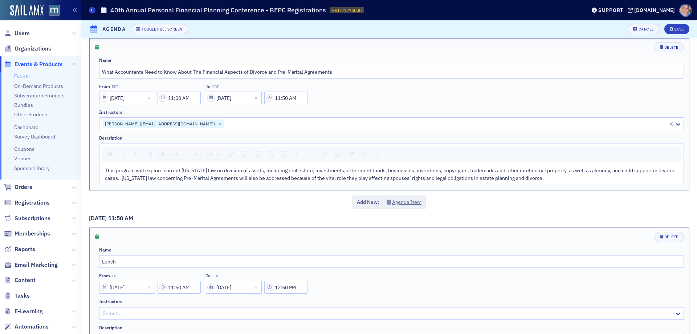
scroll to position [1271, 0]
click at [552, 179] on div "This program will explore current [US_STATE] law on division of assets, includi…" at bounding box center [392, 173] width 574 height 15
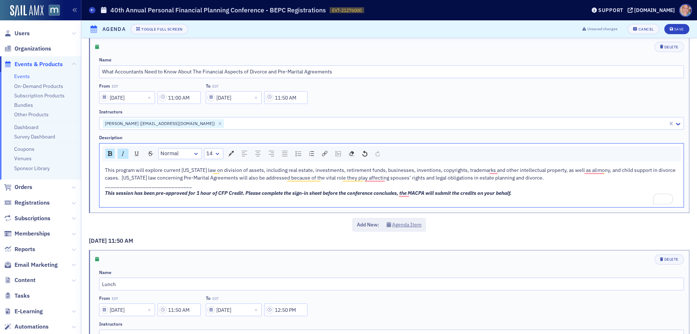
click at [122, 199] on div "To enrich screen reader interactions, please activate Accessibility in Grammarl…" at bounding box center [392, 201] width 574 height 8
click at [338, 153] on img "rdw-image-control" at bounding box center [337, 153] width 5 height 5
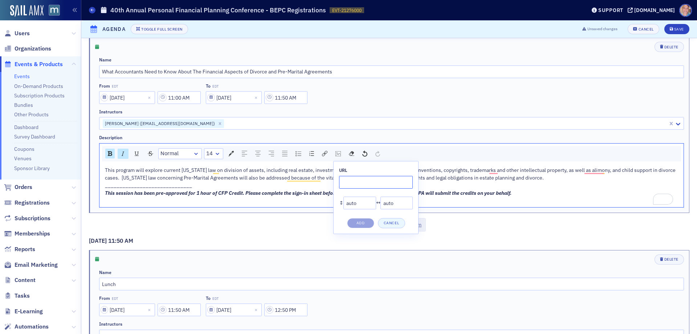
click at [356, 180] on input "rdw-image-control" at bounding box center [376, 182] width 74 height 13
paste input "[URL][DOMAIN_NAME]"
type input "[URL][DOMAIN_NAME]"
click at [358, 221] on button "Add" at bounding box center [360, 223] width 27 height 10
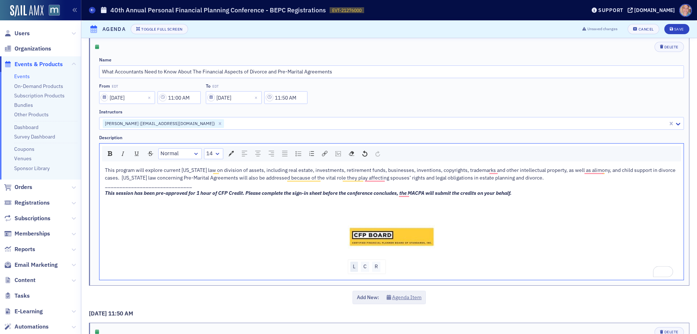
click at [353, 265] on div "L" at bounding box center [354, 266] width 8 height 10
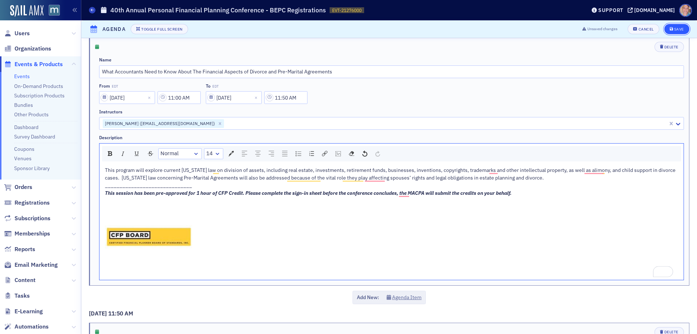
click at [674, 29] on div "Save" at bounding box center [679, 29] width 10 height 4
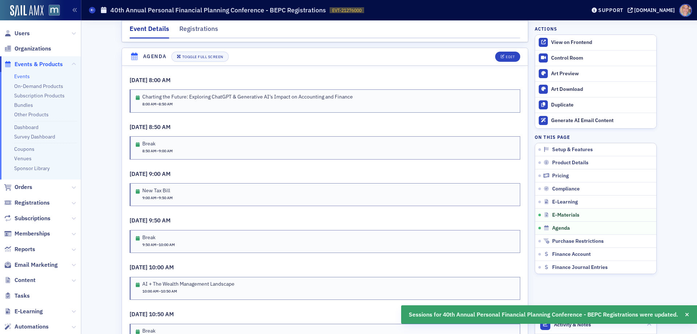
scroll to position [1158, 0]
